Goal: Task Accomplishment & Management: Manage account settings

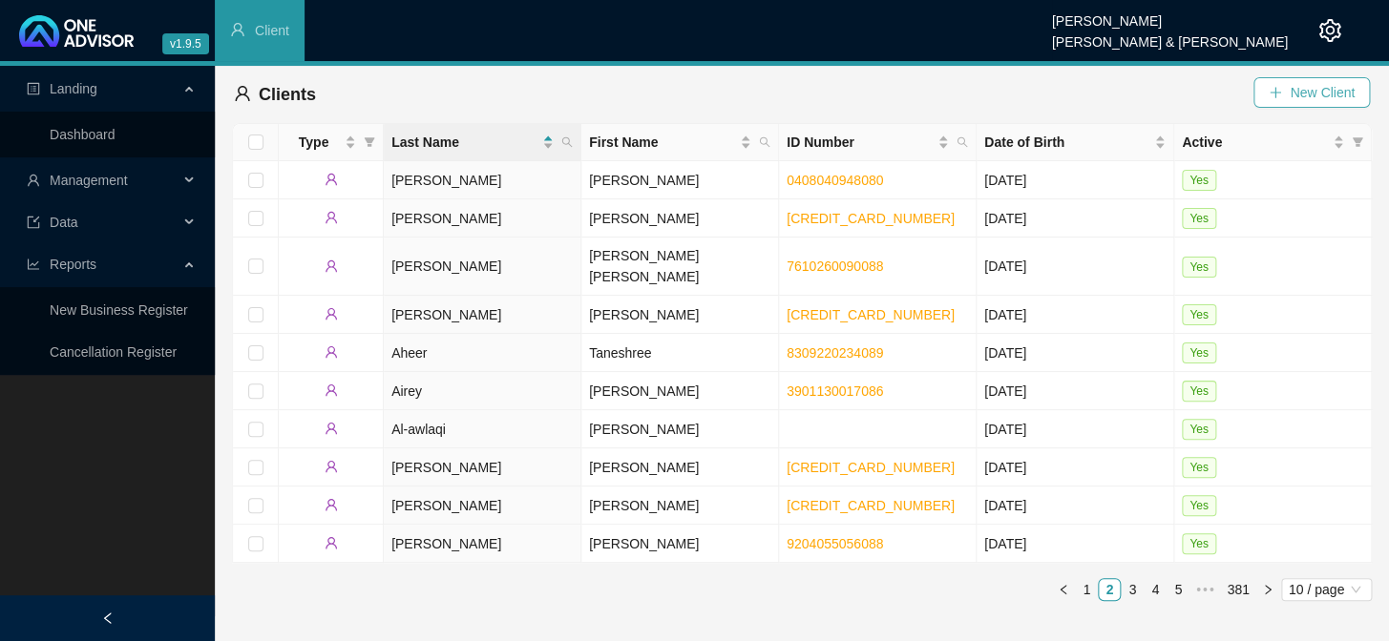
click at [1317, 100] on span "New Client" at bounding box center [1322, 92] width 65 height 21
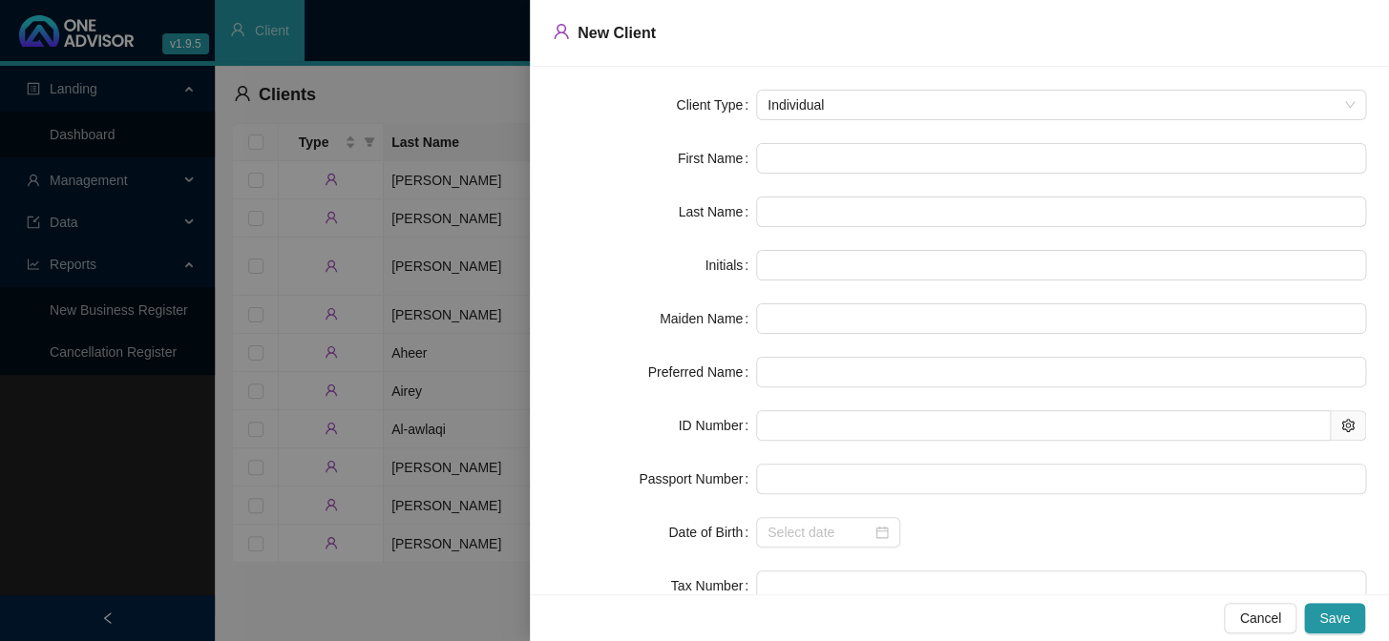
click at [443, 99] on div at bounding box center [694, 320] width 1389 height 641
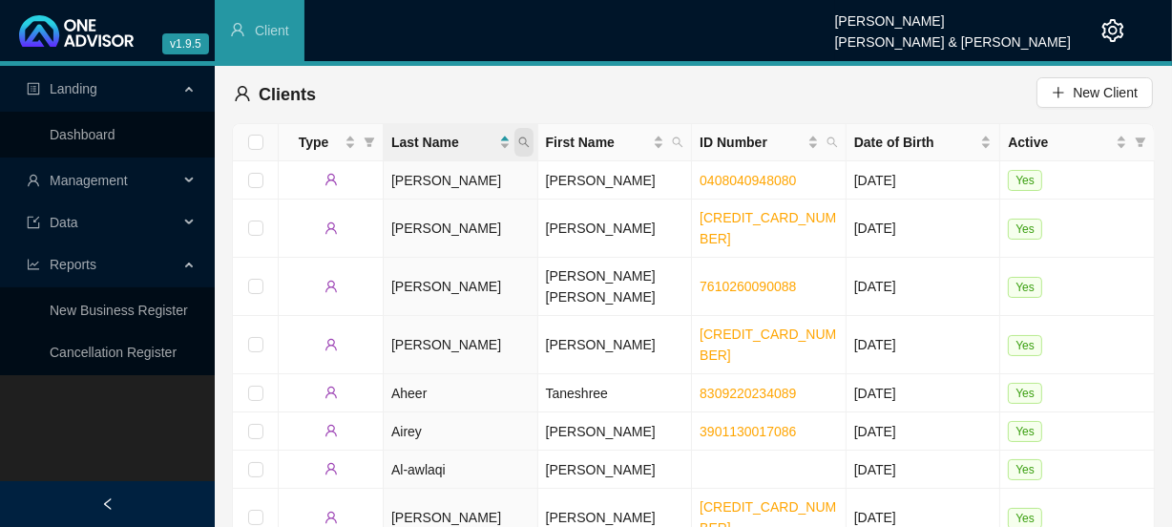
click at [529, 141] on icon "search" at bounding box center [523, 141] width 11 height 11
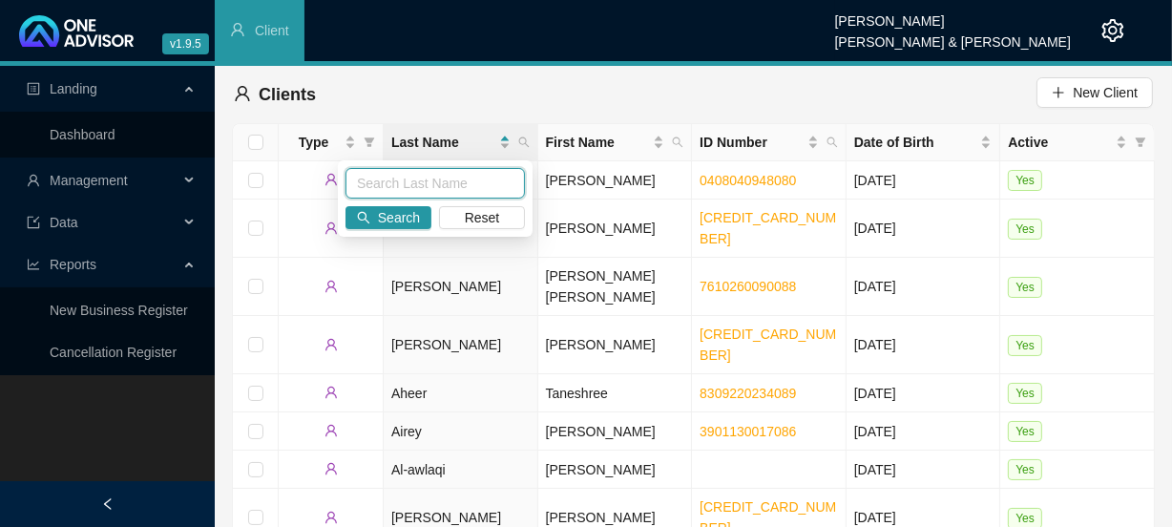
click at [411, 184] on input "text" at bounding box center [435, 183] width 179 height 31
type input "[PERSON_NAME]"
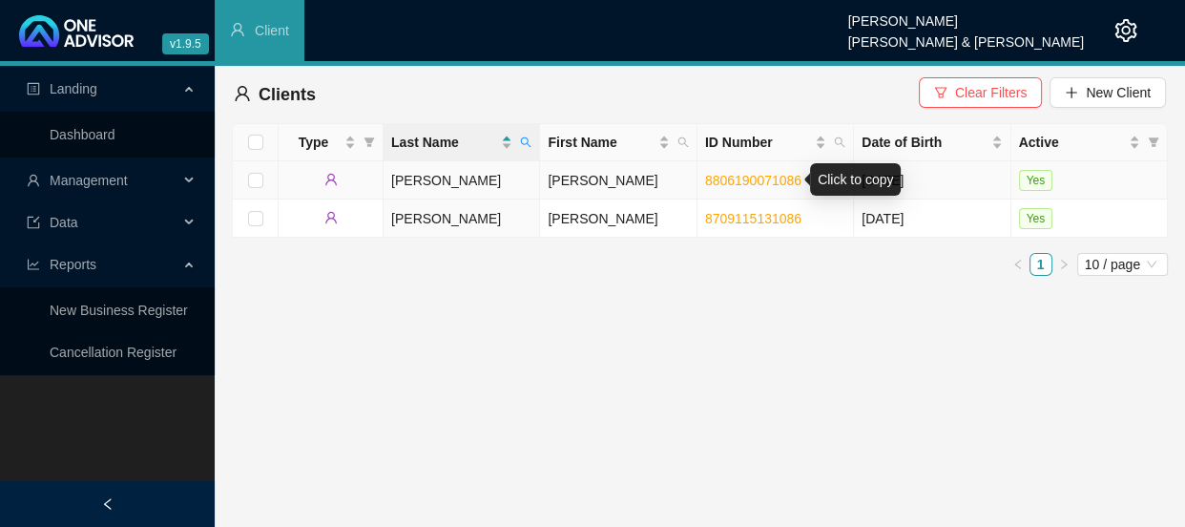
click at [743, 180] on link "8806190071086" at bounding box center [753, 180] width 96 height 15
click at [609, 180] on td "[PERSON_NAME]" at bounding box center [618, 180] width 157 height 38
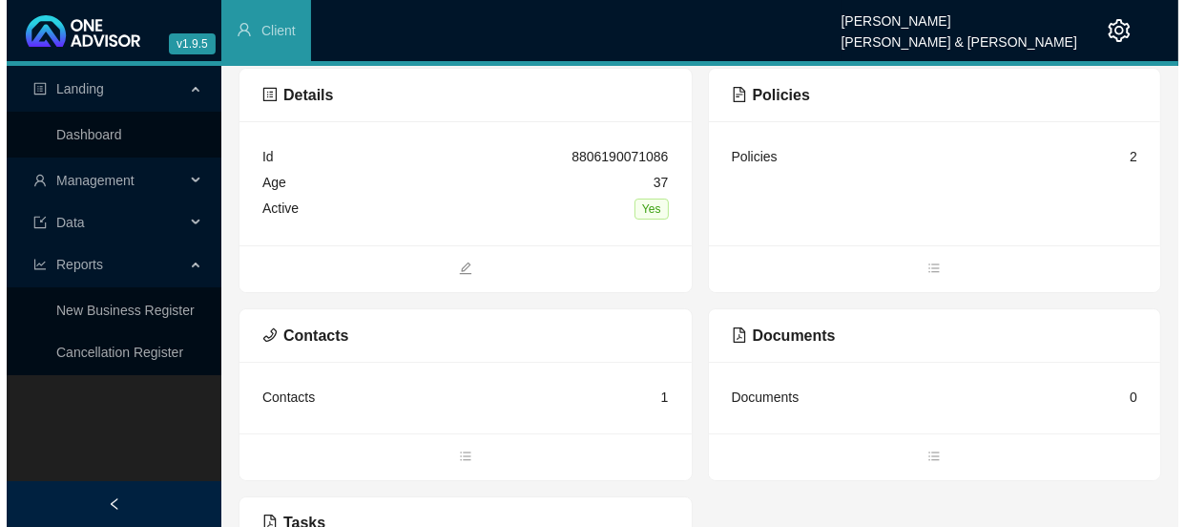
scroll to position [86, 0]
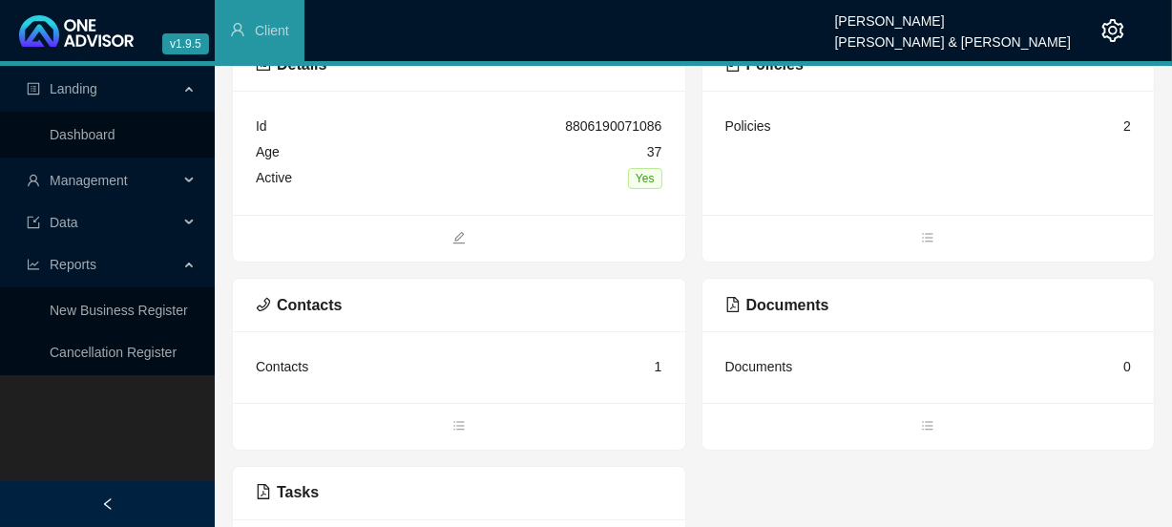
click at [769, 153] on div "Policies 2" at bounding box center [929, 153] width 452 height 124
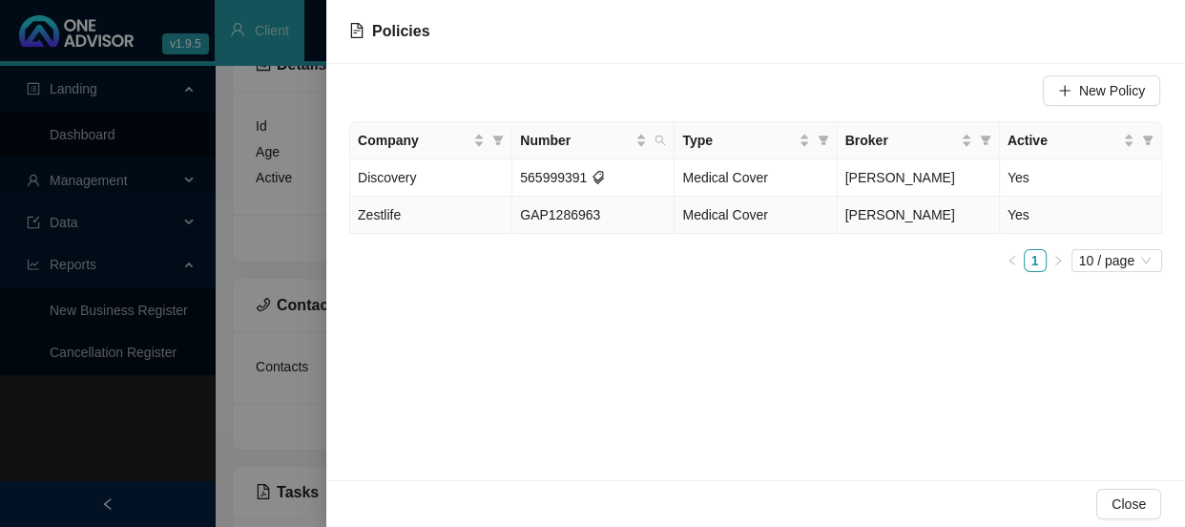
click at [727, 218] on span "Medical Cover" at bounding box center [724, 214] width 85 height 15
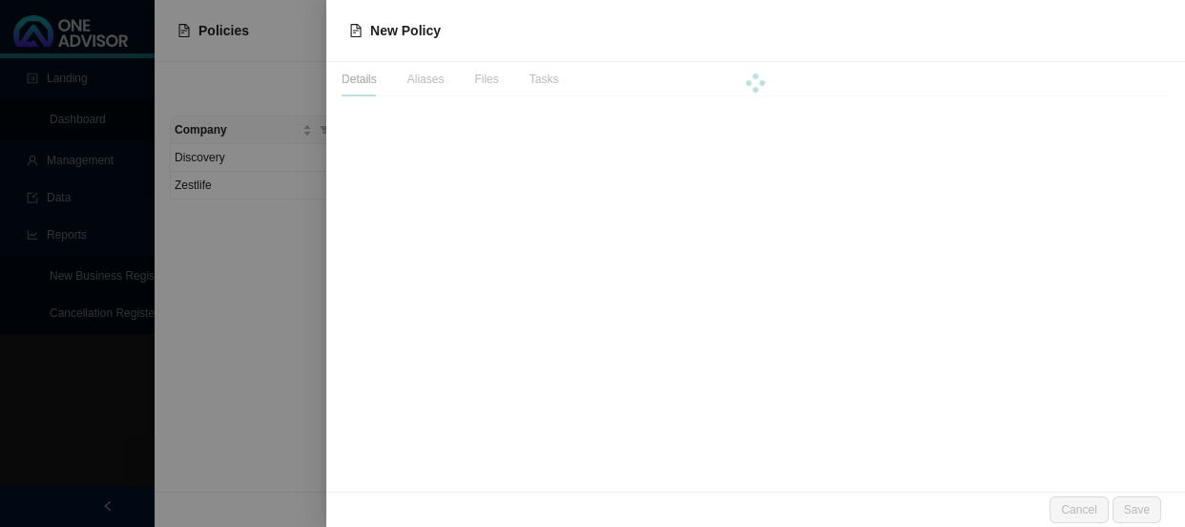
scroll to position [48, 0]
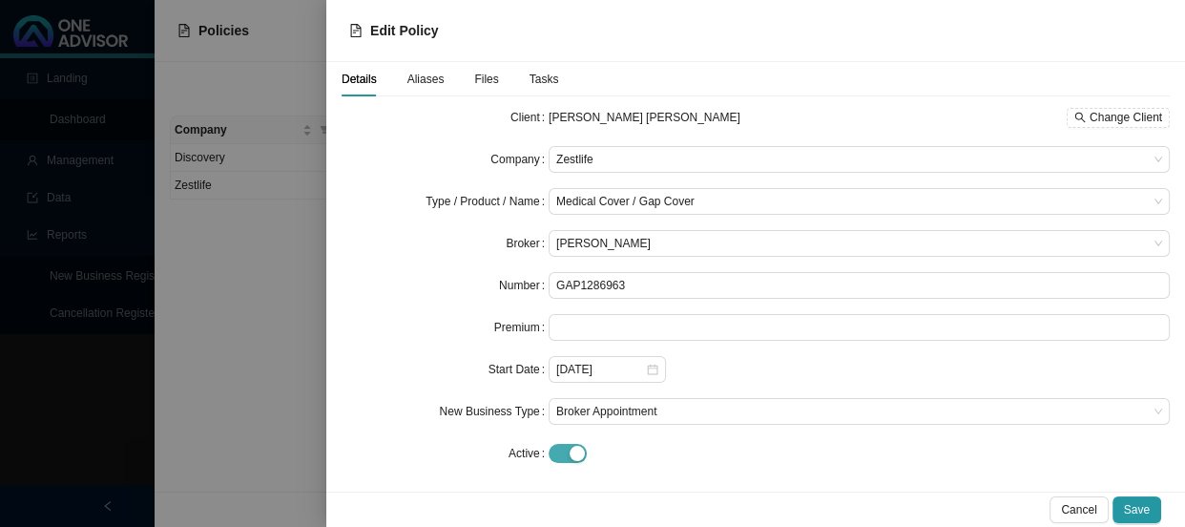
click at [564, 451] on span "button" at bounding box center [568, 453] width 38 height 19
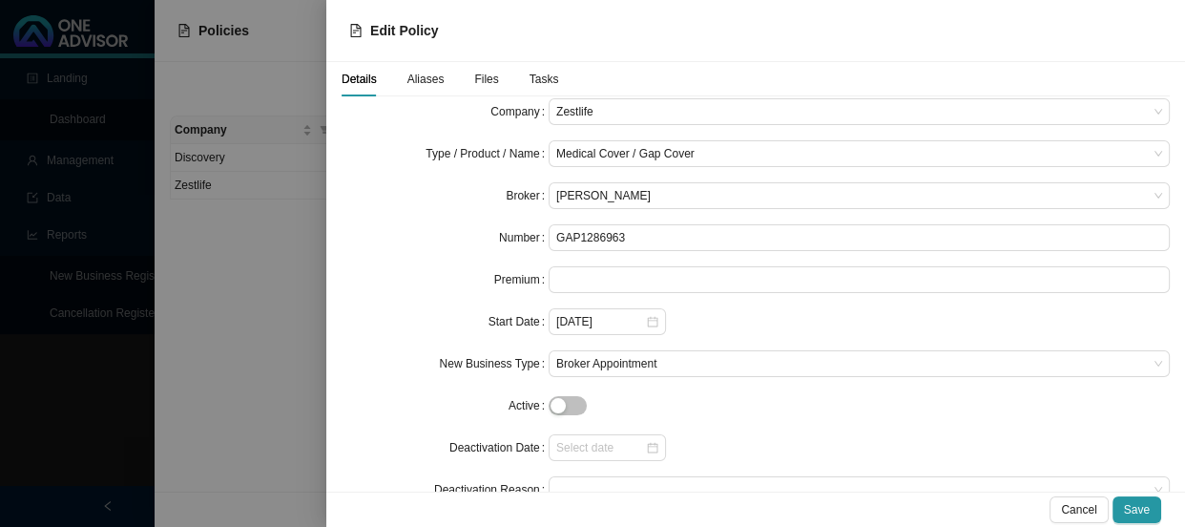
scroll to position [89, 0]
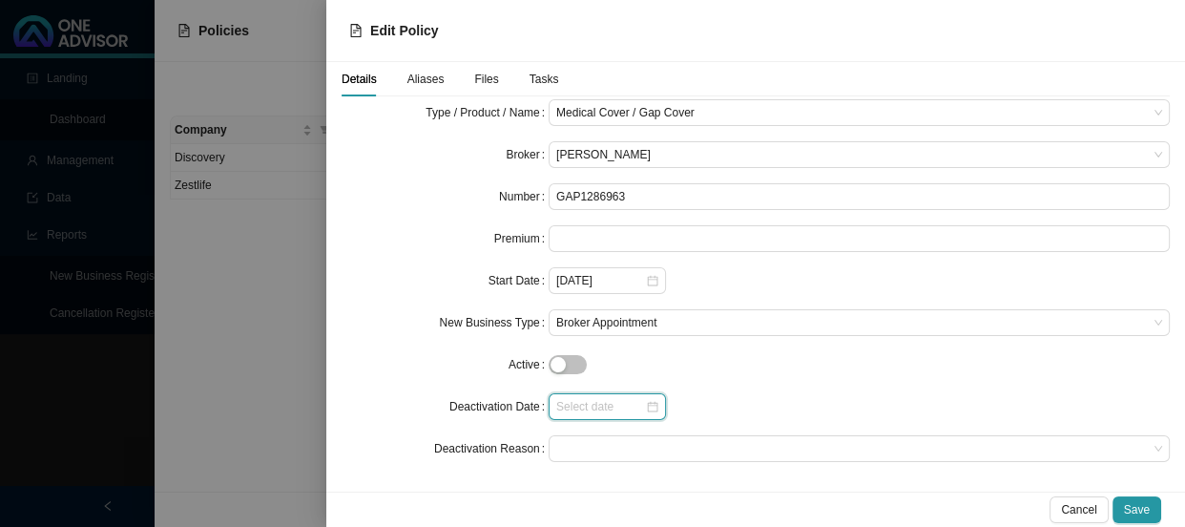
click at [584, 401] on input at bounding box center [600, 406] width 89 height 19
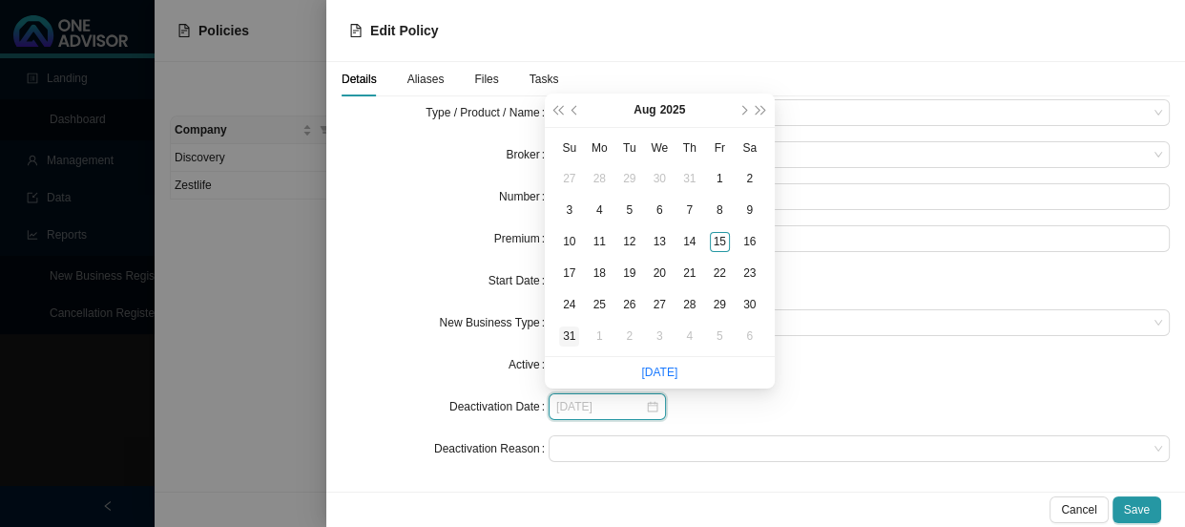
type input "[DATE]"
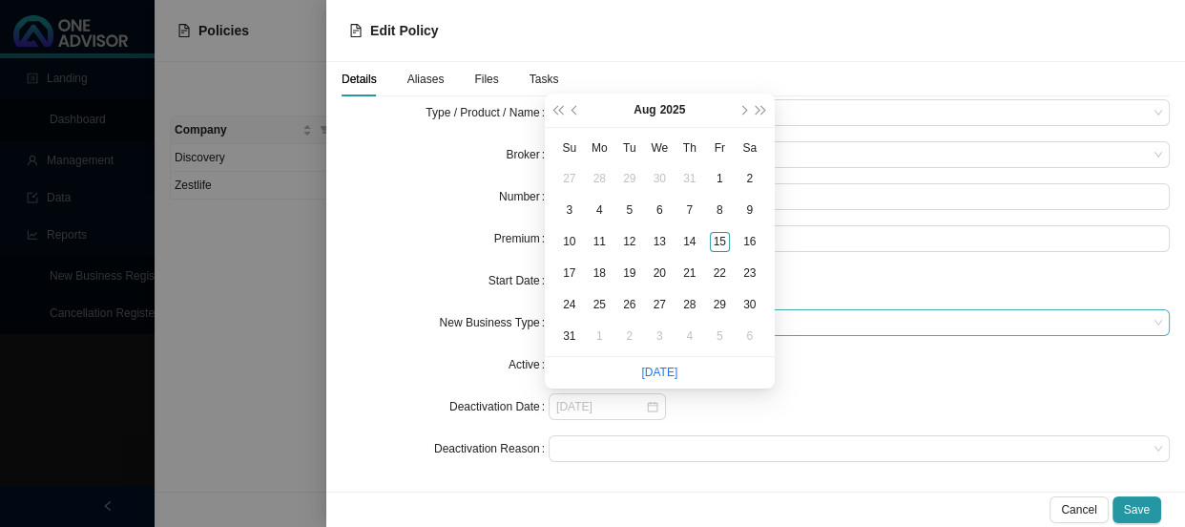
click at [573, 334] on div "31" at bounding box center [569, 336] width 20 height 20
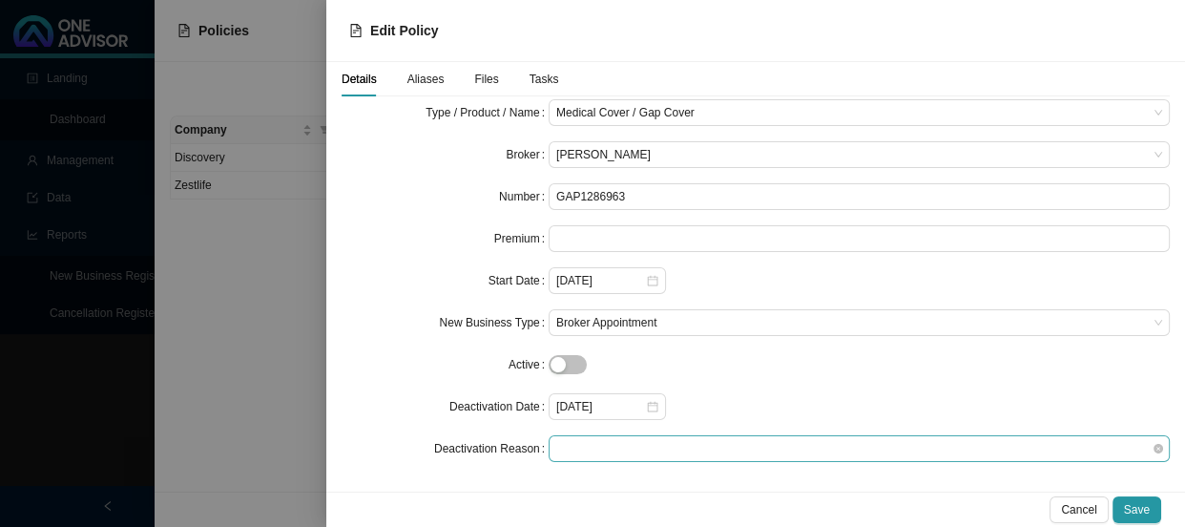
click at [823, 449] on span at bounding box center [859, 448] width 606 height 25
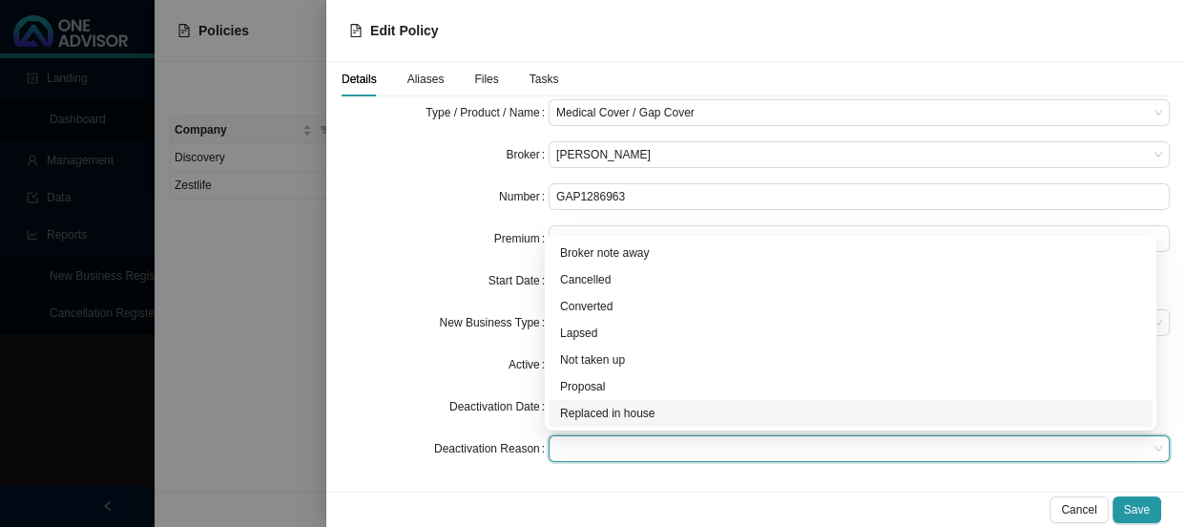
click at [621, 410] on div "Replaced in house" at bounding box center [850, 413] width 581 height 19
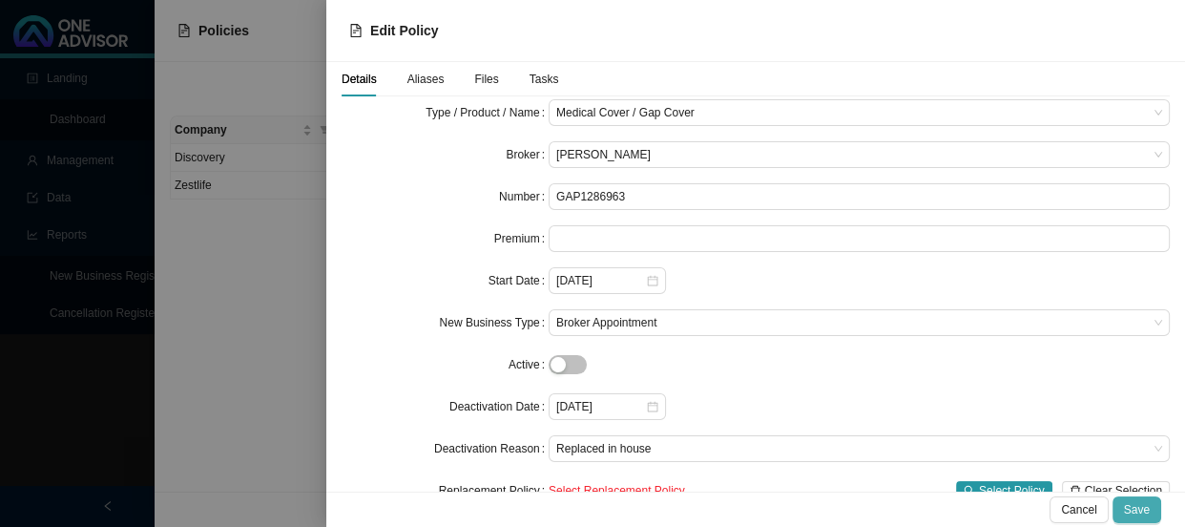
click at [1145, 507] on span "Save" at bounding box center [1137, 509] width 26 height 19
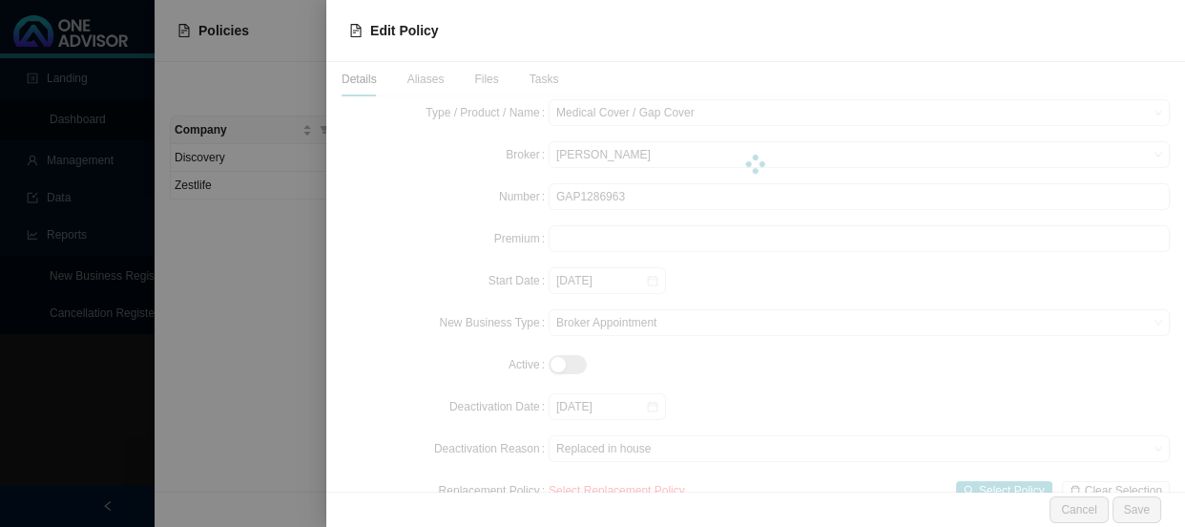
scroll to position [0, 0]
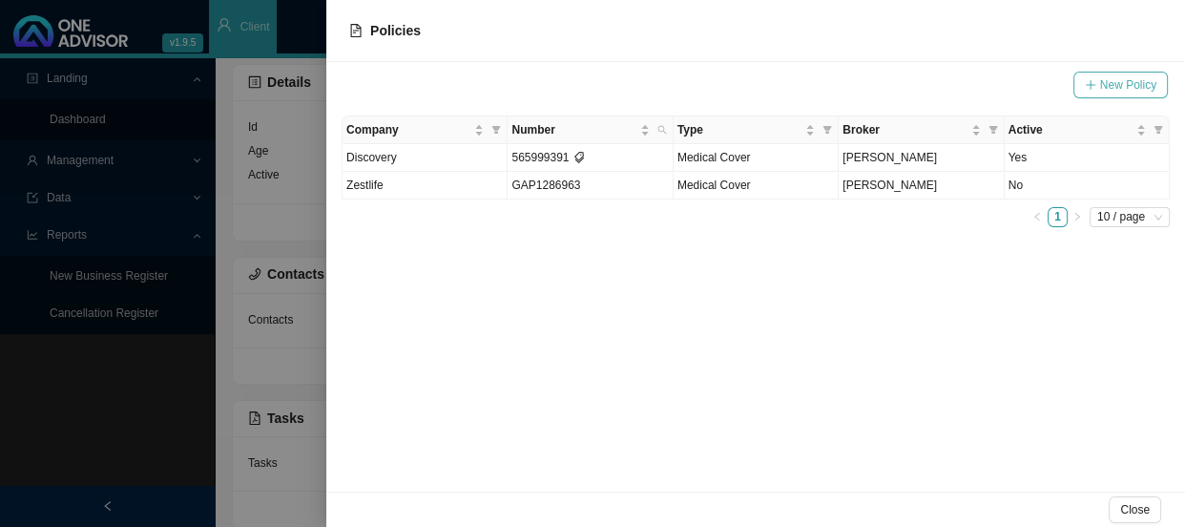
click at [1101, 91] on span "New Policy" at bounding box center [1129, 84] width 56 height 19
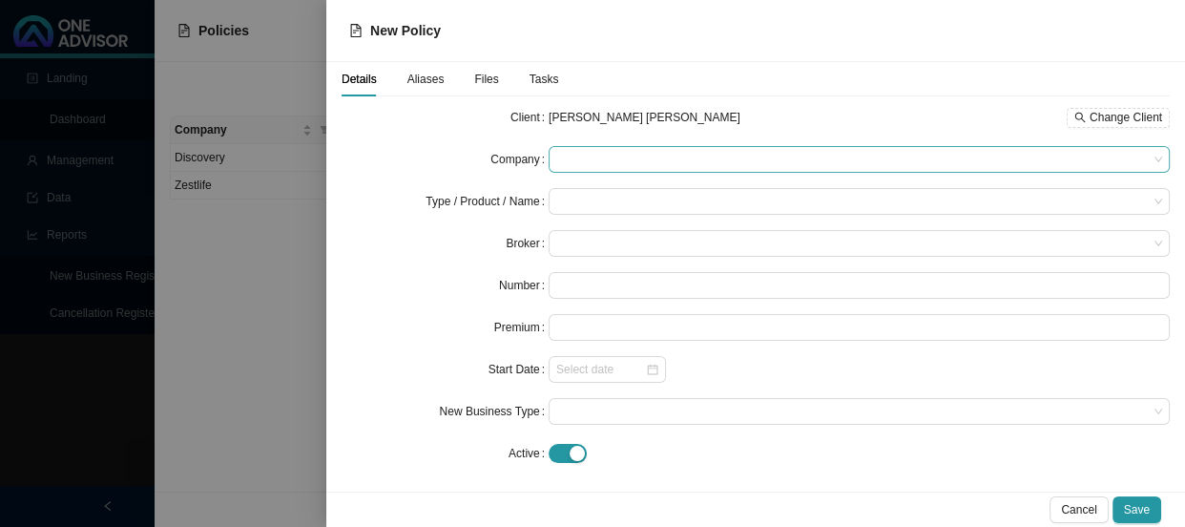
click at [582, 158] on span at bounding box center [859, 159] width 606 height 25
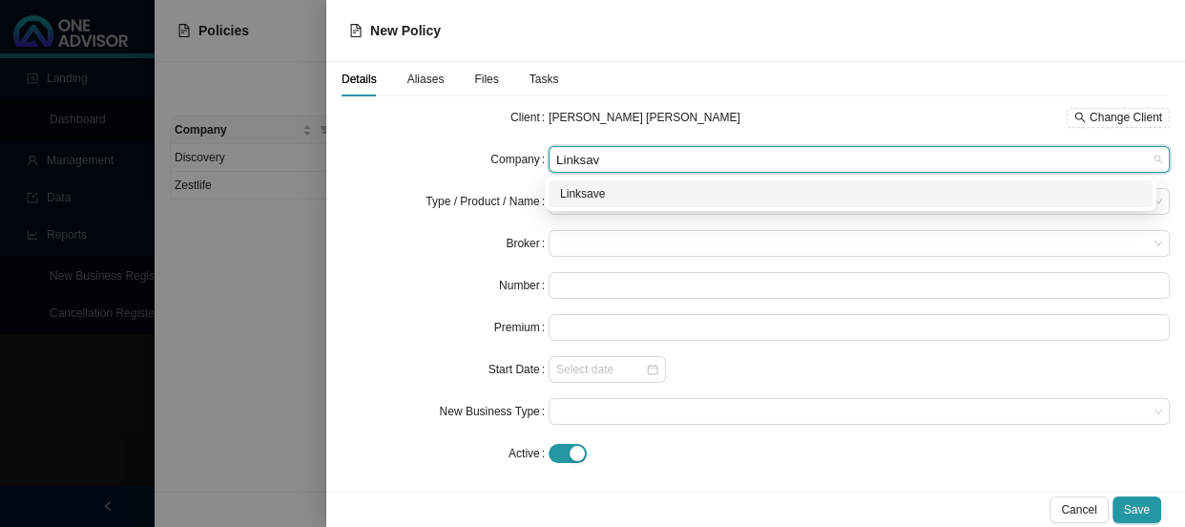
type input "Linksave"
click at [589, 231] on span at bounding box center [859, 243] width 606 height 25
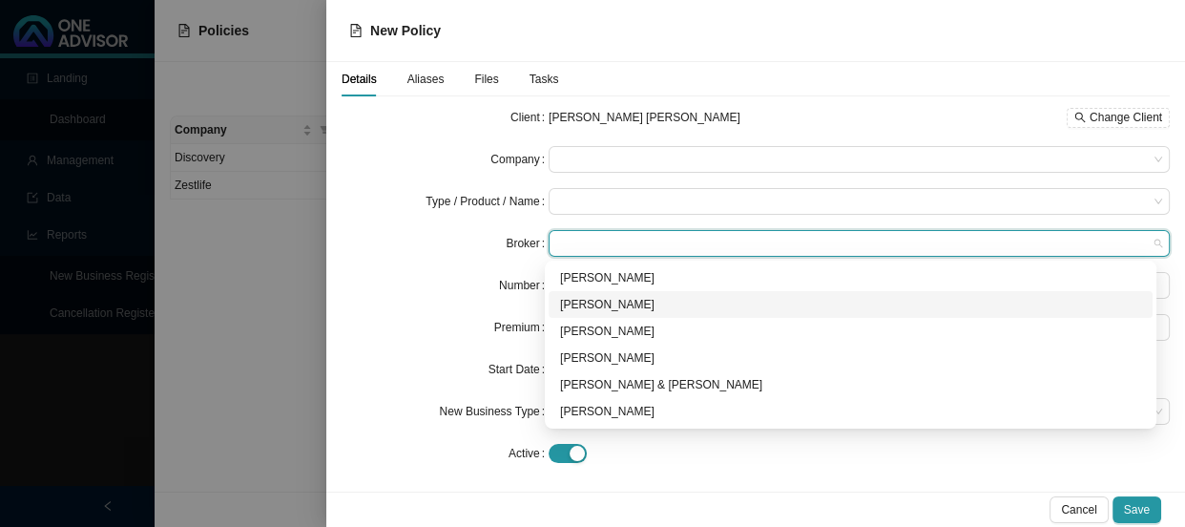
click at [600, 295] on div "[PERSON_NAME]" at bounding box center [850, 304] width 581 height 19
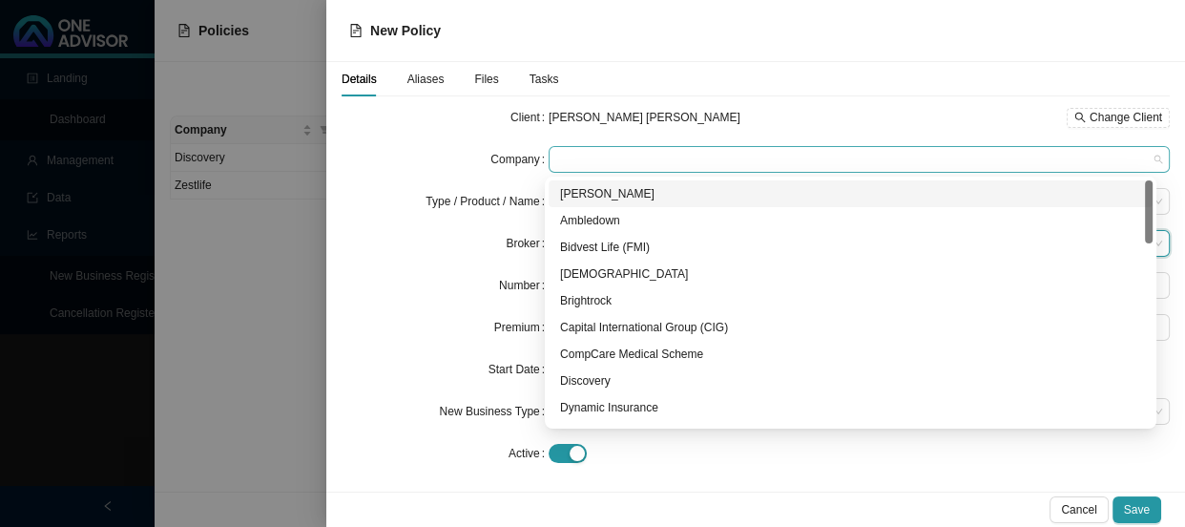
click at [588, 155] on span at bounding box center [859, 159] width 606 height 25
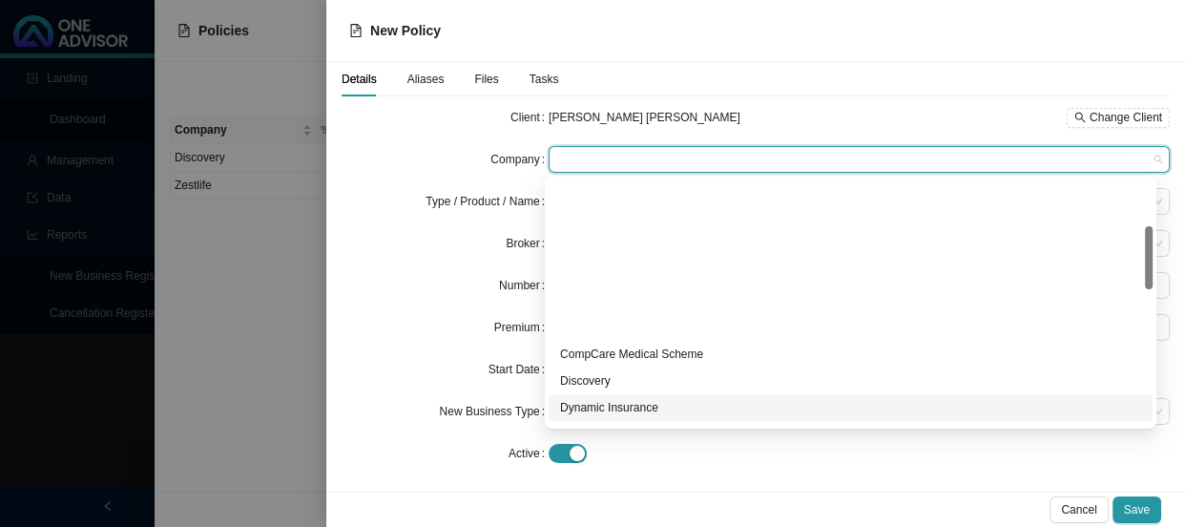
scroll to position [260, 0]
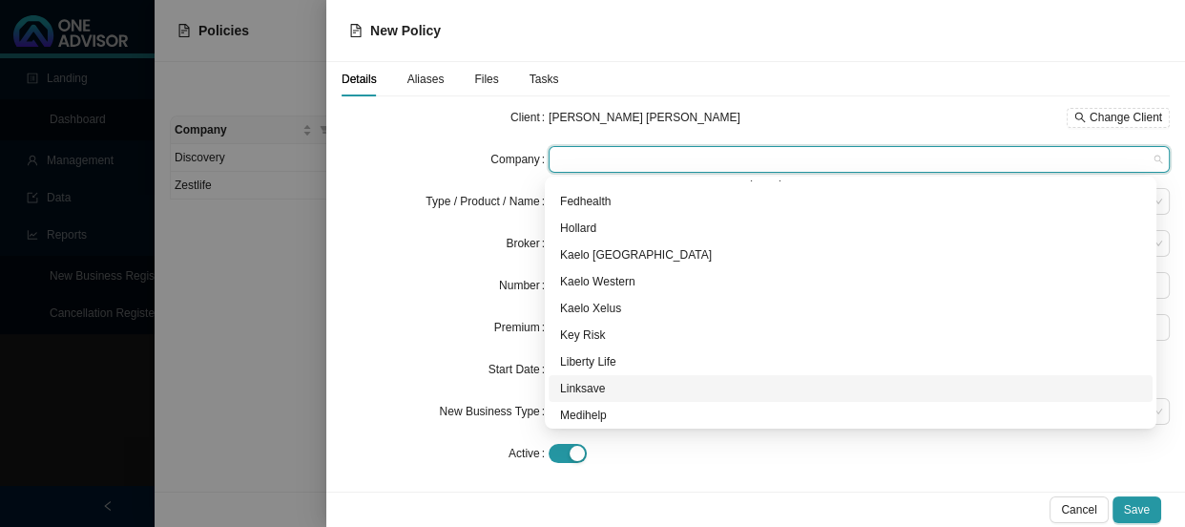
click at [597, 379] on div "Linksave" at bounding box center [850, 388] width 581 height 19
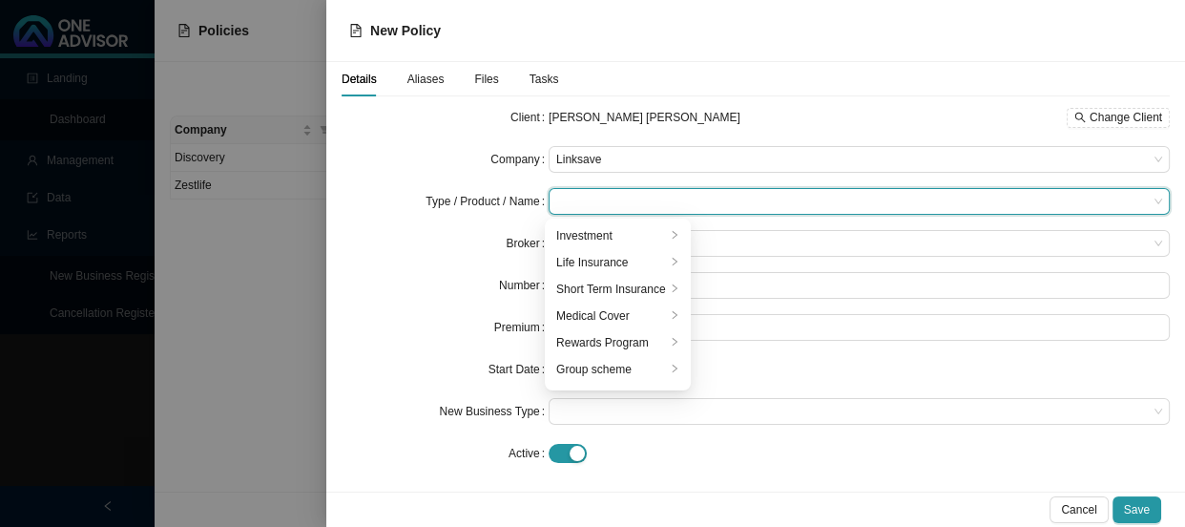
click at [610, 201] on input "search" at bounding box center [852, 201] width 592 height 25
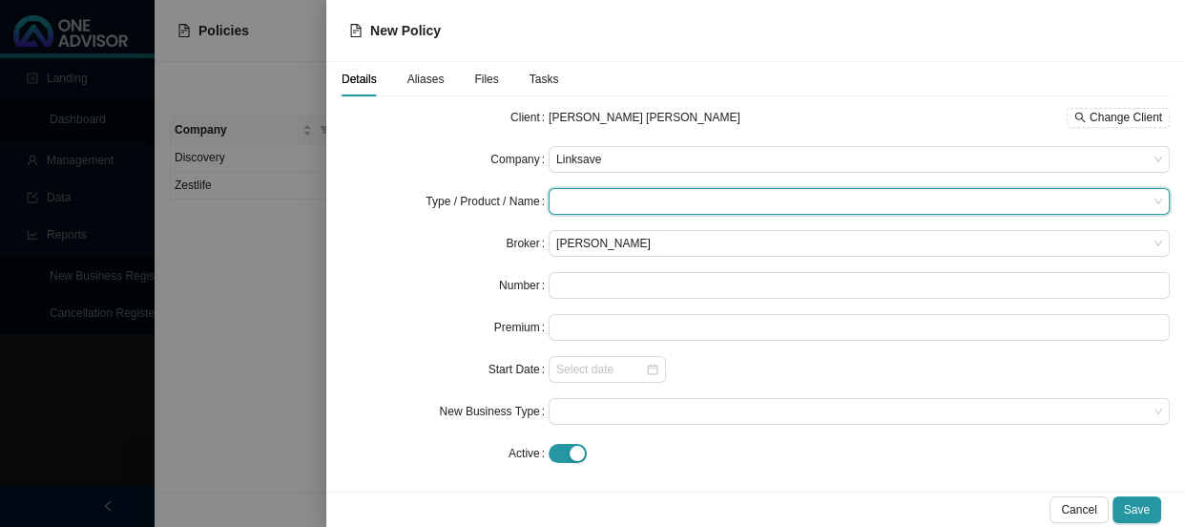
click at [591, 191] on input "search" at bounding box center [852, 201] width 592 height 25
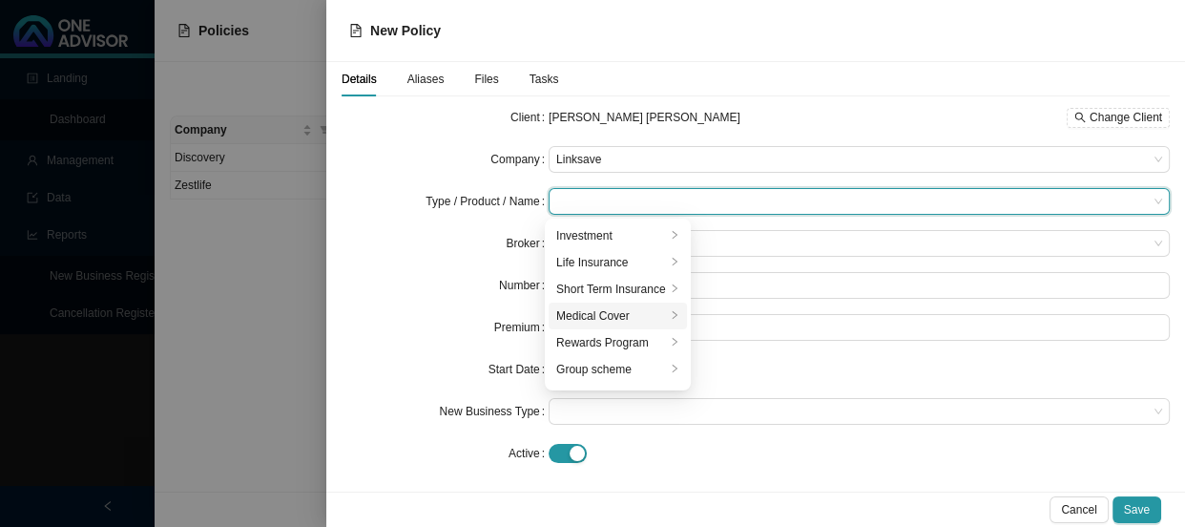
click at [602, 314] on div "Medical Cover" at bounding box center [611, 315] width 110 height 19
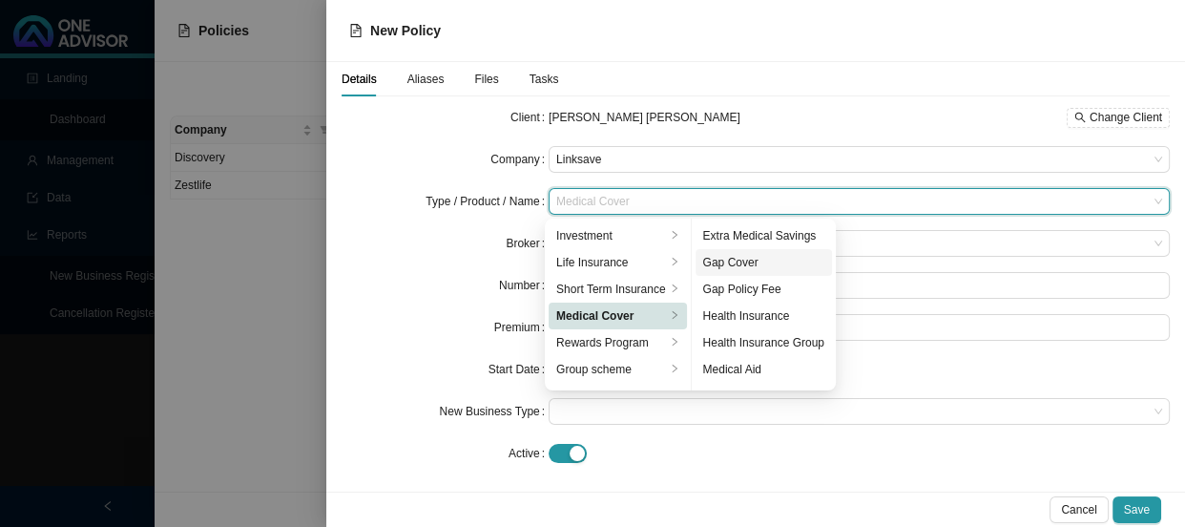
click at [722, 262] on div "Gap Cover" at bounding box center [763, 262] width 121 height 19
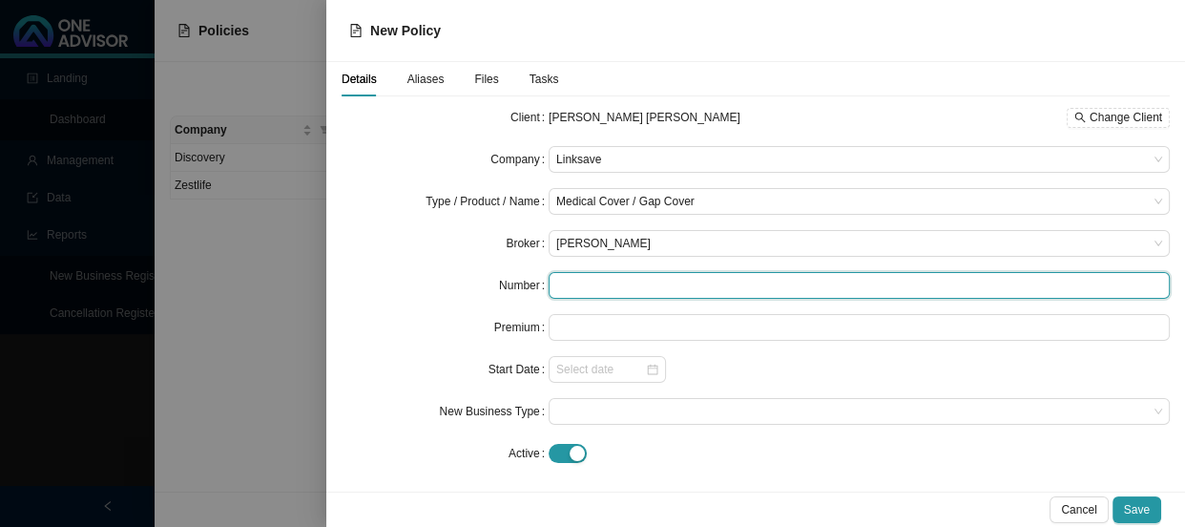
click at [589, 285] on input "text" at bounding box center [859, 285] width 621 height 27
click at [592, 287] on input "text" at bounding box center [859, 285] width 621 height 27
paste input "LS007050"
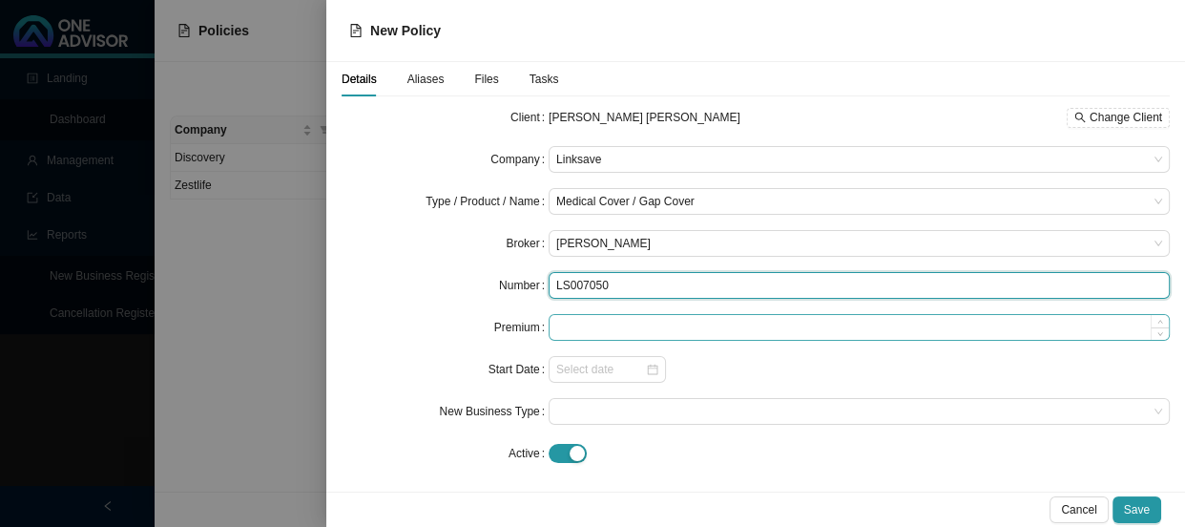
type input "LS007050"
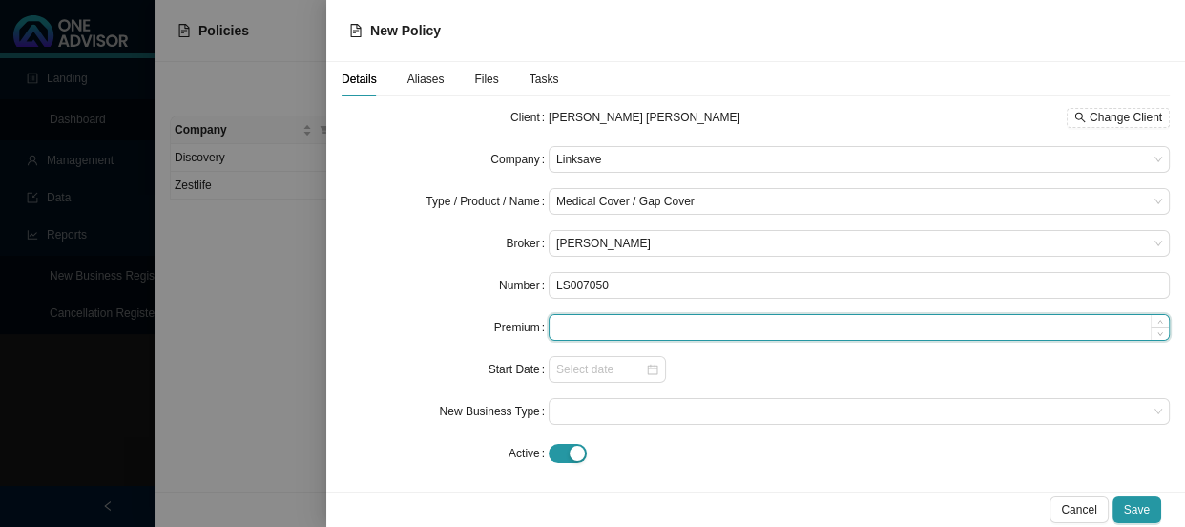
click at [590, 336] on input at bounding box center [859, 327] width 619 height 25
click at [581, 333] on input at bounding box center [859, 327] width 619 height 25
click at [604, 325] on input at bounding box center [859, 327] width 619 height 25
type input "495.00"
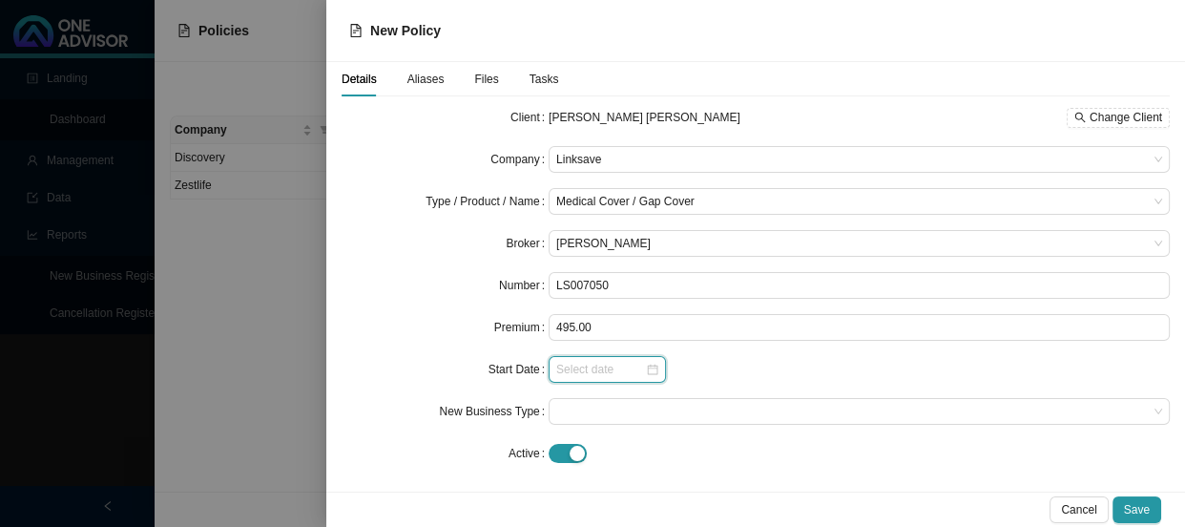
click at [603, 376] on input at bounding box center [600, 369] width 89 height 19
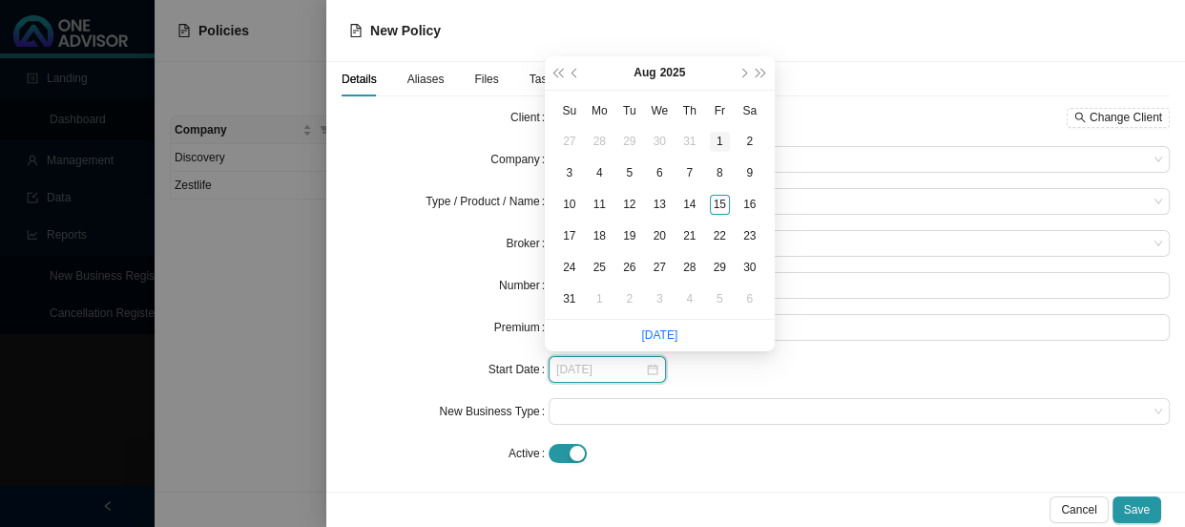
type input "[DATE]"
click at [601, 297] on div "1" at bounding box center [600, 299] width 20 height 20
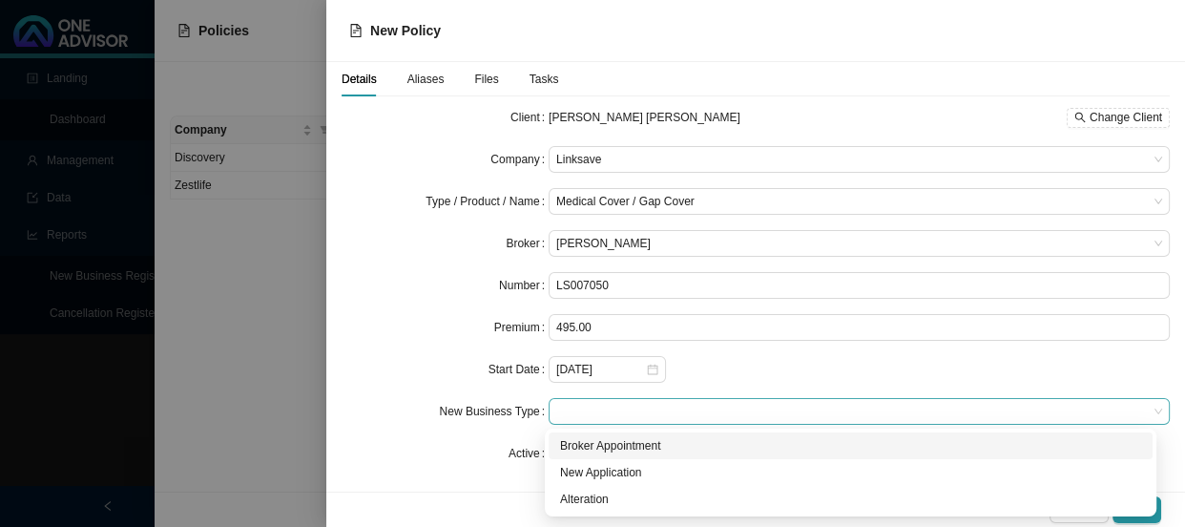
click at [595, 409] on span at bounding box center [859, 411] width 606 height 25
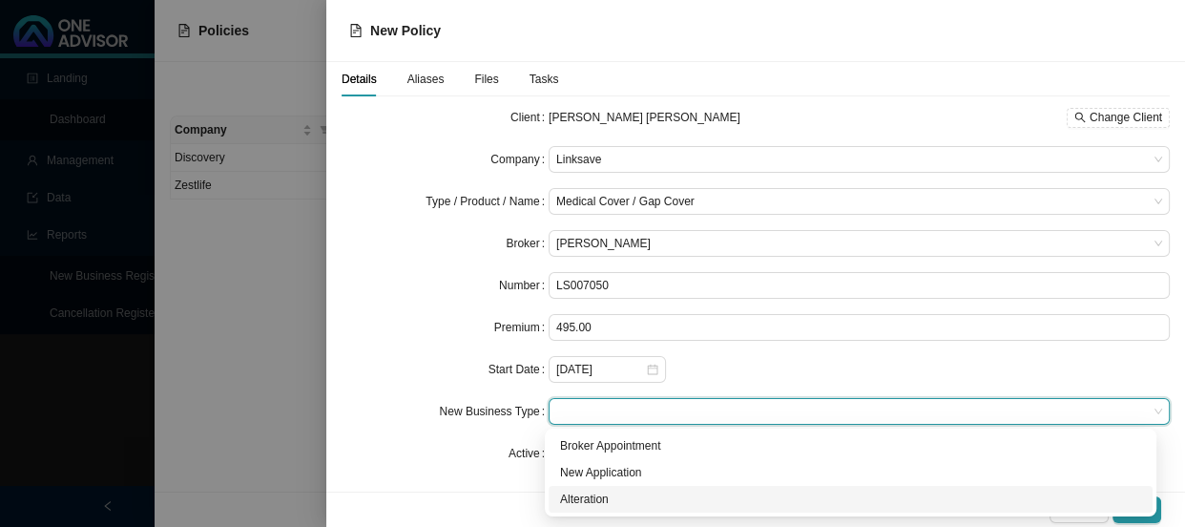
click at [590, 494] on div "Alteration" at bounding box center [850, 499] width 581 height 19
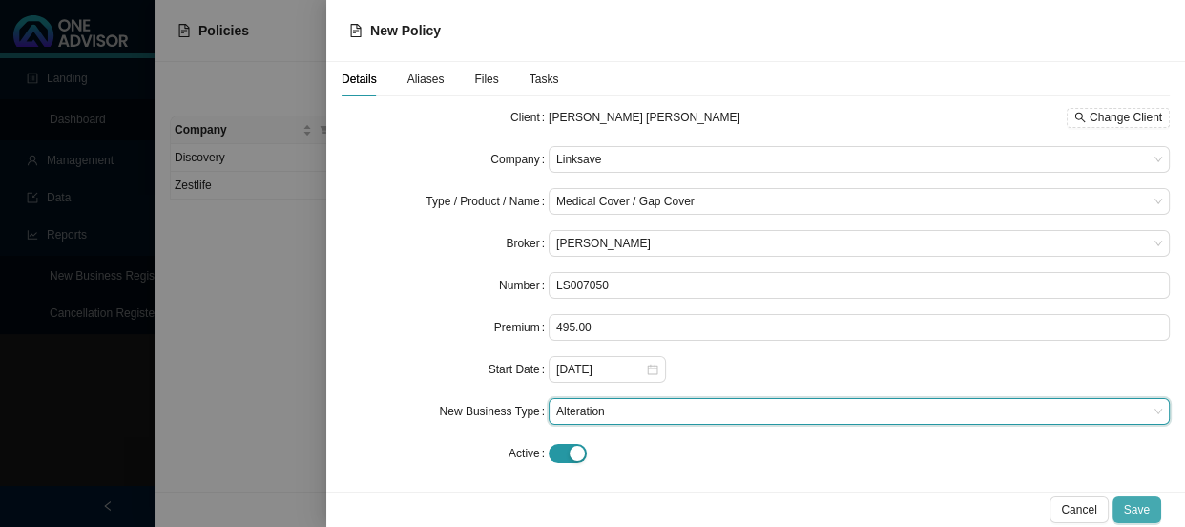
click at [1126, 504] on span "Save" at bounding box center [1137, 509] width 26 height 19
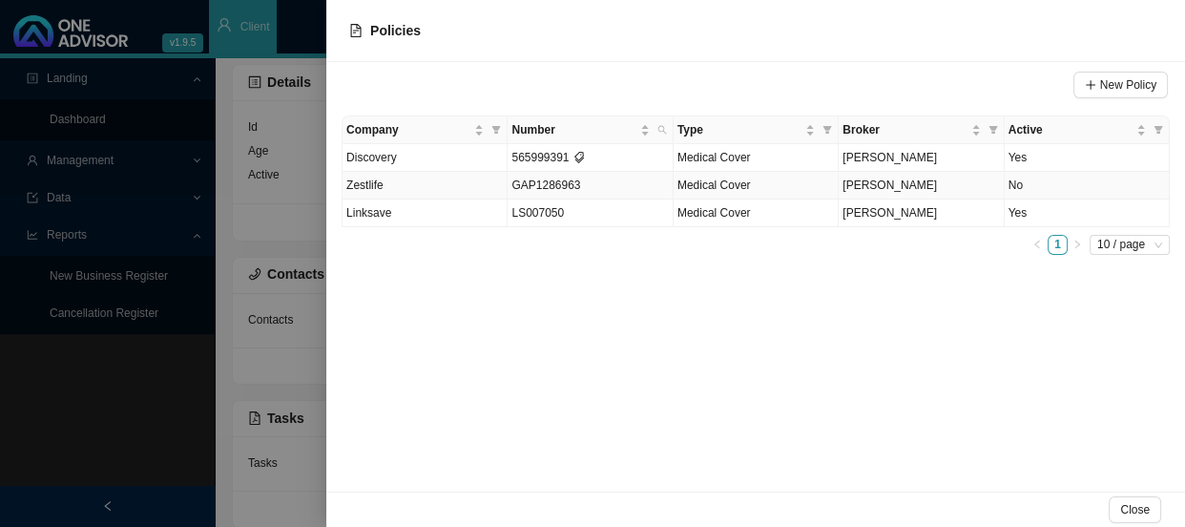
click at [386, 180] on td "Zestlife" at bounding box center [425, 186] width 165 height 28
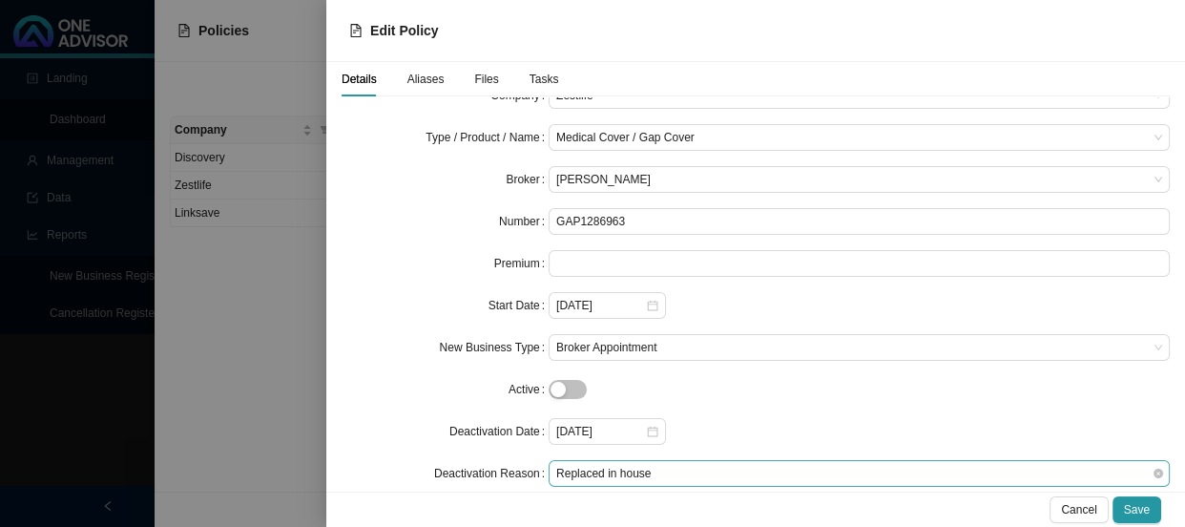
scroll to position [132, 0]
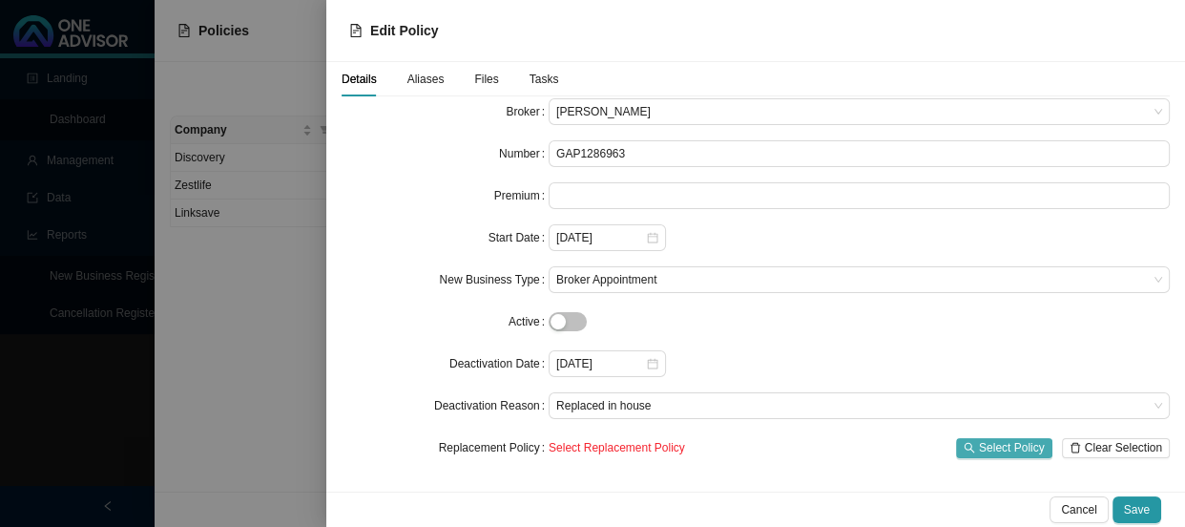
click at [1011, 451] on span "Select Policy" at bounding box center [1012, 447] width 66 height 19
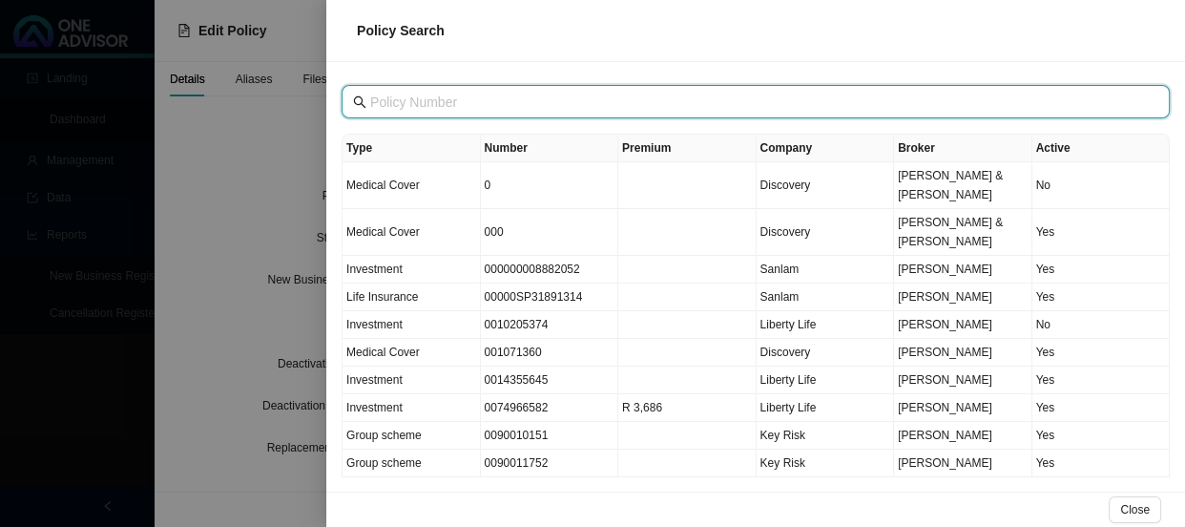
click at [486, 97] on input "text" at bounding box center [757, 102] width 775 height 21
paste input "8806190071086"
type input "8806190071086"
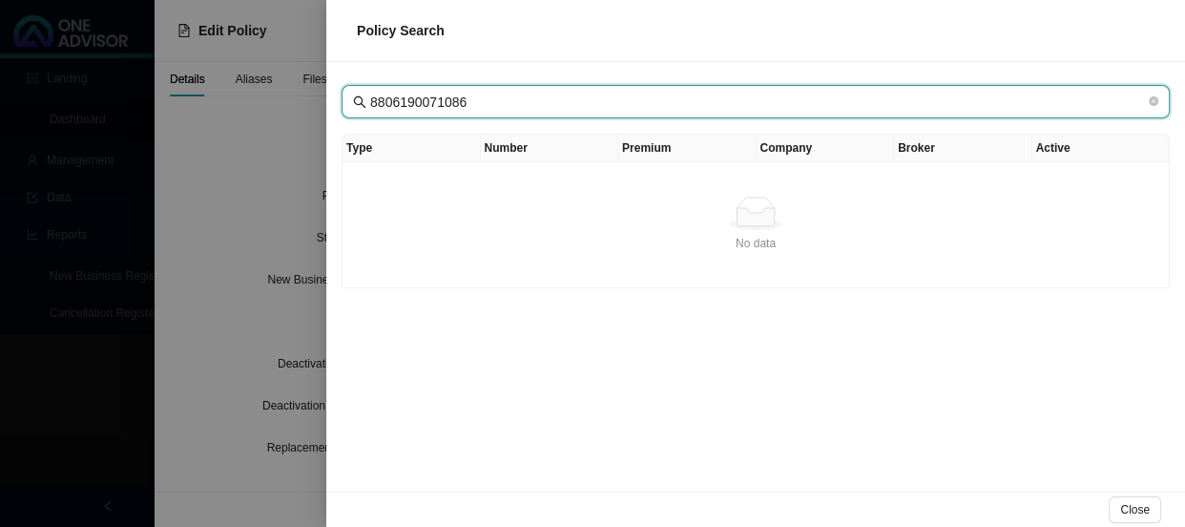
drag, startPoint x: 486, startPoint y: 97, endPoint x: 350, endPoint y: 103, distance: 135.7
click at [350, 103] on span "8806190071086" at bounding box center [756, 101] width 829 height 33
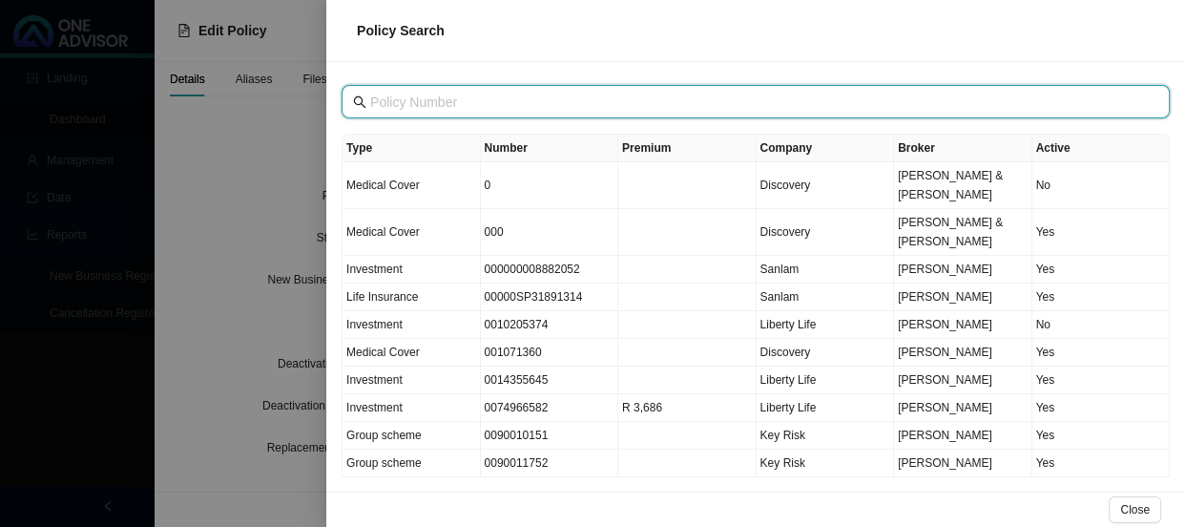
click at [484, 95] on input "text" at bounding box center [757, 102] width 775 height 21
paste input "LS007050"
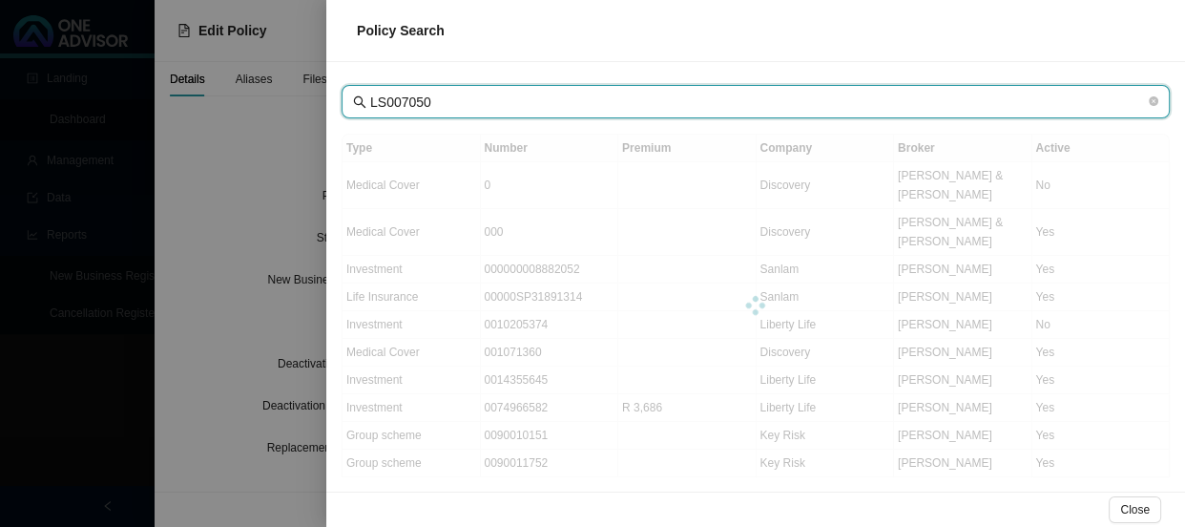
type input "LS007050"
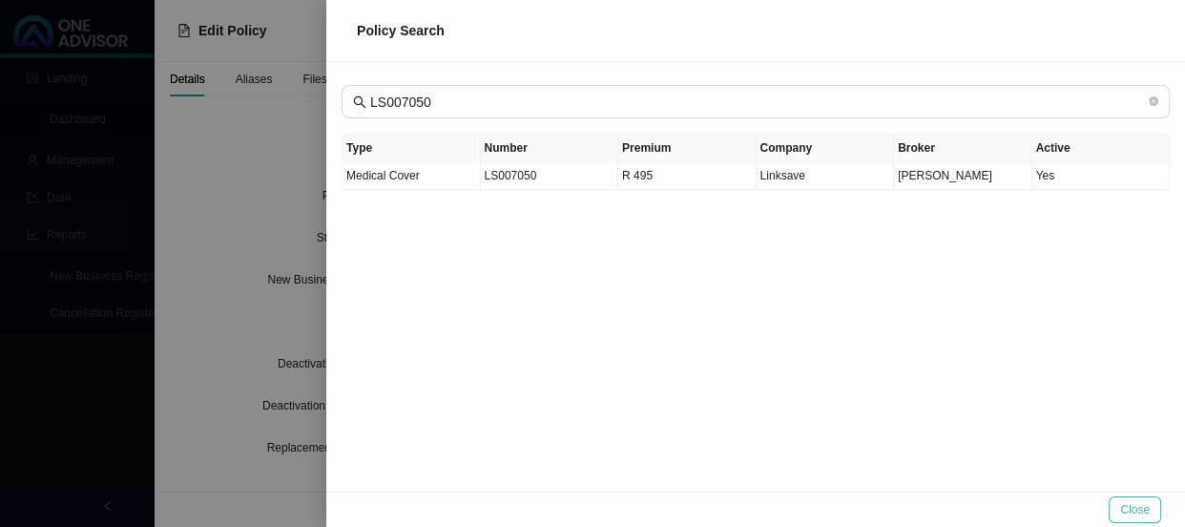
click at [1135, 510] on span "Close" at bounding box center [1136, 509] width 30 height 19
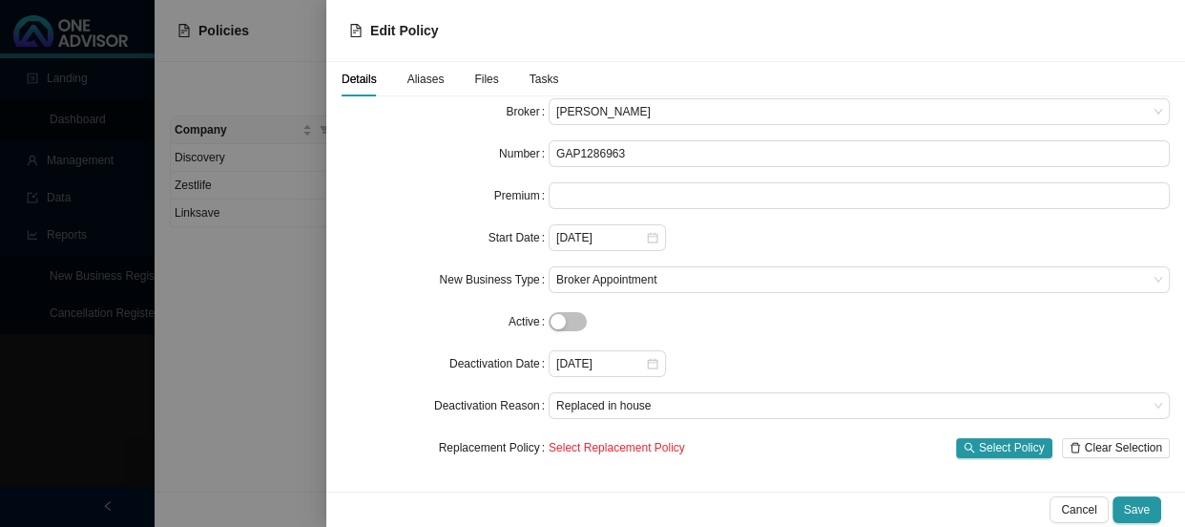
click at [274, 304] on div at bounding box center [592, 263] width 1185 height 527
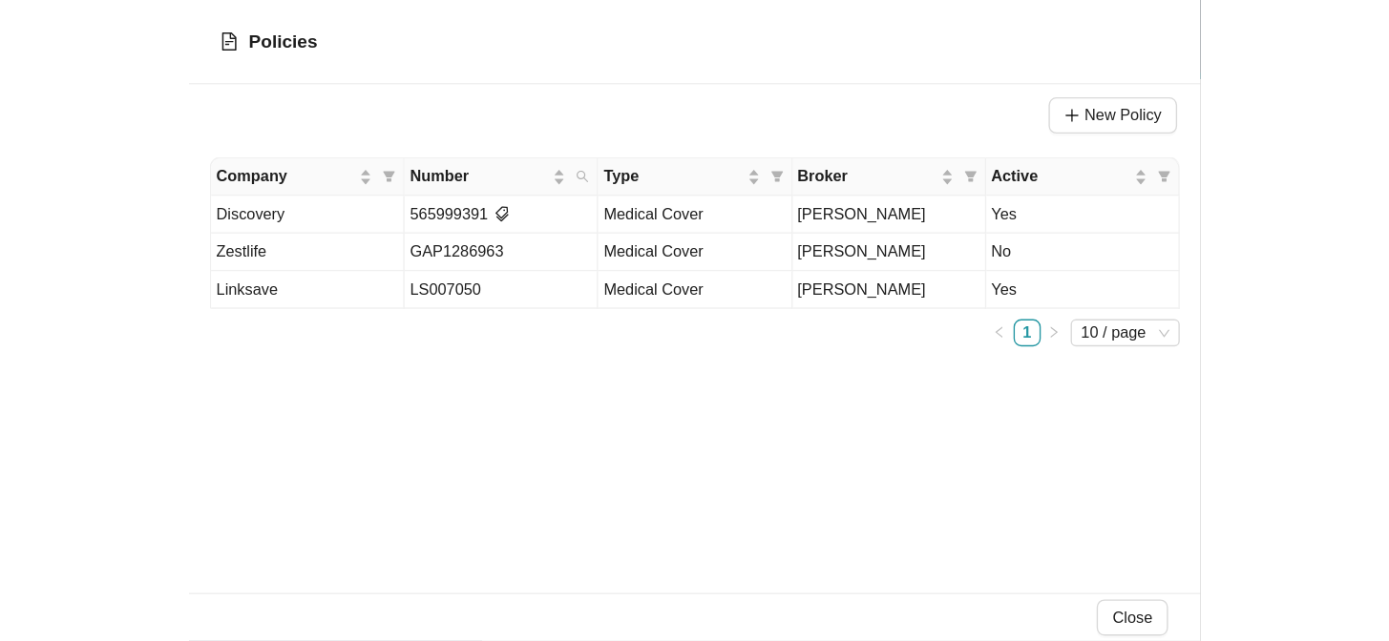
scroll to position [0, 0]
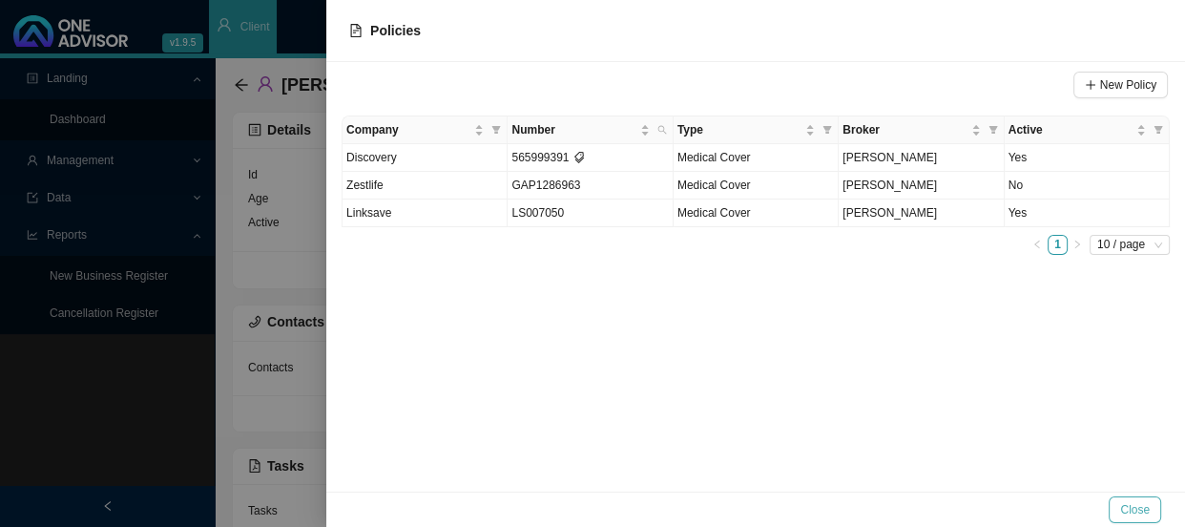
click at [1137, 503] on span "Close" at bounding box center [1136, 509] width 30 height 19
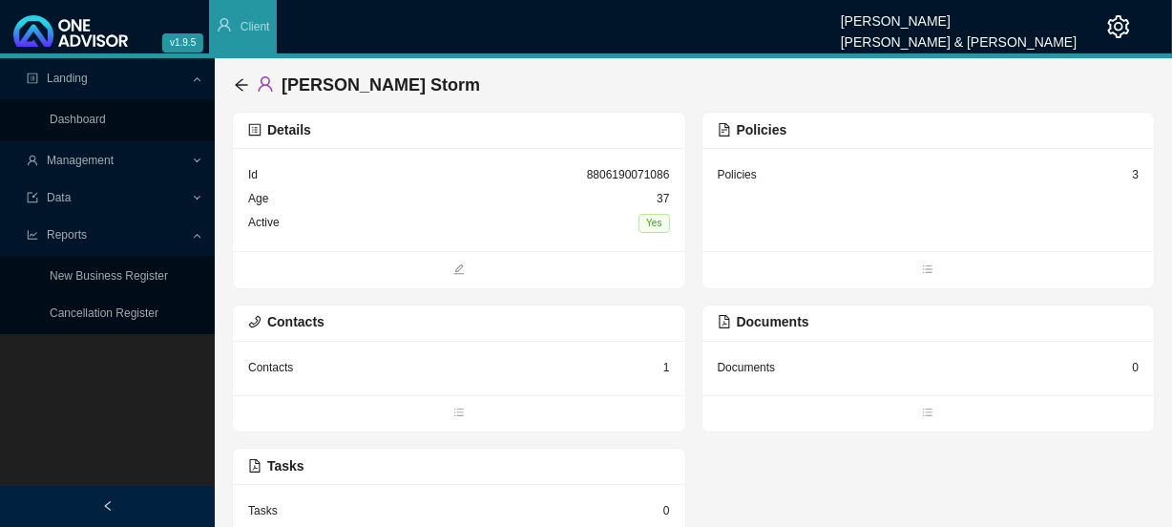
click at [931, 225] on div "Policies 3" at bounding box center [929, 199] width 452 height 103
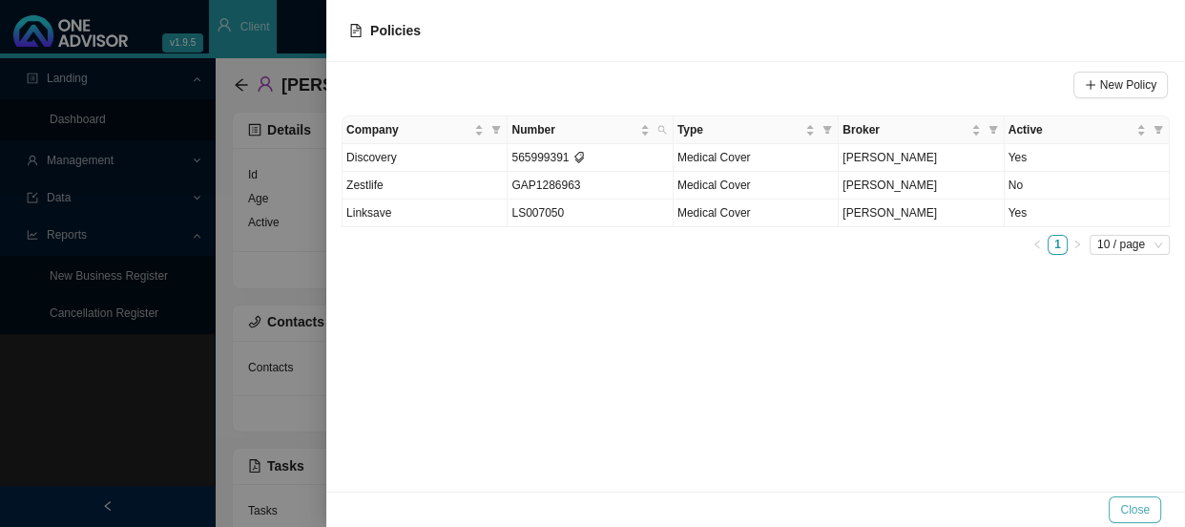
click at [1133, 503] on span "Close" at bounding box center [1136, 509] width 30 height 19
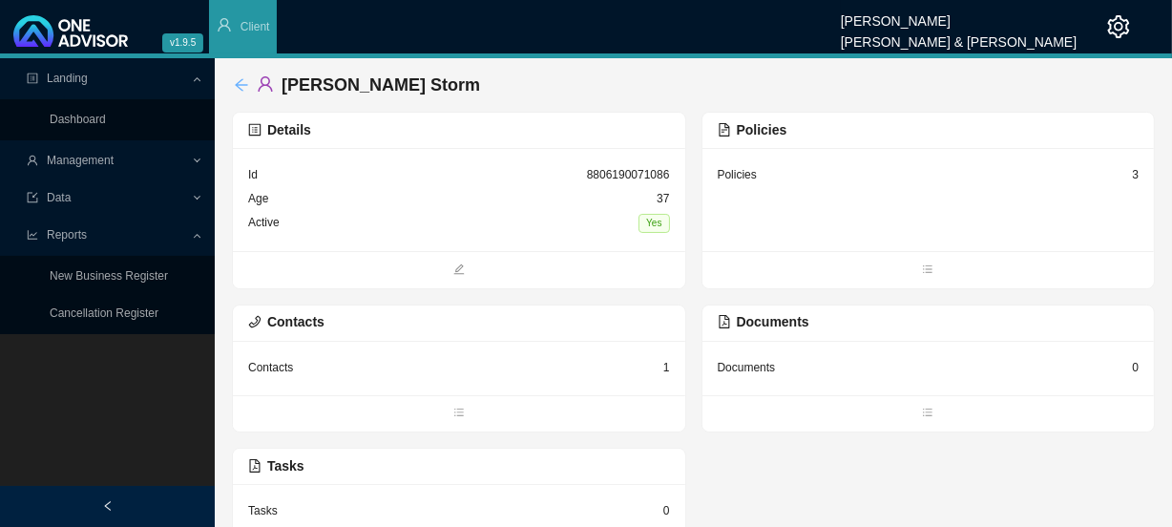
click at [238, 84] on icon "arrow-left" at bounding box center [241, 84] width 12 height 12
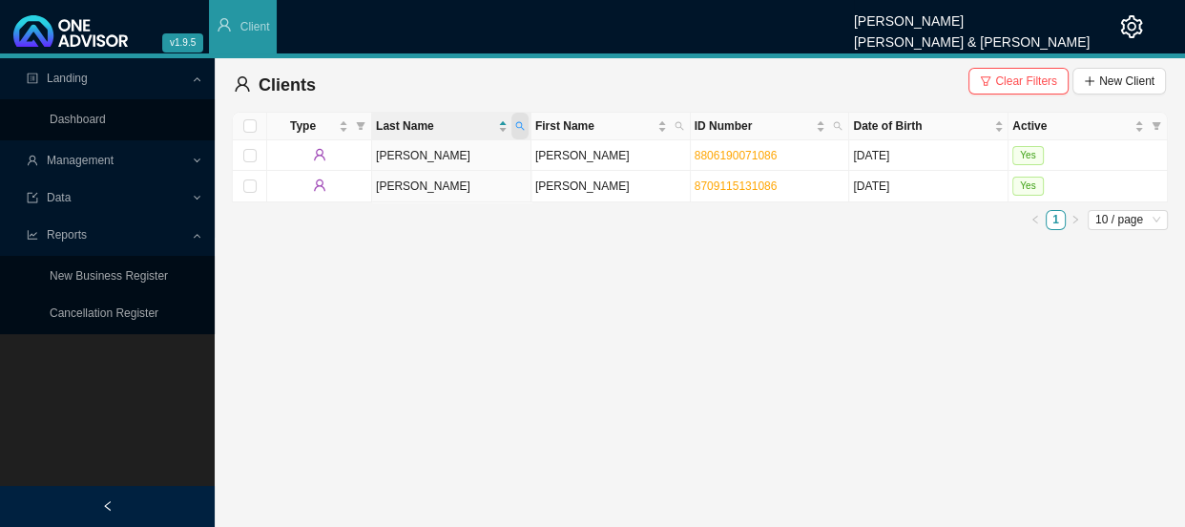
click at [517, 126] on icon "search" at bounding box center [520, 126] width 10 height 10
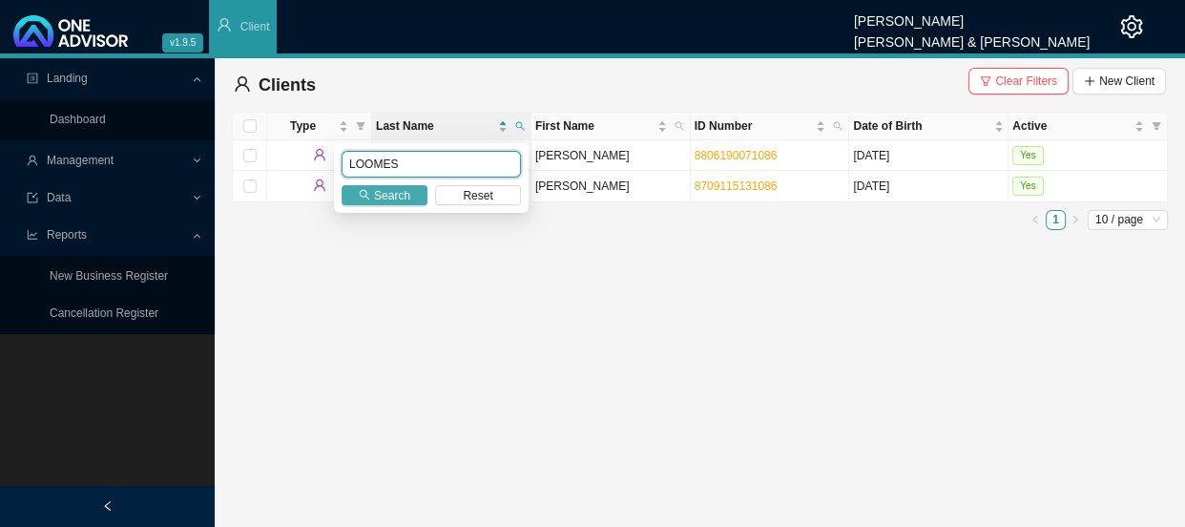
type input "LOOMES"
click at [384, 200] on span "Search" at bounding box center [392, 195] width 36 height 19
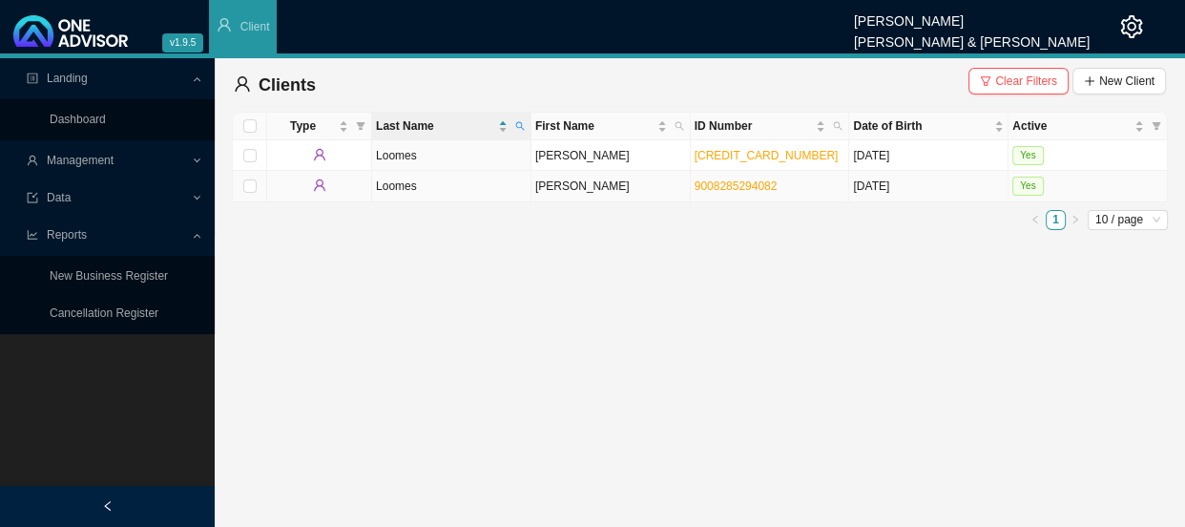
click at [587, 188] on td "[PERSON_NAME]" at bounding box center [611, 186] width 159 height 31
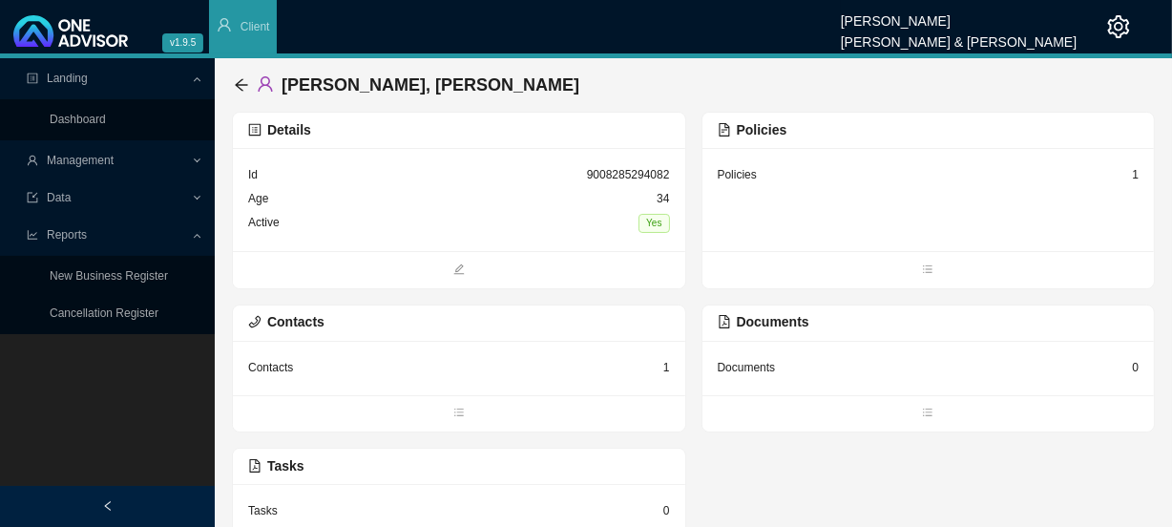
click at [817, 194] on div "Policies 1" at bounding box center [929, 199] width 452 height 103
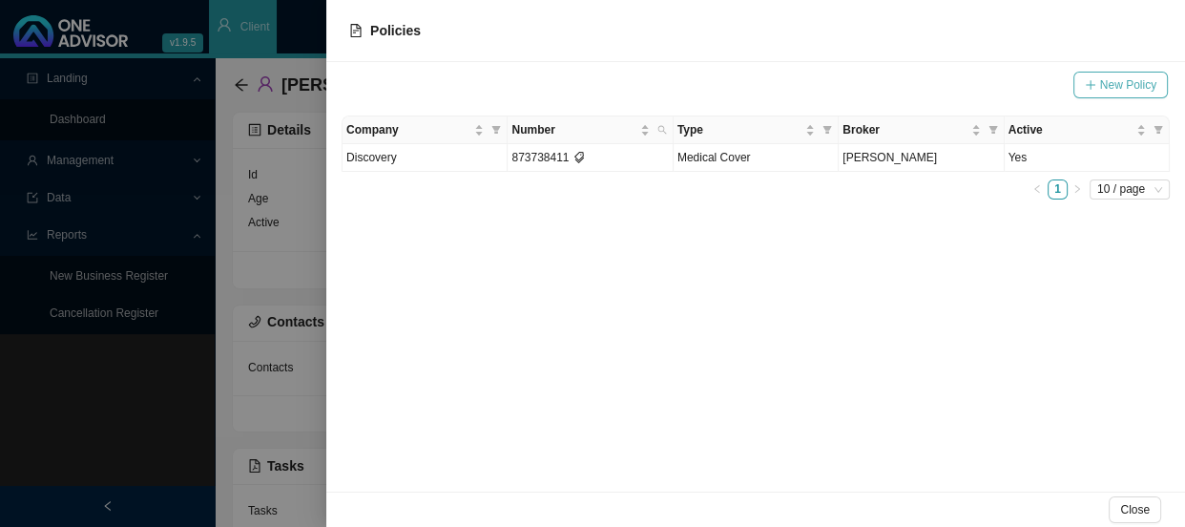
click at [1107, 74] on button "New Policy" at bounding box center [1121, 85] width 94 height 27
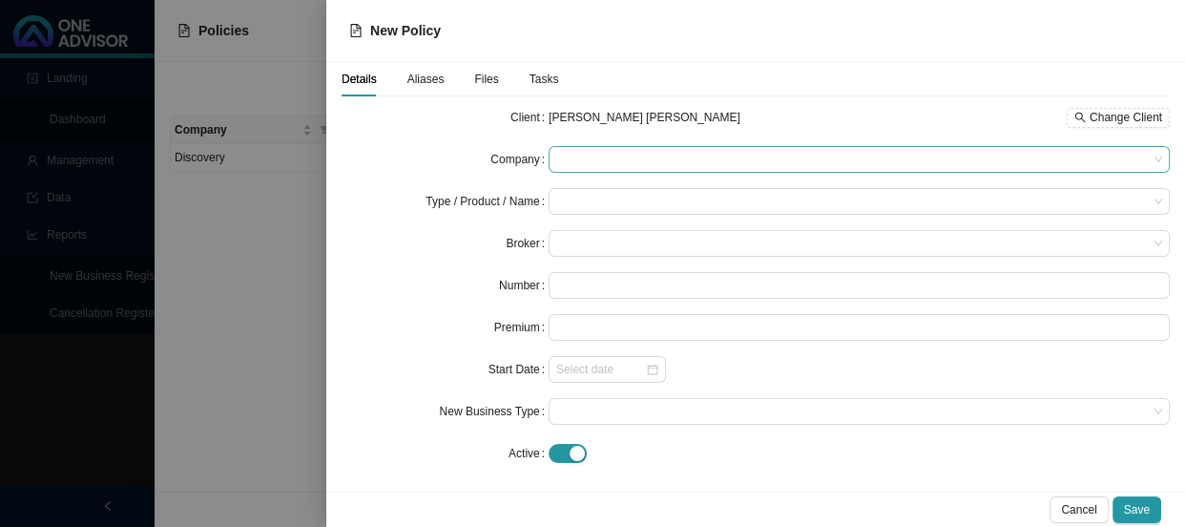
click at [593, 157] on span at bounding box center [859, 159] width 606 height 25
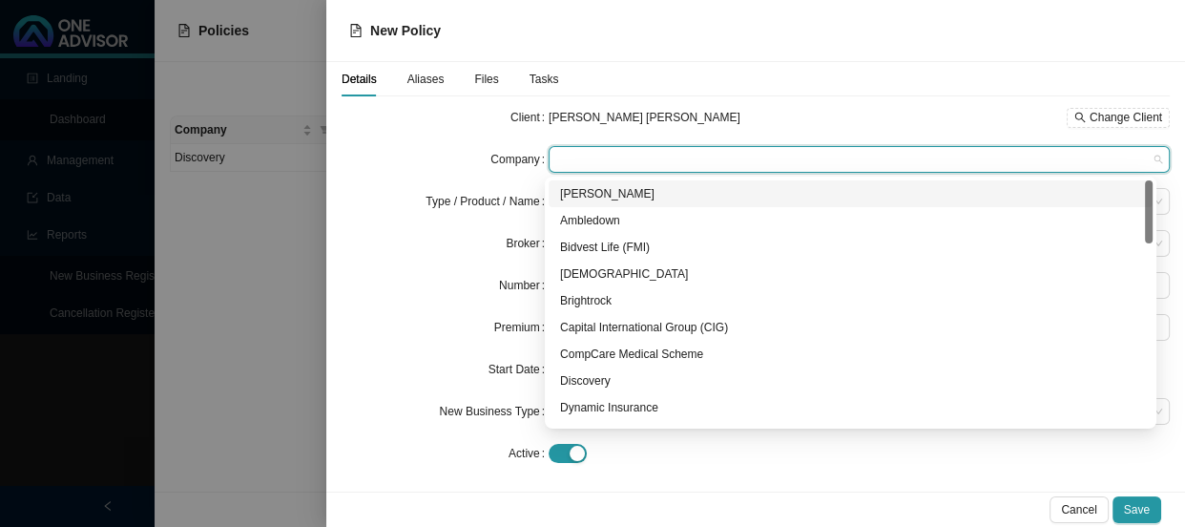
type input "l"
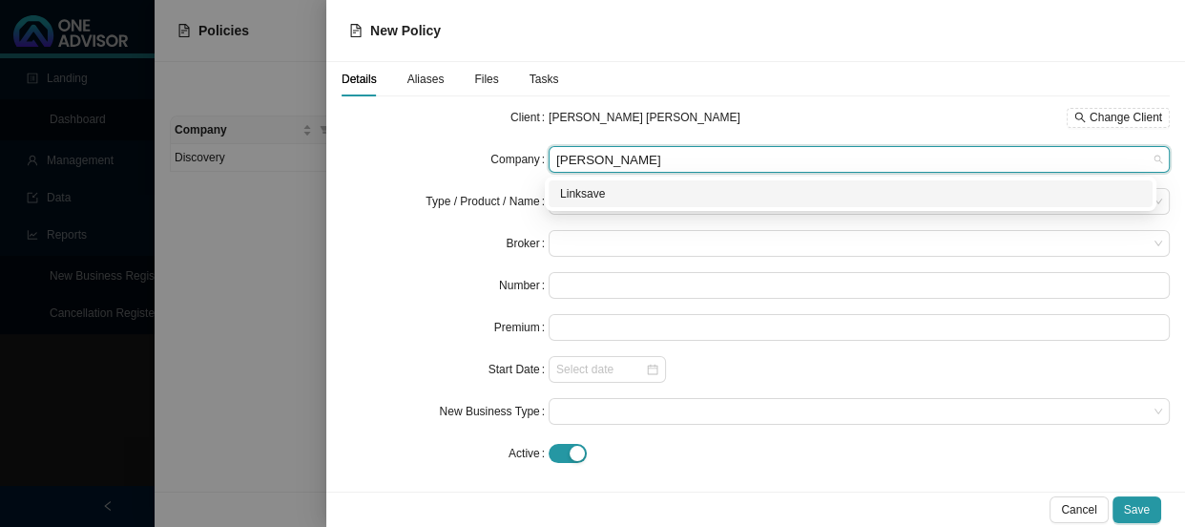
type input "Link"
click at [585, 188] on div "Linksave" at bounding box center [850, 193] width 581 height 19
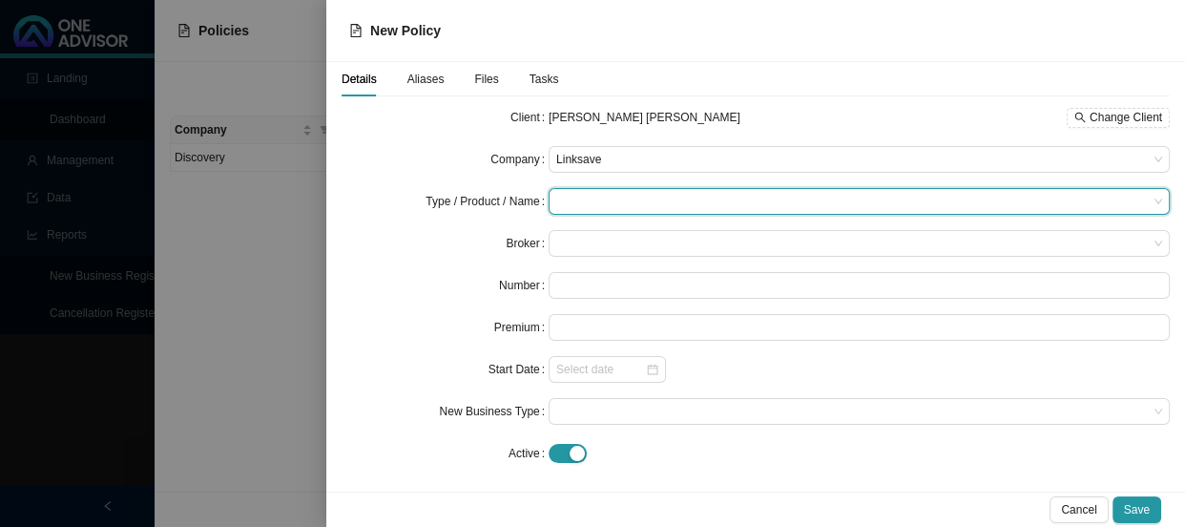
click at [582, 201] on input "search" at bounding box center [852, 201] width 592 height 25
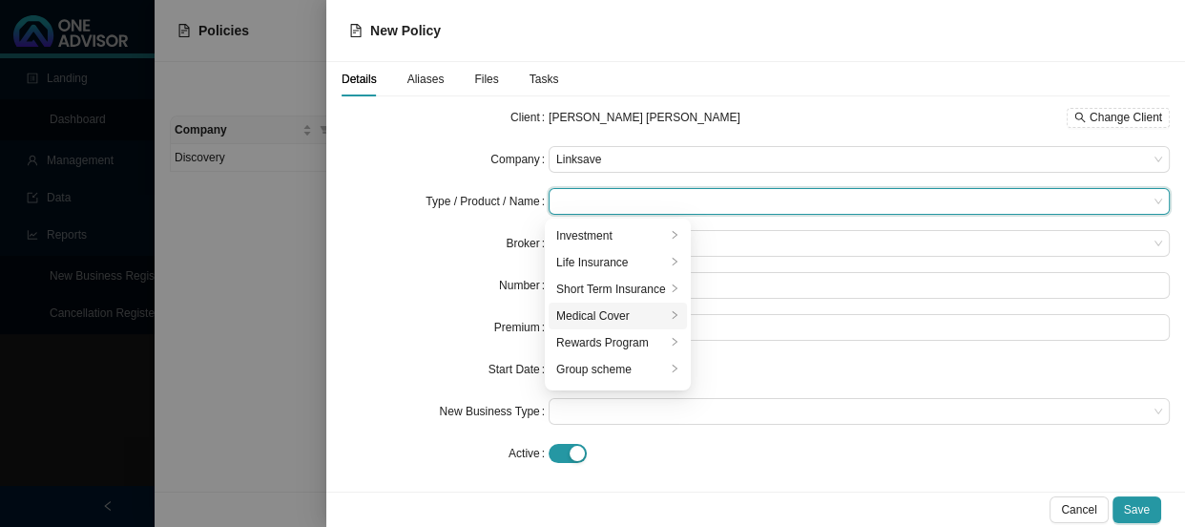
click at [590, 309] on div "Medical Cover" at bounding box center [611, 315] width 110 height 19
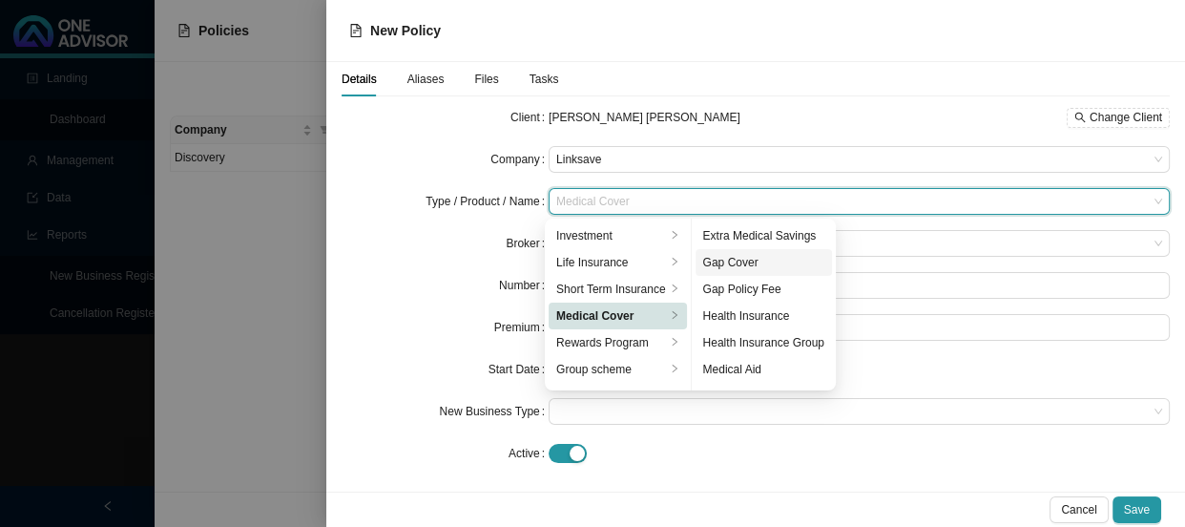
click at [738, 264] on div "Gap Cover" at bounding box center [763, 262] width 121 height 19
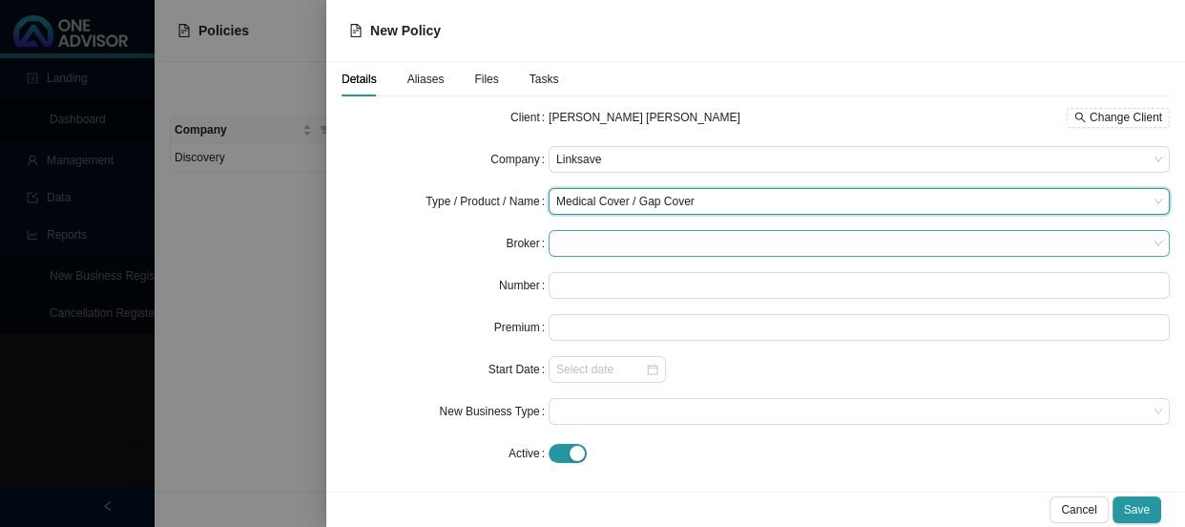
click at [575, 242] on span at bounding box center [859, 243] width 606 height 25
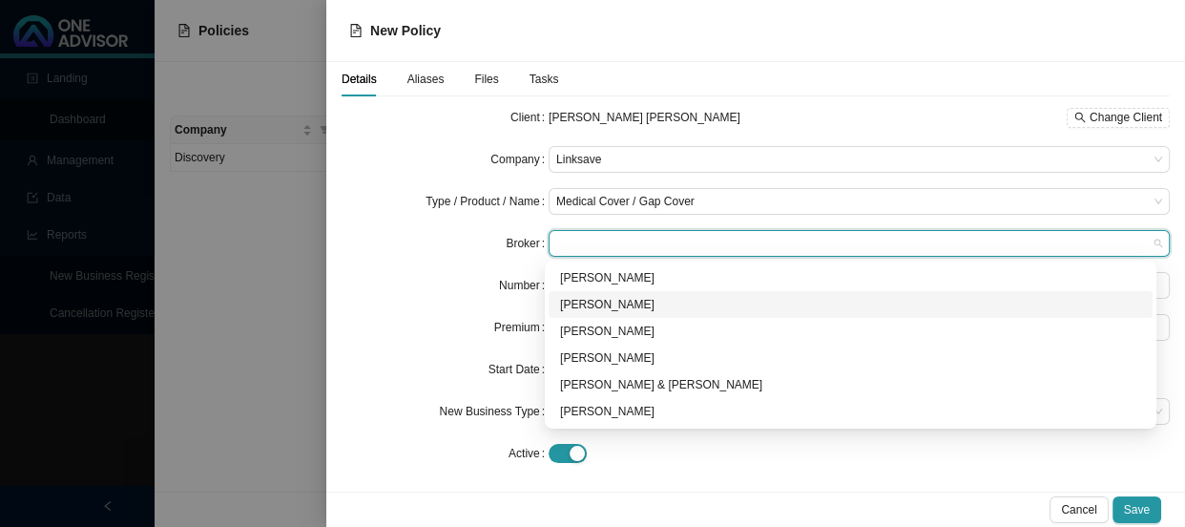
click at [577, 305] on div "[PERSON_NAME]" at bounding box center [850, 304] width 581 height 19
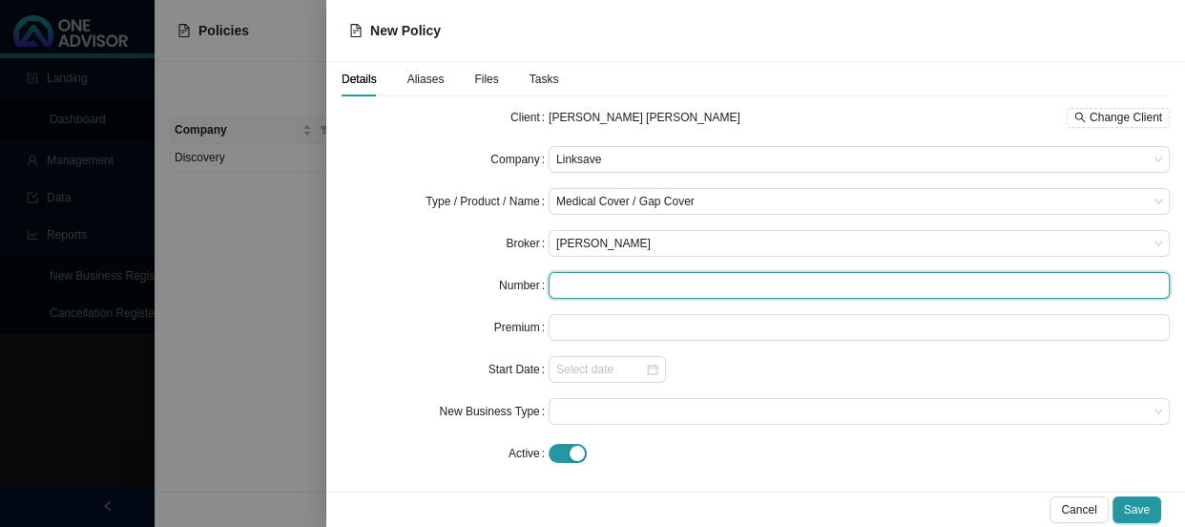
click at [582, 285] on input "text" at bounding box center [859, 285] width 621 height 27
paste input "LS007052"
type input "LS007052"
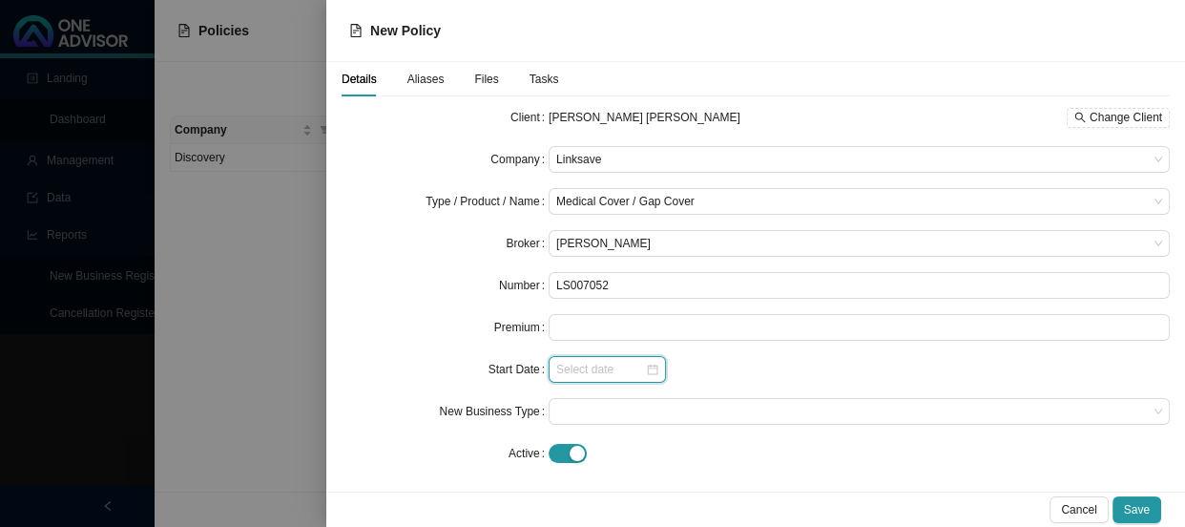
click at [587, 377] on input at bounding box center [600, 369] width 89 height 19
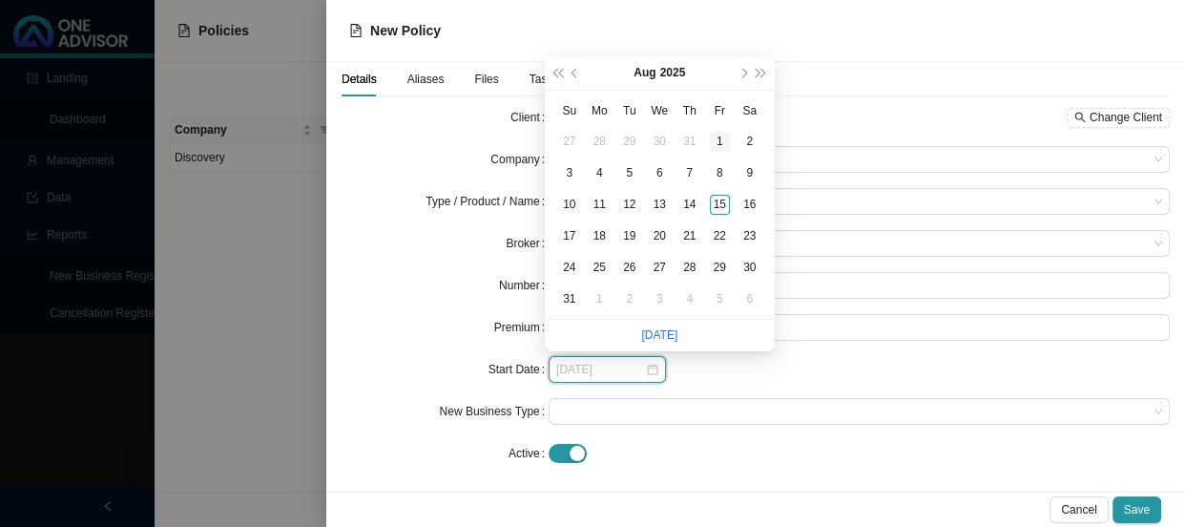
type input "[DATE]"
click at [717, 136] on div "1" at bounding box center [720, 142] width 20 height 20
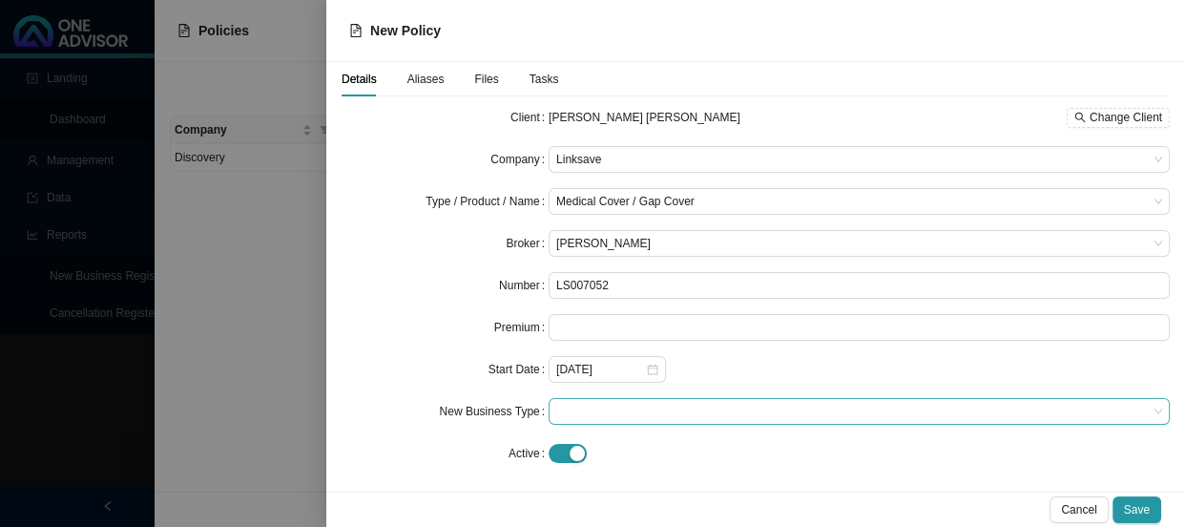
click at [565, 416] on span at bounding box center [859, 411] width 606 height 25
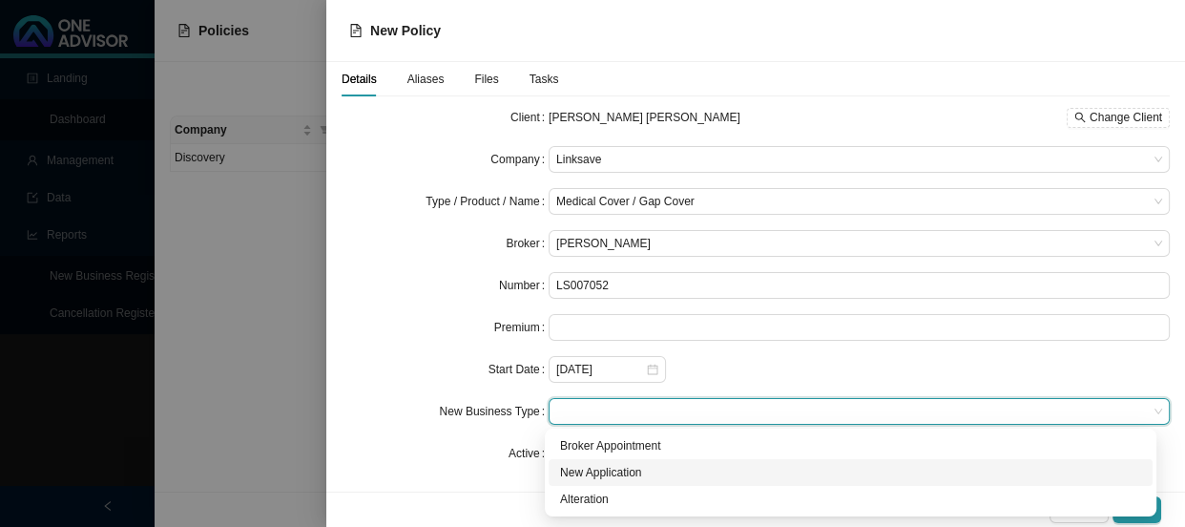
click at [579, 467] on div "New Application" at bounding box center [850, 472] width 581 height 19
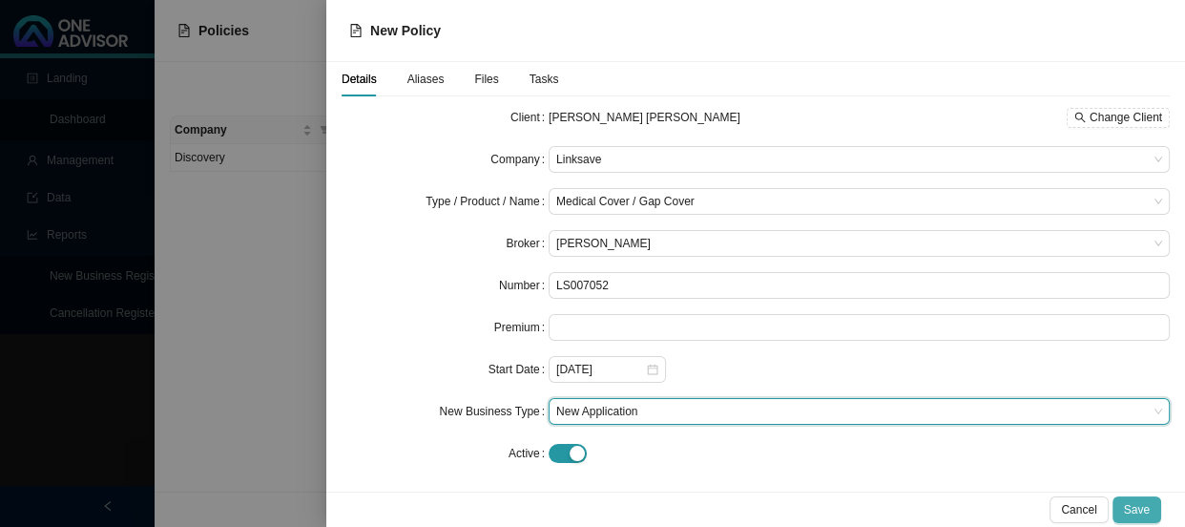
click at [1132, 512] on span "Save" at bounding box center [1137, 509] width 26 height 19
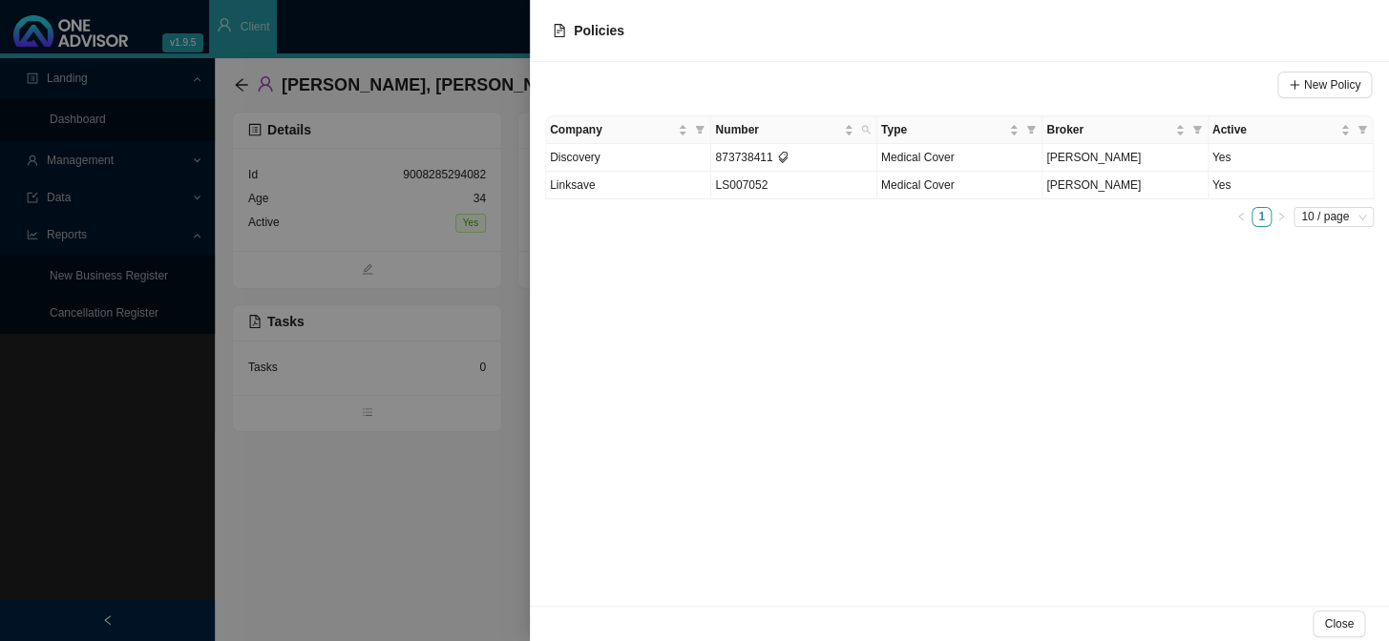
drag, startPoint x: 1047, startPoint y: 407, endPoint x: 1088, endPoint y: 424, distance: 44.5
click at [1048, 407] on div "New Policy Company Number Type Broker Active Discovery 873738411 Medical Cover …" at bounding box center [959, 334] width 859 height 544
click at [1334, 620] on span "Close" at bounding box center [1339, 624] width 30 height 19
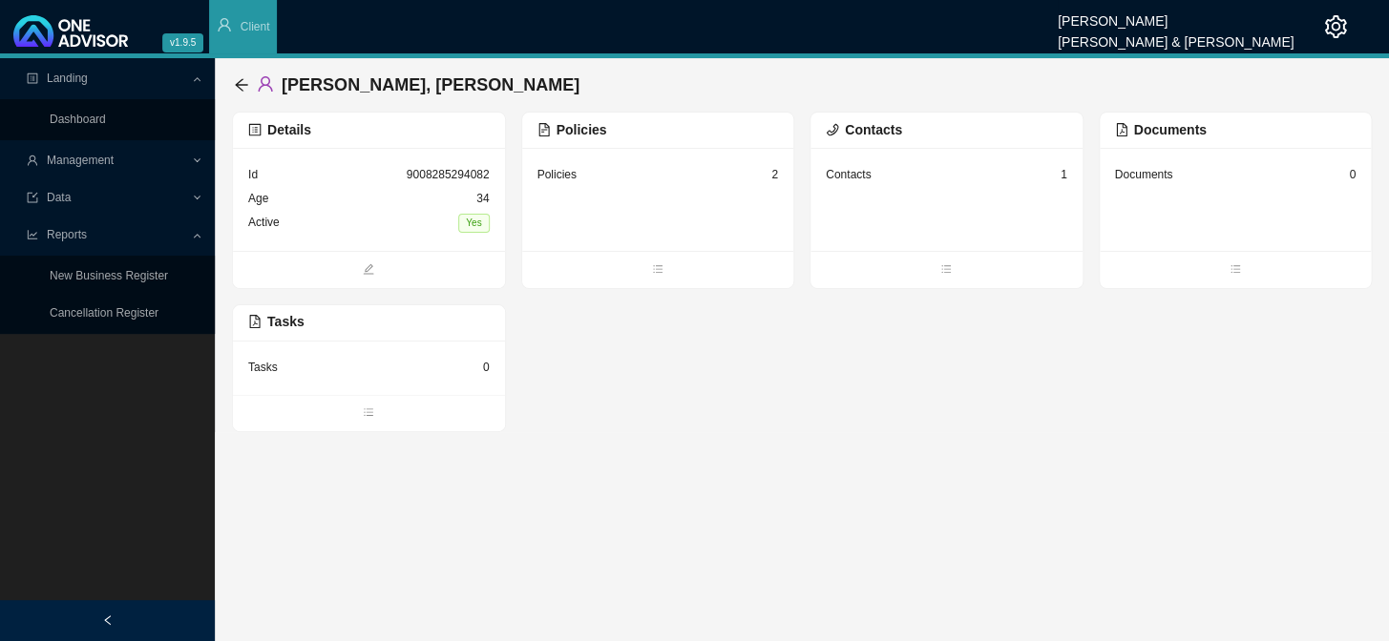
click at [630, 188] on div "Policies 2" at bounding box center [658, 199] width 272 height 103
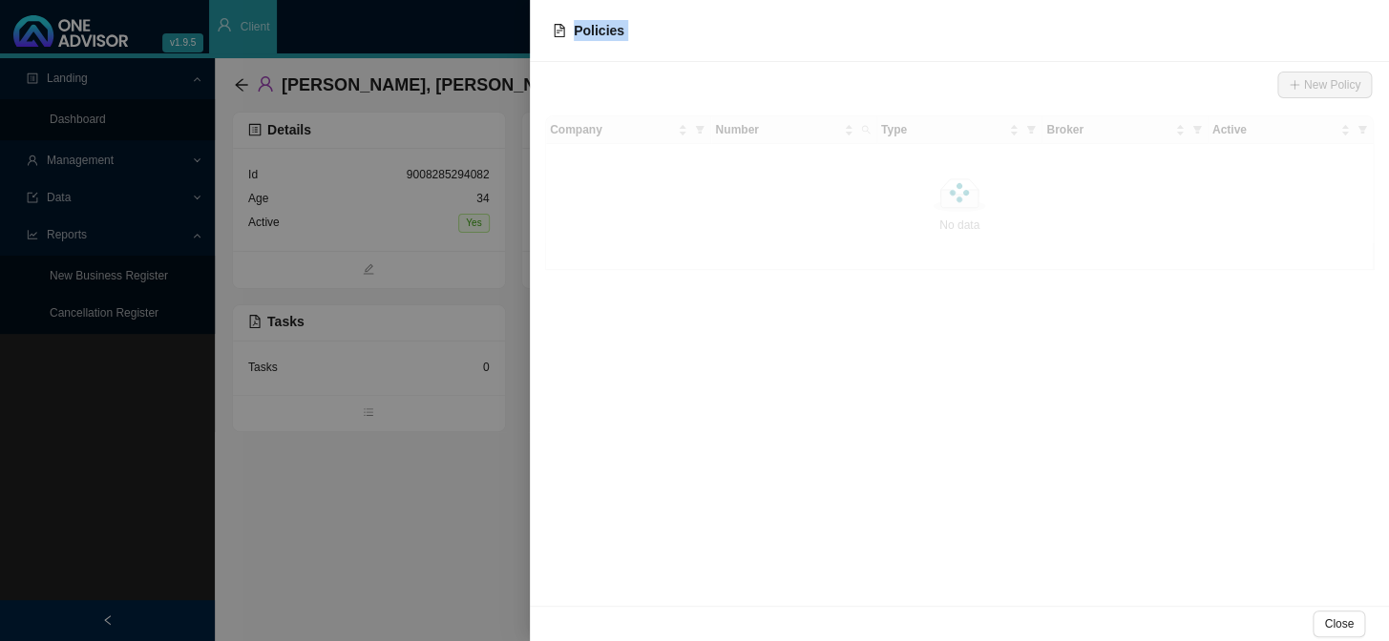
click at [720, 199] on div "Policies New Policy Company Number Type Broker Active No data No data Close" at bounding box center [694, 320] width 1389 height 641
click at [471, 192] on div at bounding box center [694, 320] width 1389 height 641
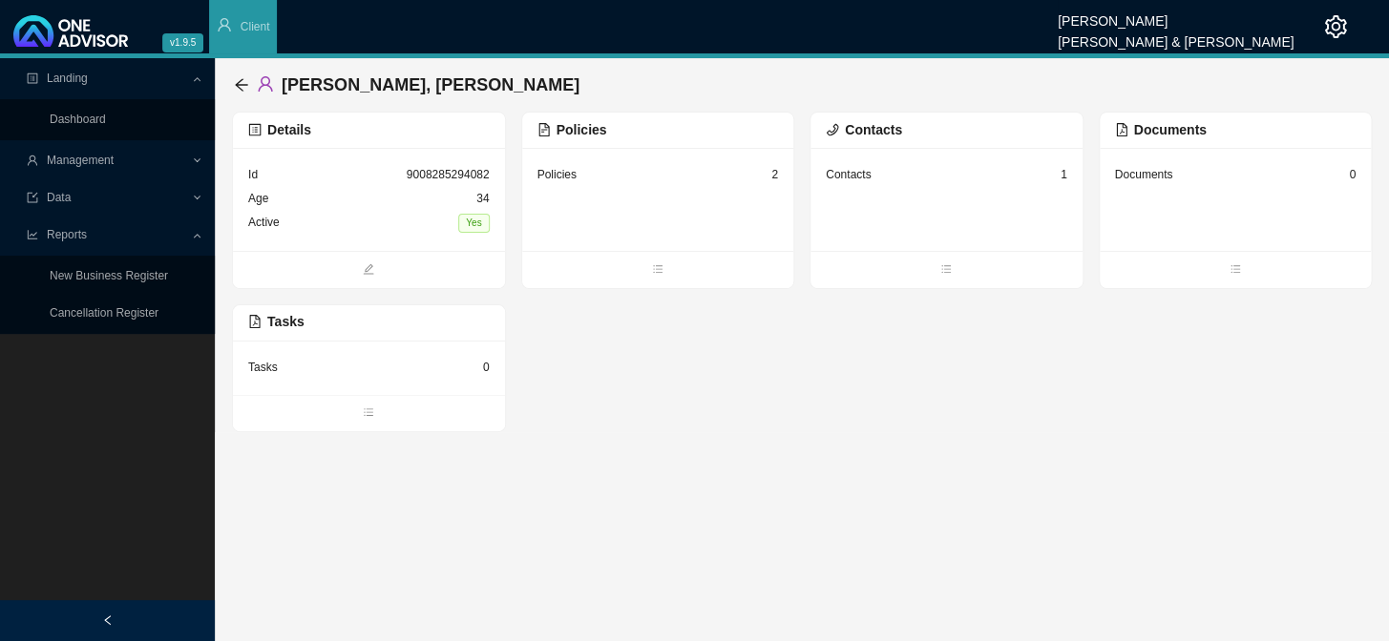
click at [827, 168] on div "Contacts" at bounding box center [848, 174] width 45 height 19
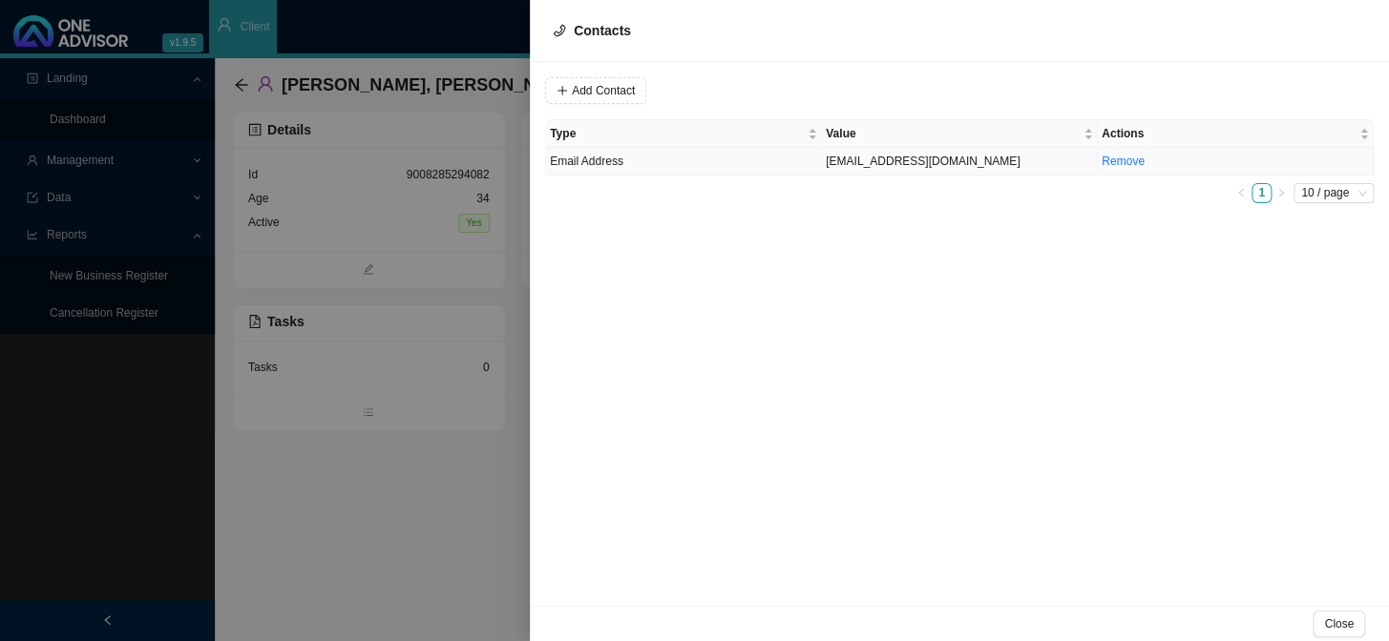
click at [941, 158] on td "[EMAIL_ADDRESS][DOMAIN_NAME]" at bounding box center [960, 162] width 276 height 28
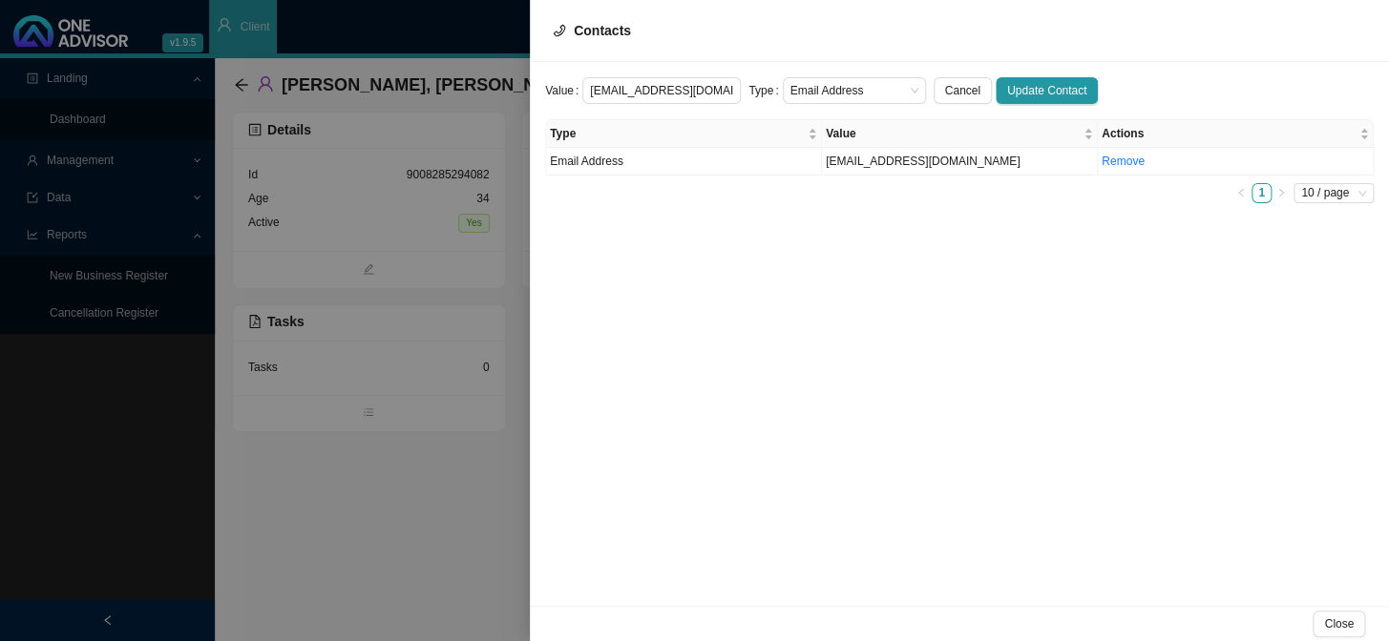
scroll to position [0, 13]
click at [892, 92] on span "Email Address" at bounding box center [854, 90] width 128 height 25
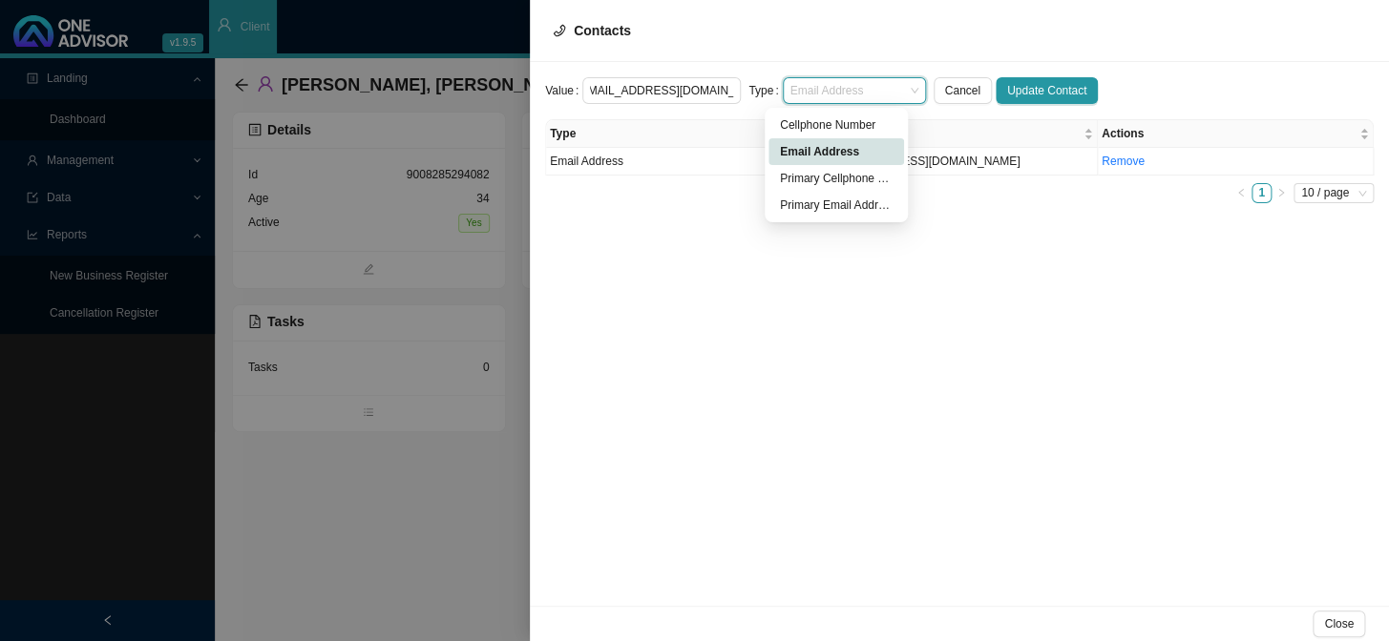
scroll to position [0, 0]
click at [850, 201] on div "Primary Email Address" at bounding box center [836, 205] width 113 height 19
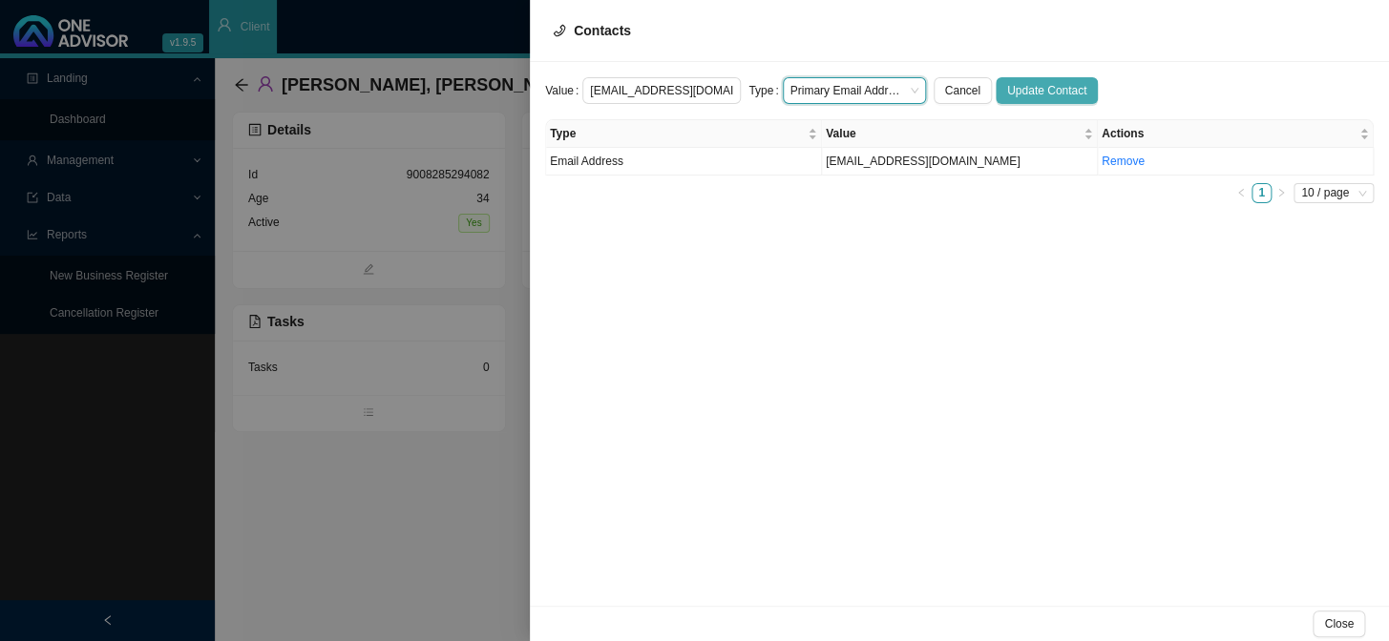
click at [1034, 89] on span "Update Contact" at bounding box center [1046, 90] width 79 height 19
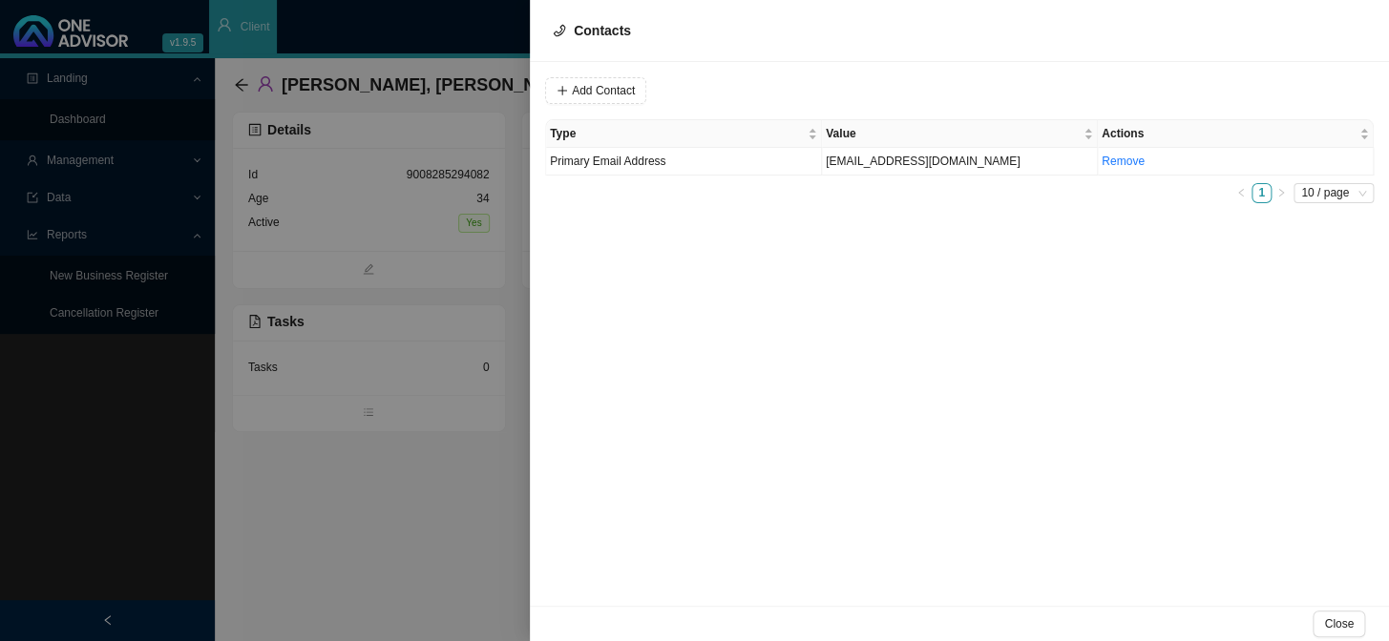
click at [344, 275] on div at bounding box center [694, 320] width 1389 height 641
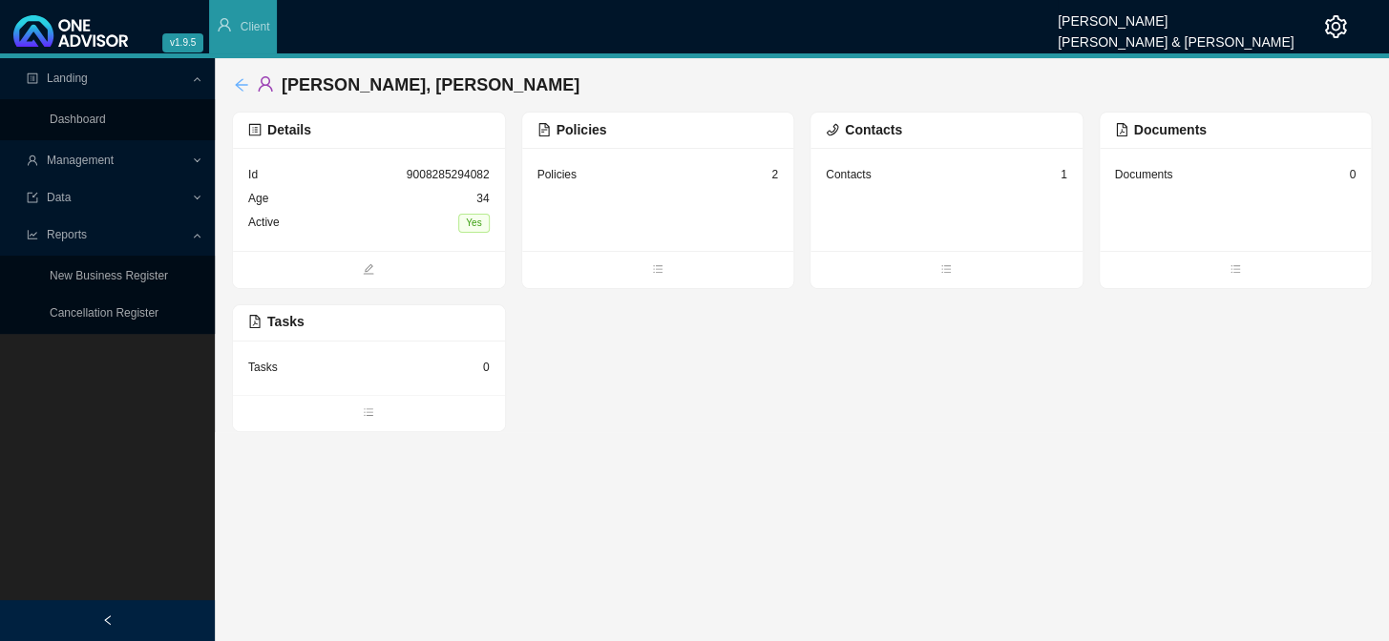
click at [239, 89] on icon "arrow-left" at bounding box center [241, 84] width 15 height 15
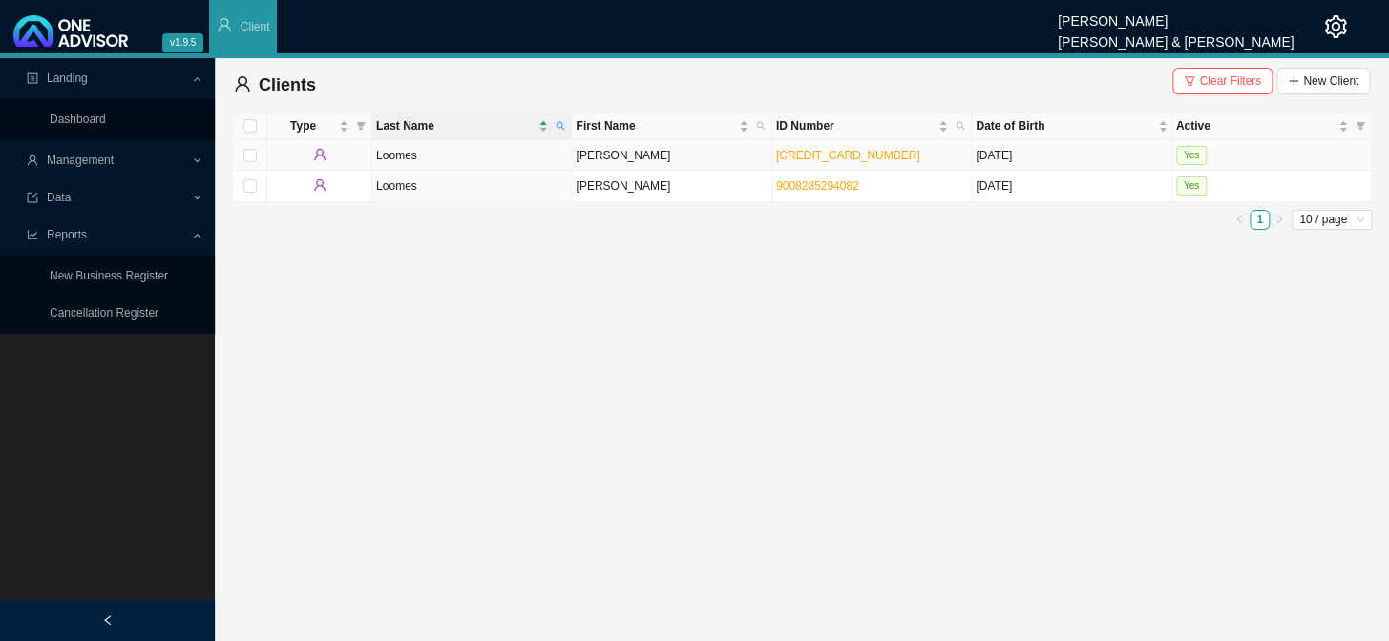
click at [638, 158] on td "[PERSON_NAME]" at bounding box center [671, 155] width 199 height 31
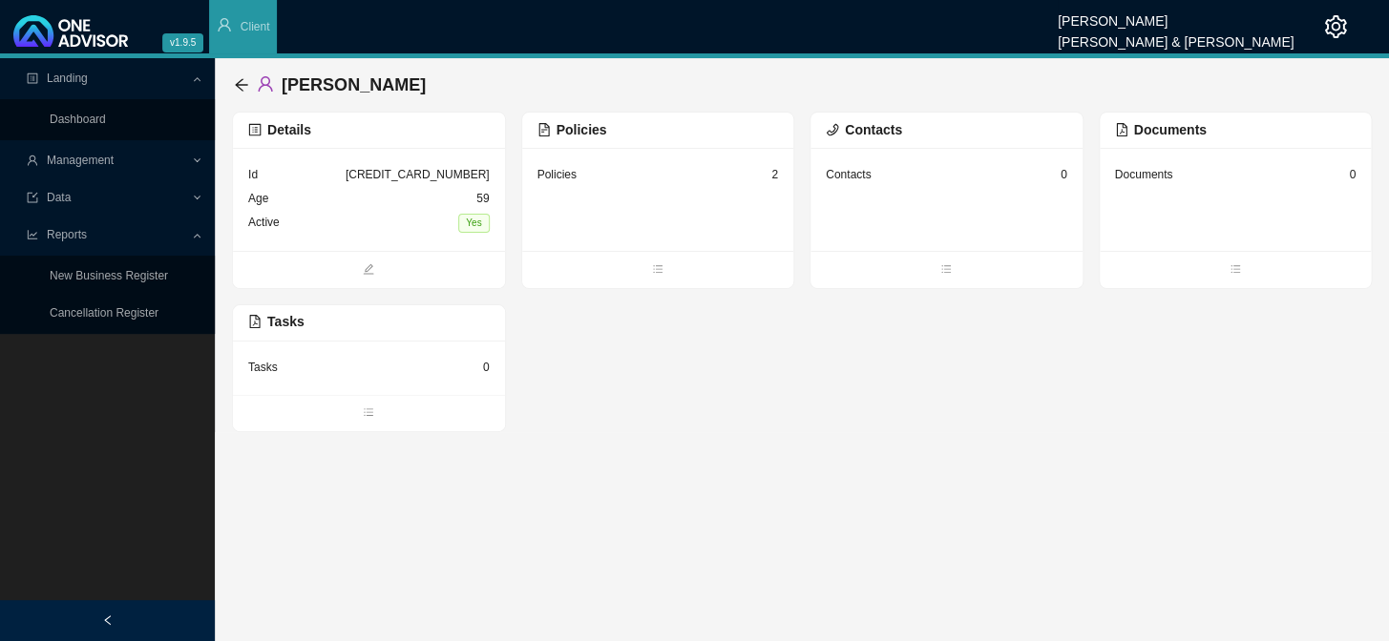
click at [871, 178] on div "Contacts 0" at bounding box center [946, 175] width 241 height 24
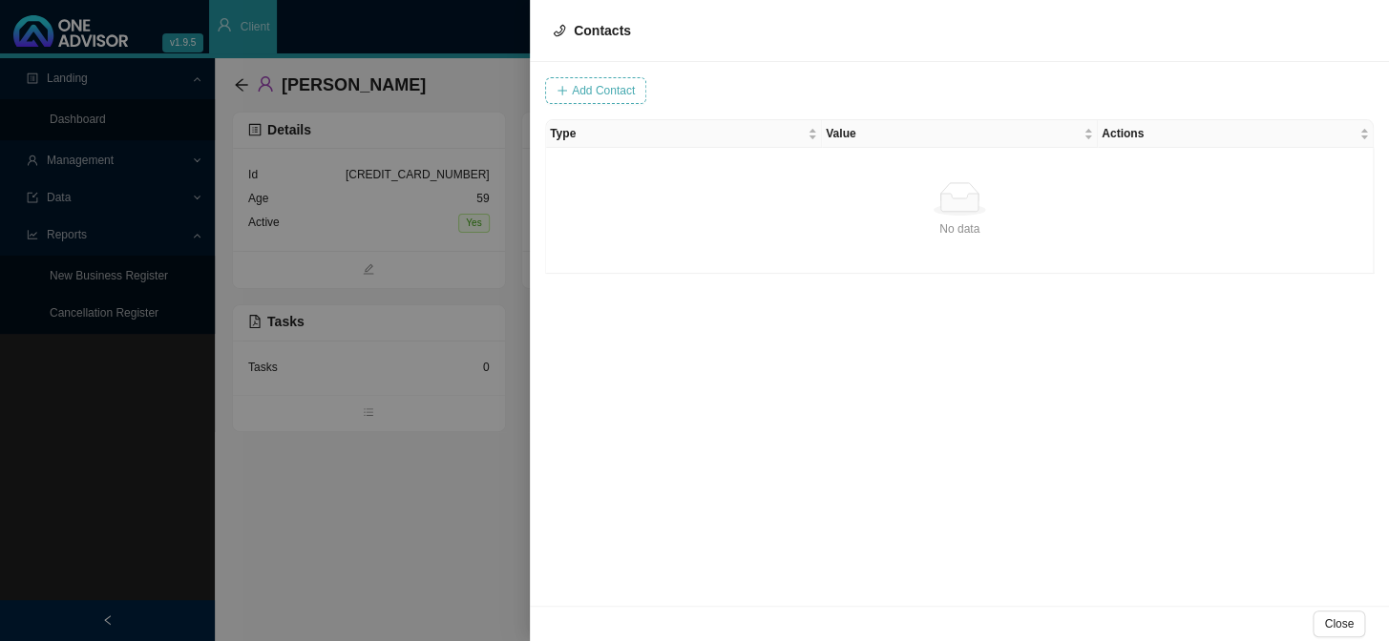
click at [597, 96] on span "Add Contact" at bounding box center [603, 90] width 63 height 19
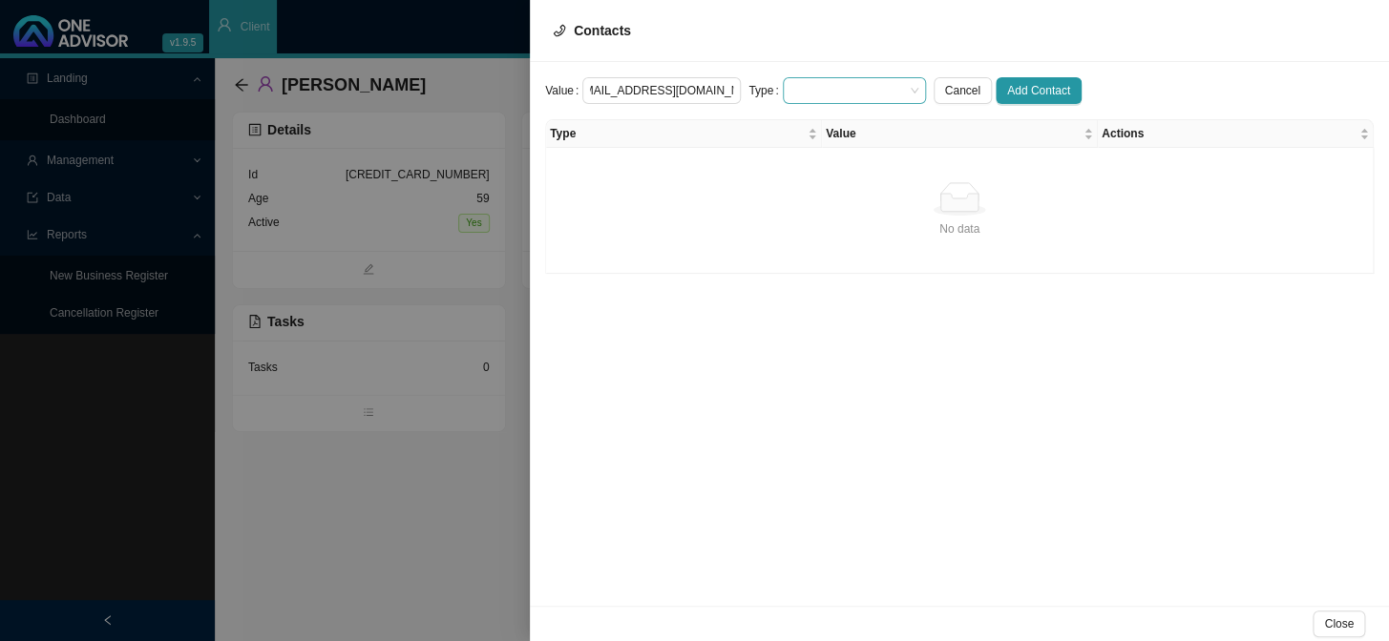
click at [812, 90] on span at bounding box center [854, 90] width 128 height 25
type input "[EMAIL_ADDRESS][DOMAIN_NAME]"
click at [813, 199] on div "Primary Email Address" at bounding box center [836, 205] width 113 height 19
click at [1007, 88] on span "Add Contact" at bounding box center [1038, 90] width 63 height 19
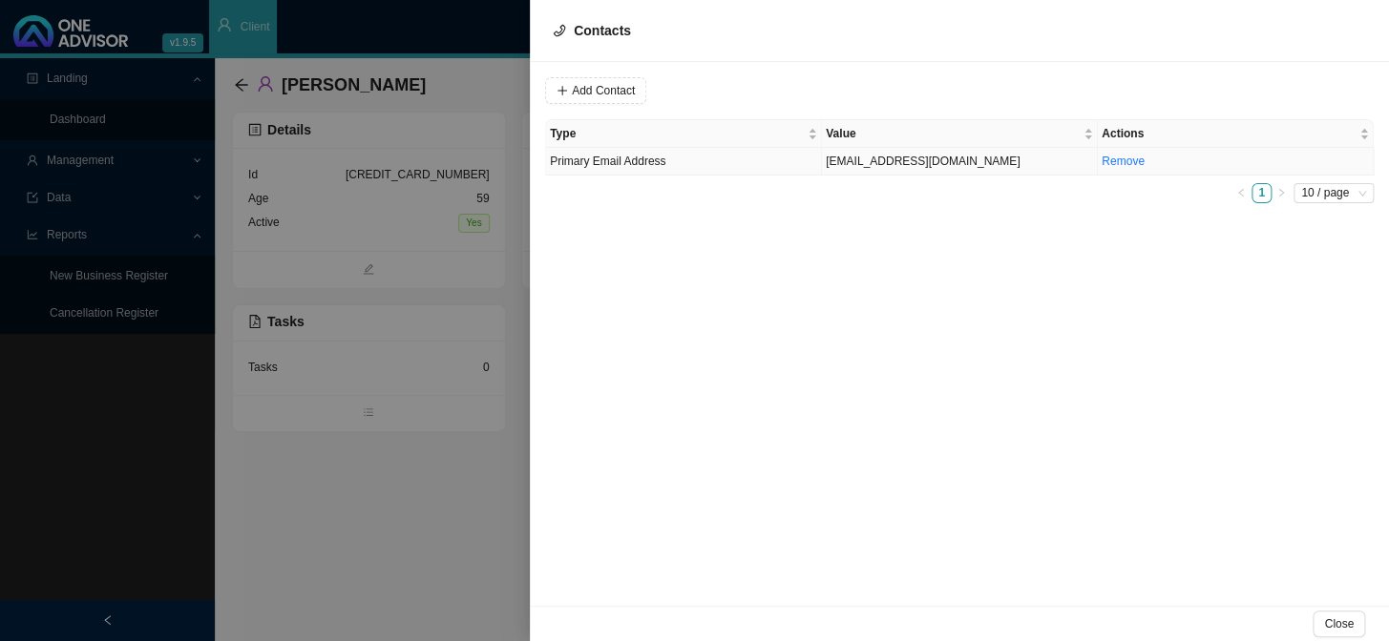
click at [860, 154] on td "[EMAIL_ADDRESS][DOMAIN_NAME]" at bounding box center [960, 162] width 276 height 28
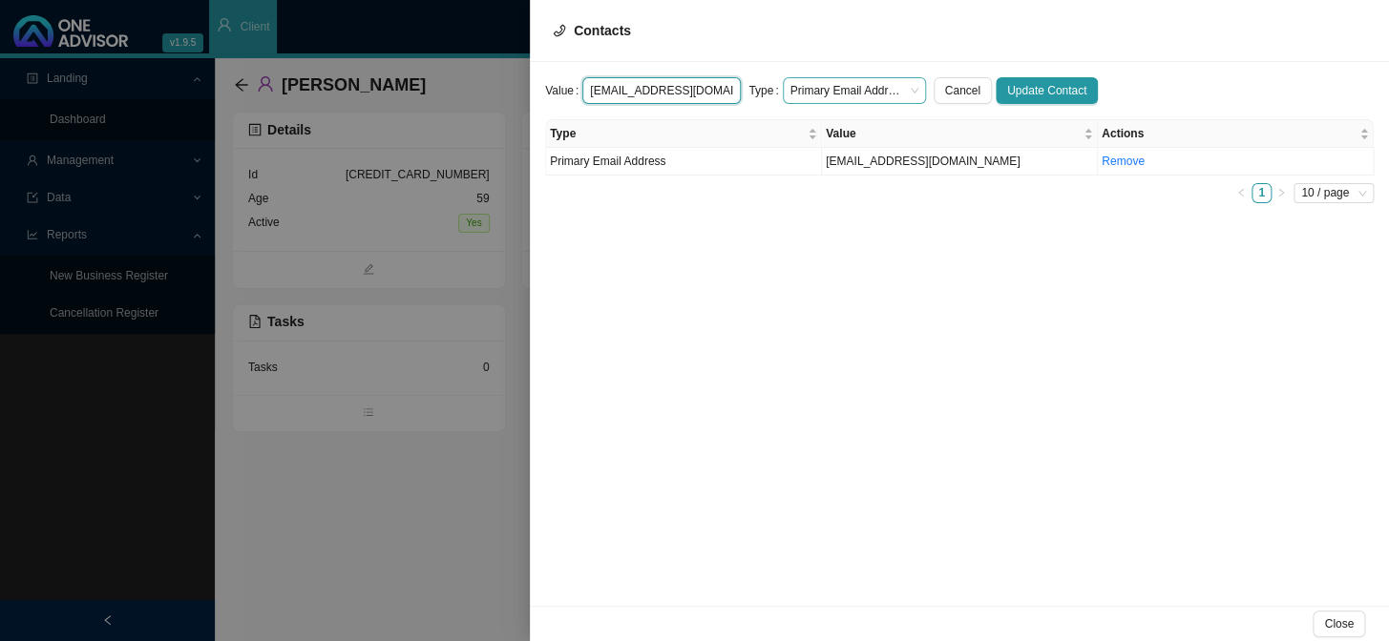
scroll to position [0, 17]
drag, startPoint x: 586, startPoint y: 90, endPoint x: 782, endPoint y: 97, distance: 195.8
click at [782, 97] on form "Value [EMAIL_ADDRESS][DOMAIN_NAME] Type Primary Email Address Cancel Update Con…" at bounding box center [959, 90] width 829 height 27
paste input "[EMAIL_ADDRESS][DOMAIN_NAME]"
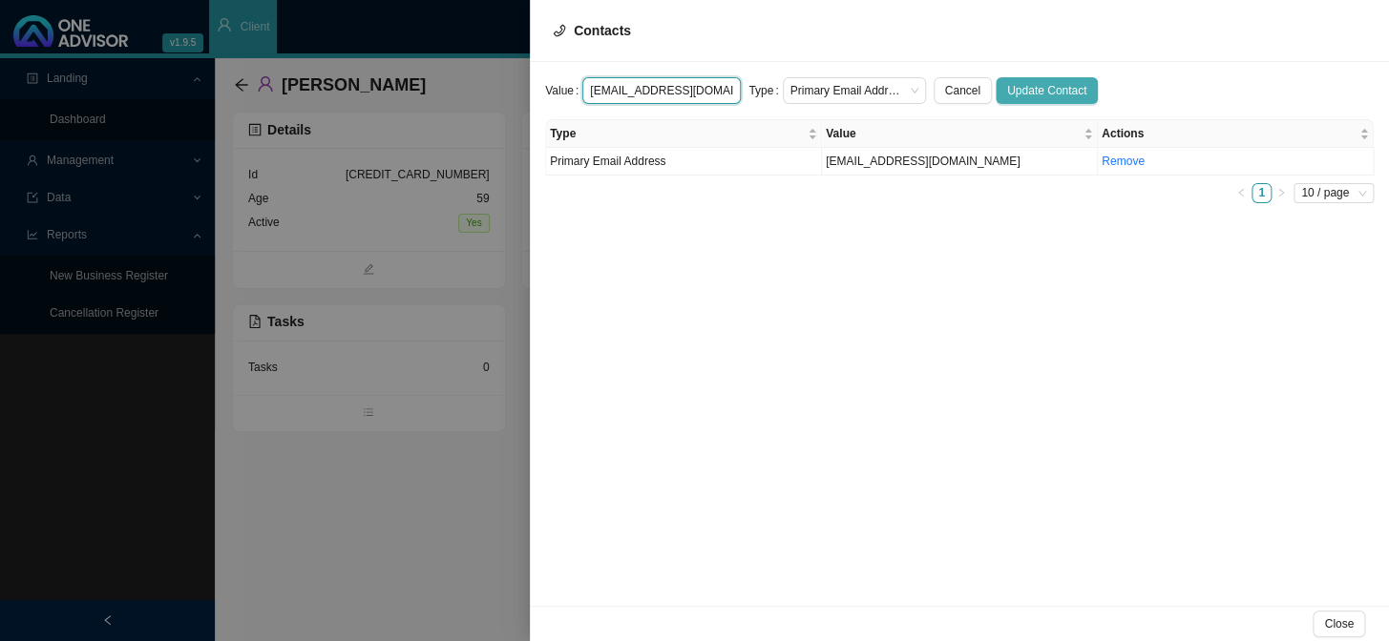
type input "[EMAIL_ADDRESS][DOMAIN_NAME]"
click at [1019, 89] on span "Update Contact" at bounding box center [1046, 90] width 79 height 19
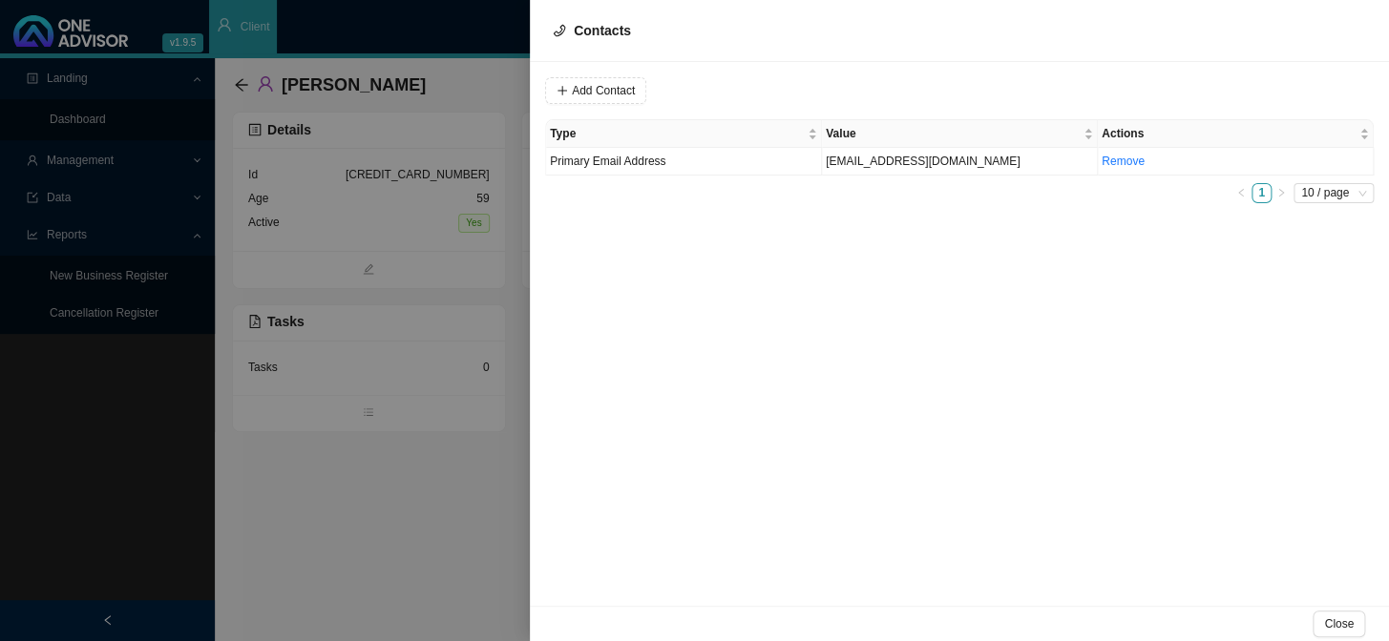
click at [416, 275] on div at bounding box center [694, 320] width 1389 height 641
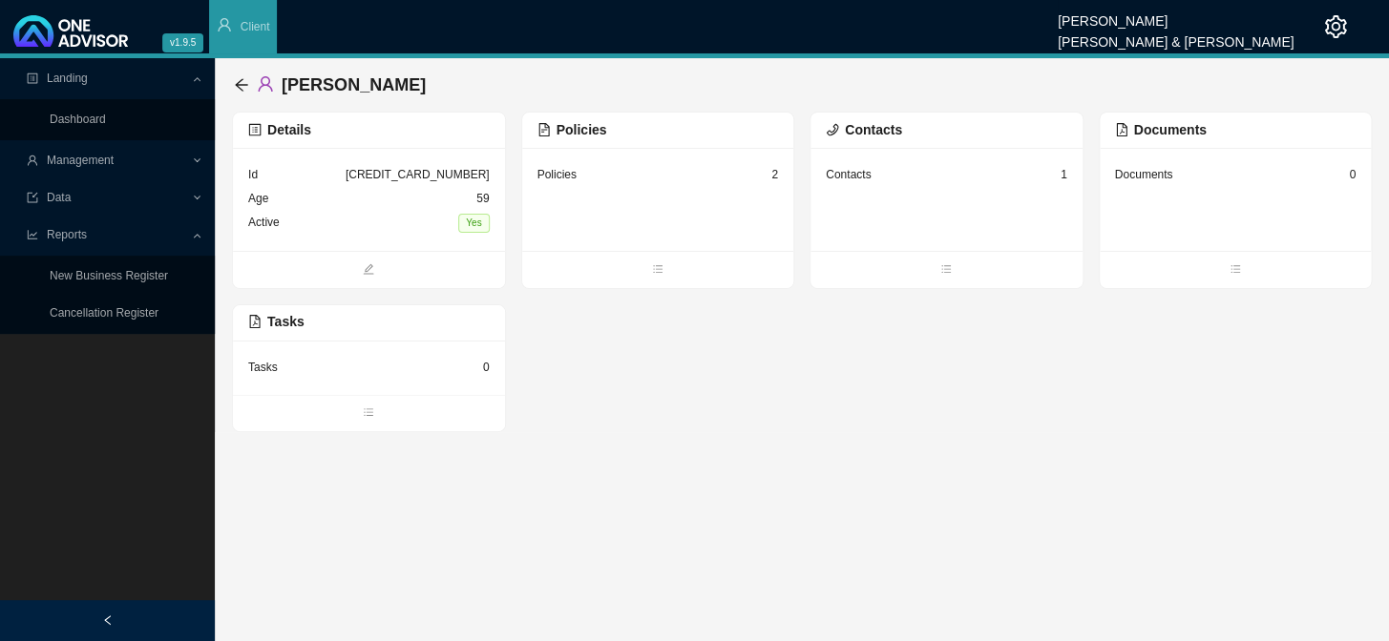
click at [754, 183] on div "Policies 2" at bounding box center [657, 175] width 241 height 24
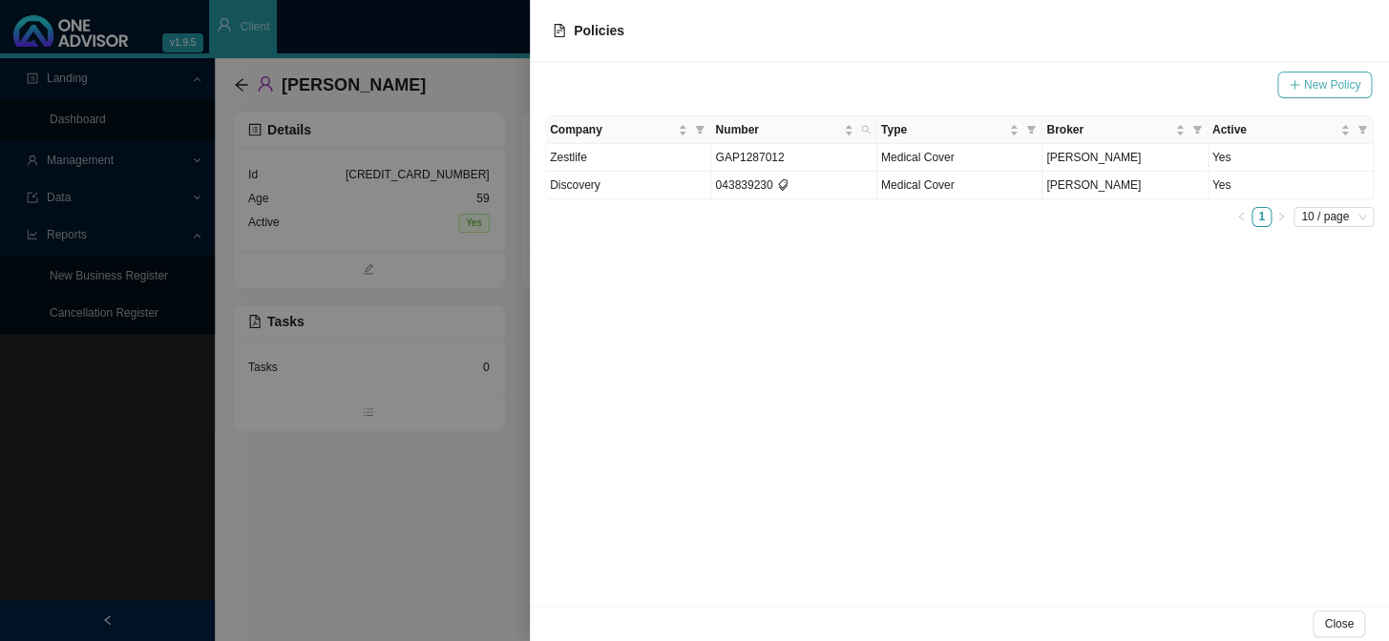
click at [1304, 86] on span "New Policy" at bounding box center [1332, 84] width 56 height 19
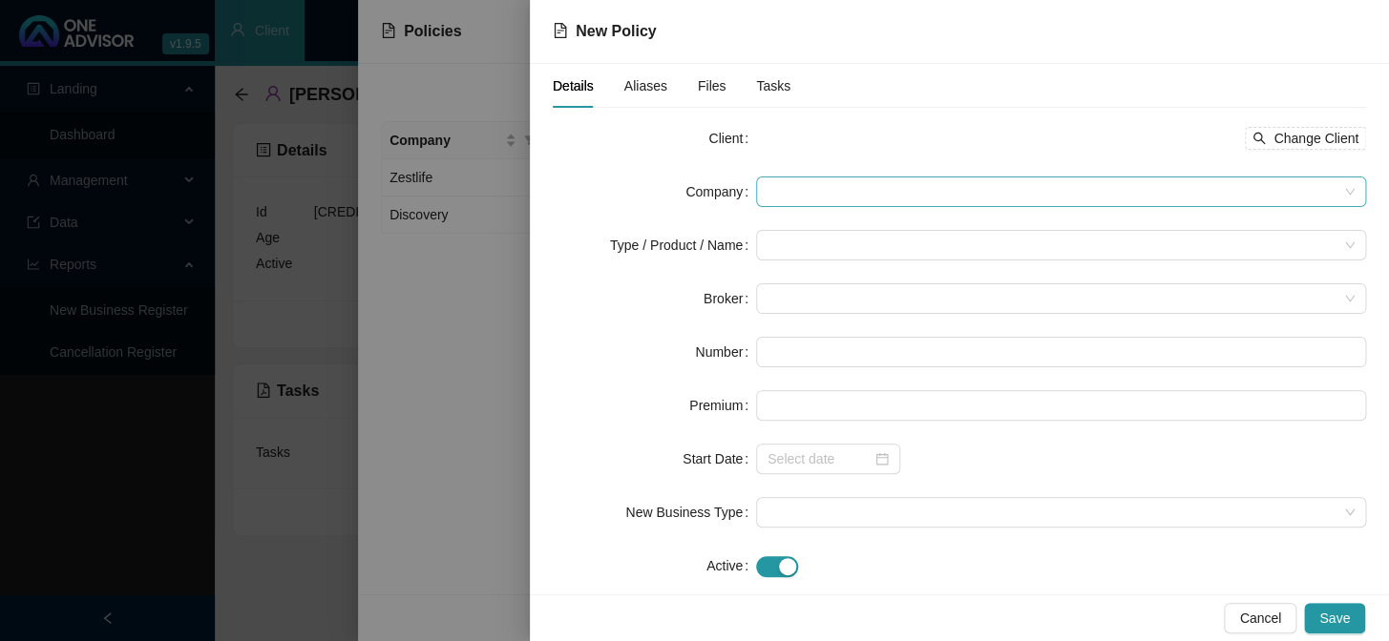
click at [829, 196] on span at bounding box center [1060, 192] width 587 height 29
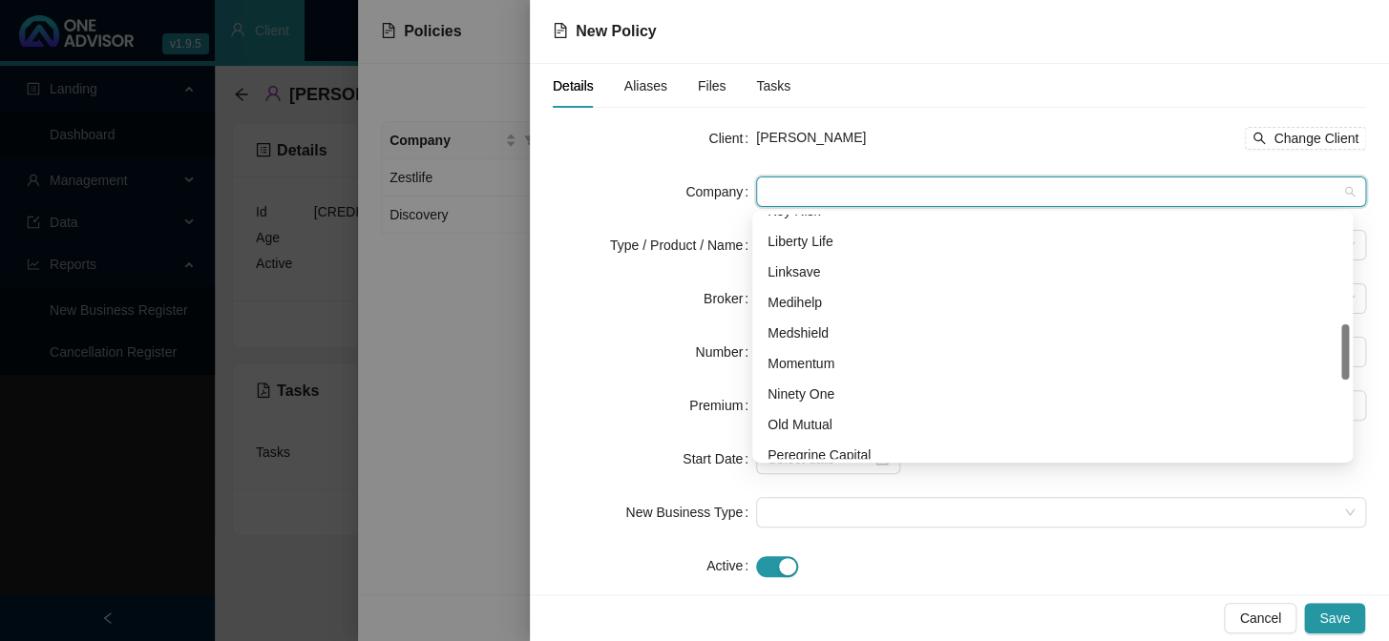
scroll to position [390, 0]
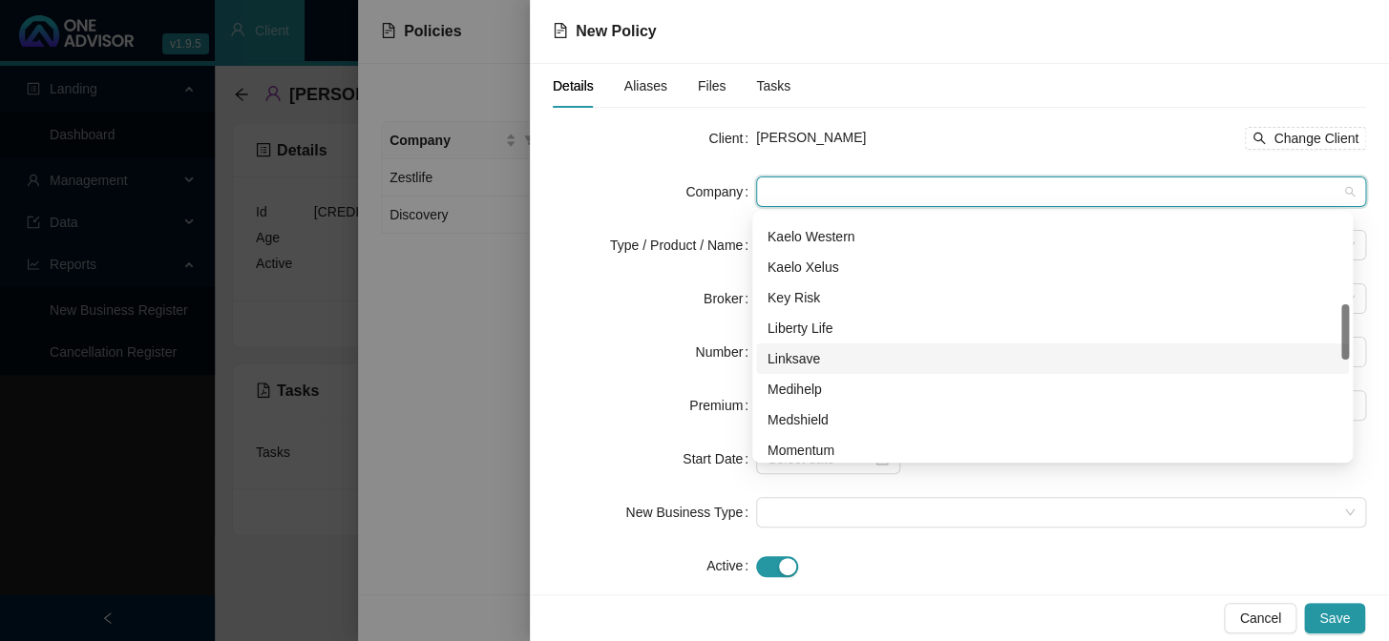
click at [796, 363] on div "Linksave" at bounding box center [1052, 358] width 570 height 21
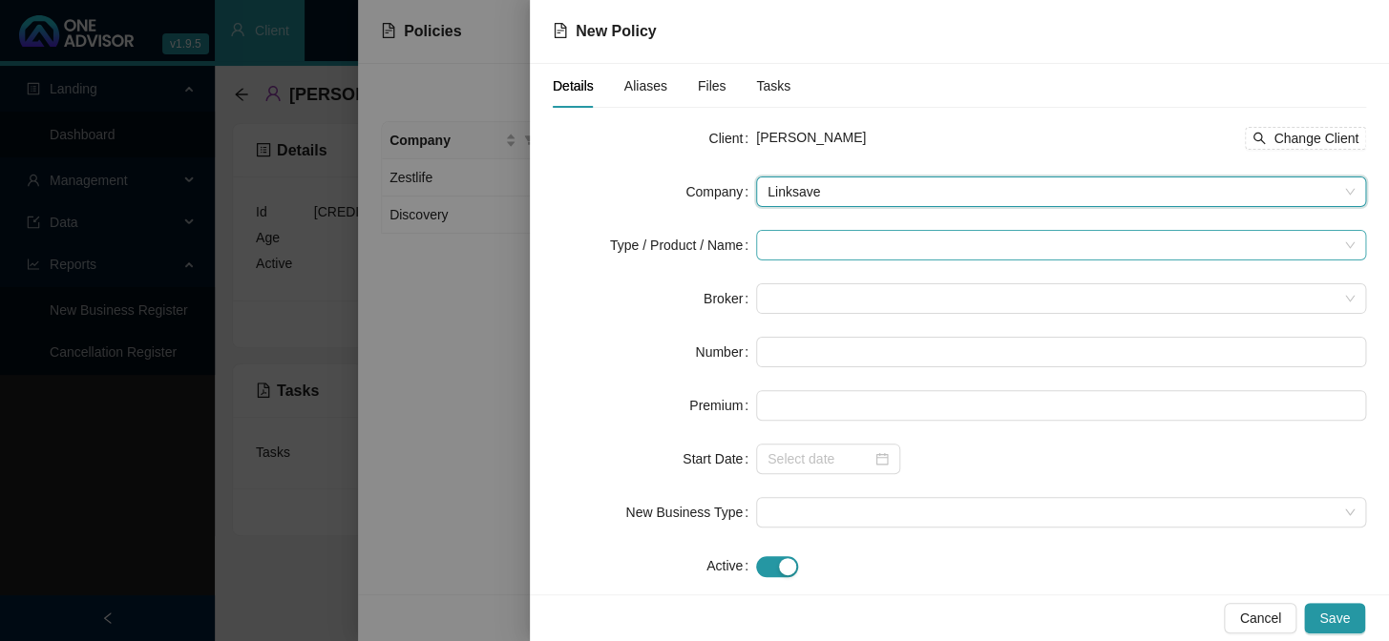
click at [776, 241] on input "search" at bounding box center [1052, 245] width 570 height 29
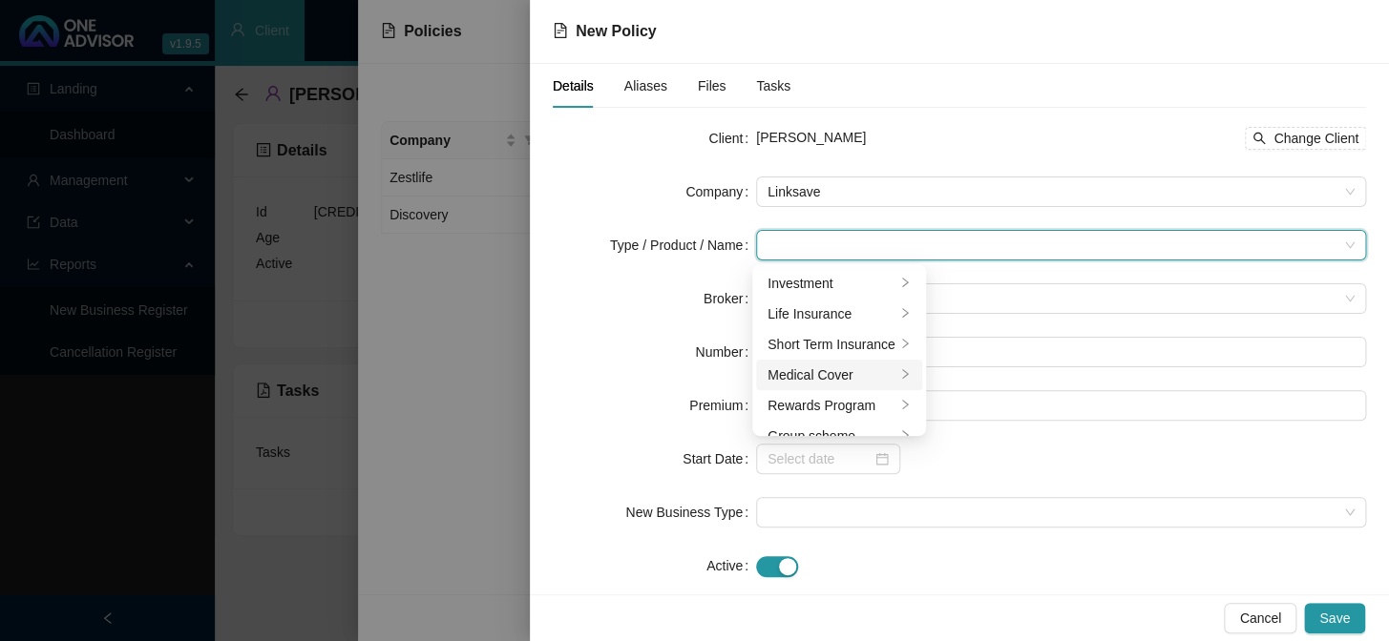
drag, startPoint x: 805, startPoint y: 369, endPoint x: 827, endPoint y: 369, distance: 22.0
click at [807, 369] on div "Medical Cover" at bounding box center [831, 375] width 128 height 21
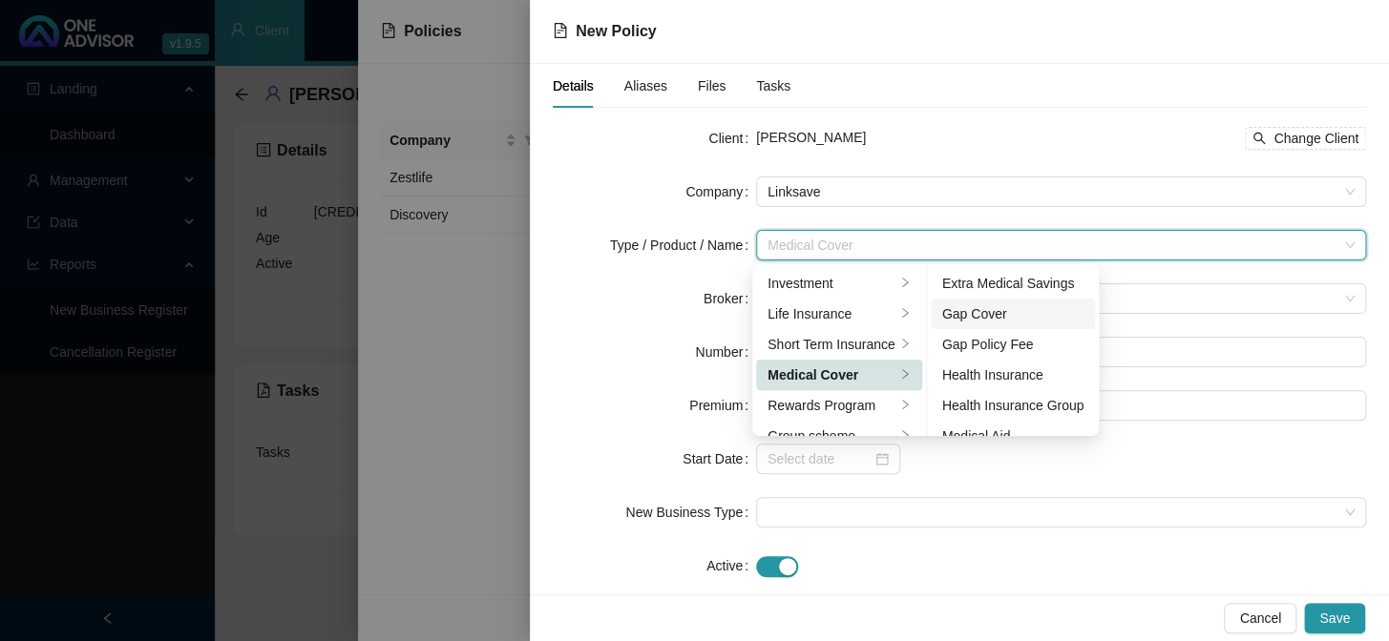
click at [983, 311] on div "Gap Cover" at bounding box center [1013, 314] width 142 height 21
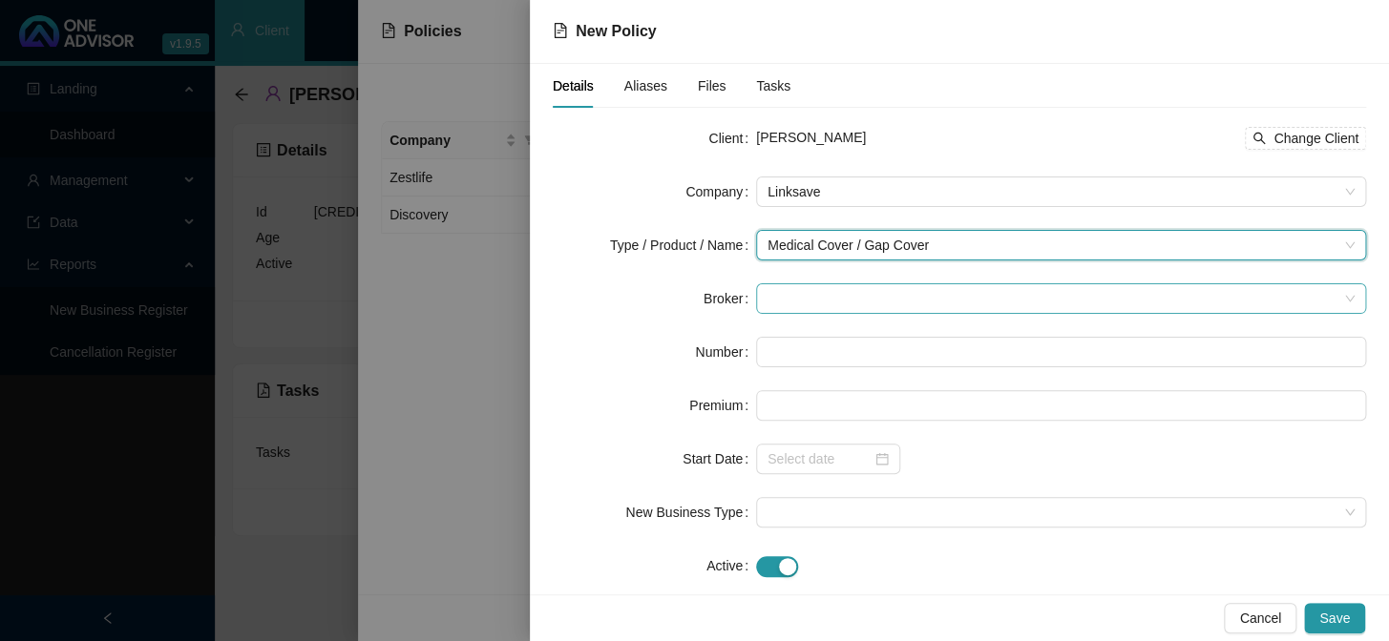
click at [782, 308] on span at bounding box center [1060, 298] width 587 height 29
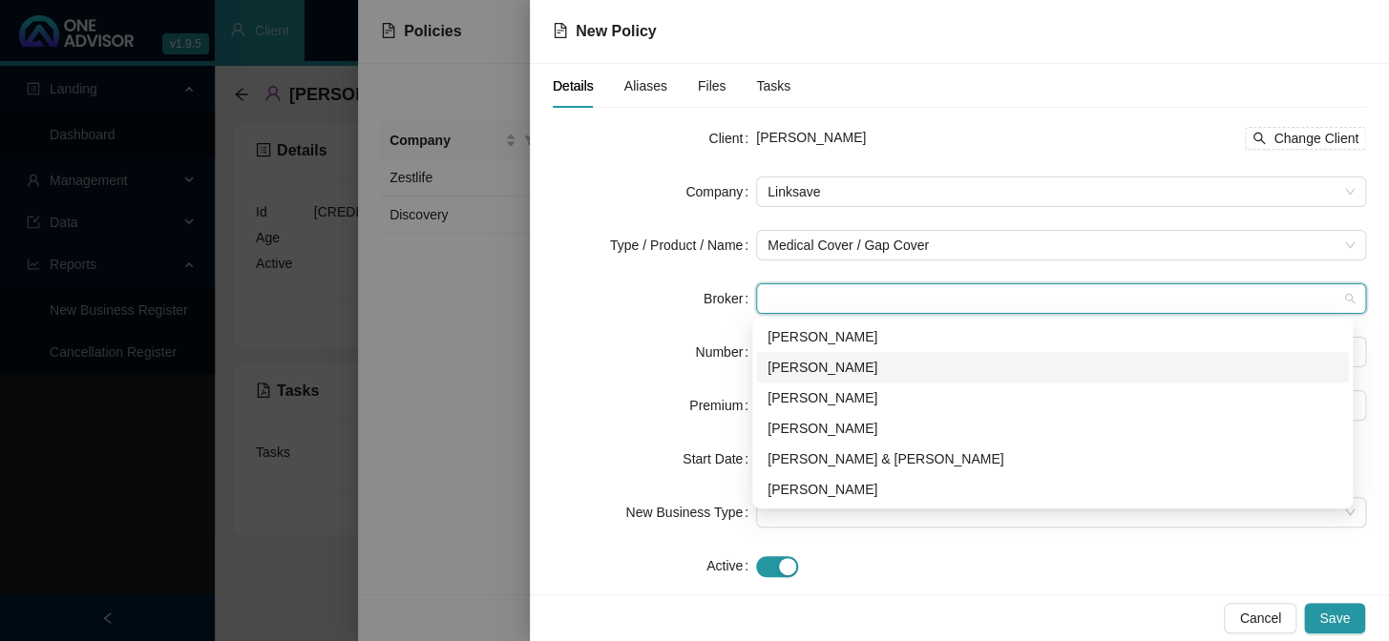
click at [834, 366] on div "[PERSON_NAME]" at bounding box center [1052, 367] width 570 height 21
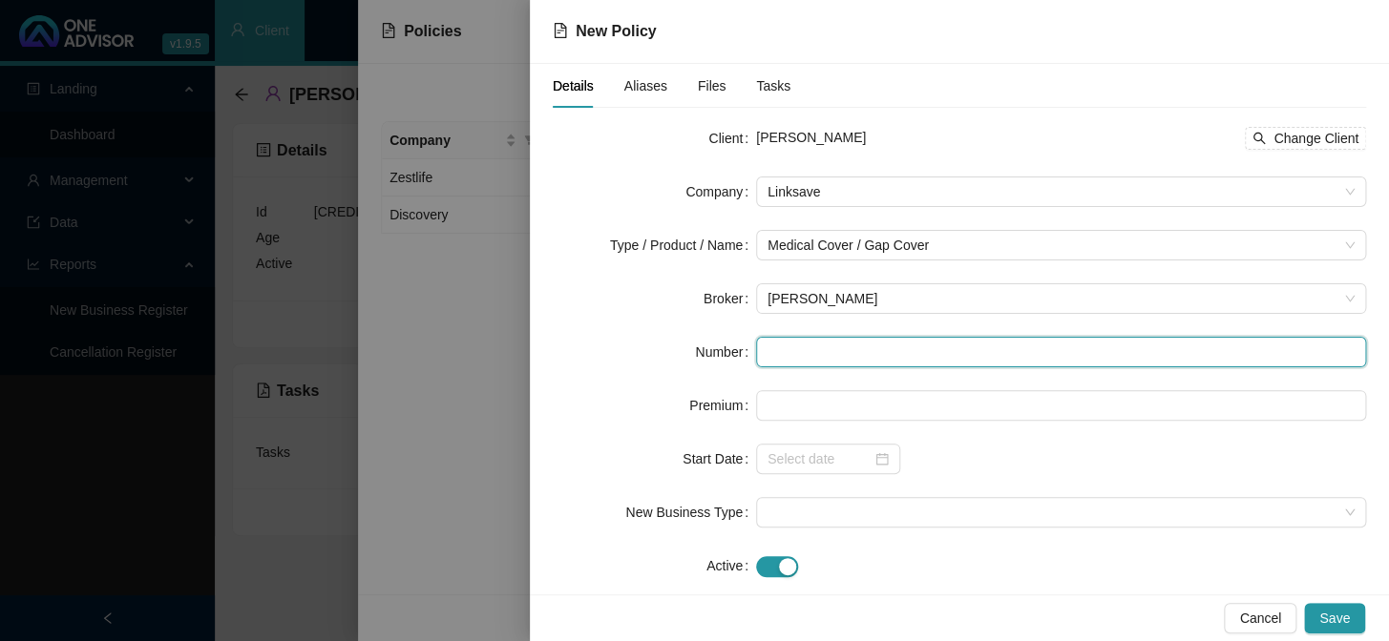
click at [783, 352] on input "text" at bounding box center [1061, 352] width 610 height 31
paste input "LS007051"
type input "LS007051"
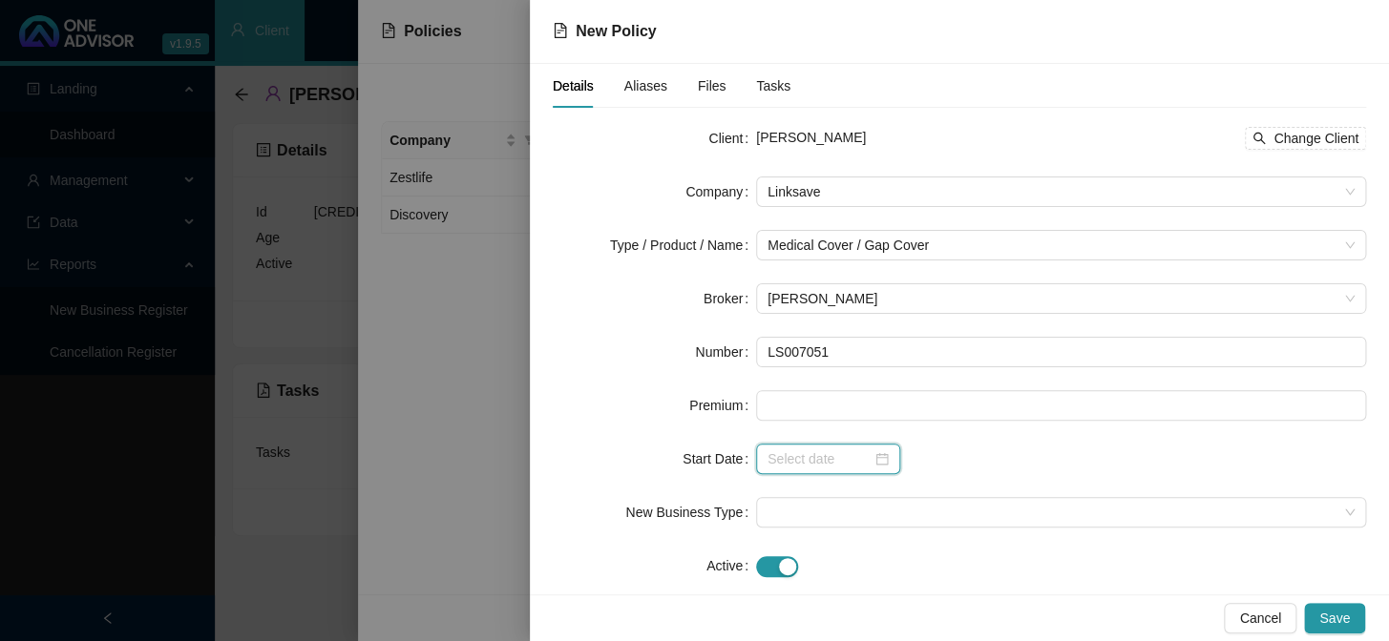
click at [801, 454] on input at bounding box center [819, 459] width 104 height 21
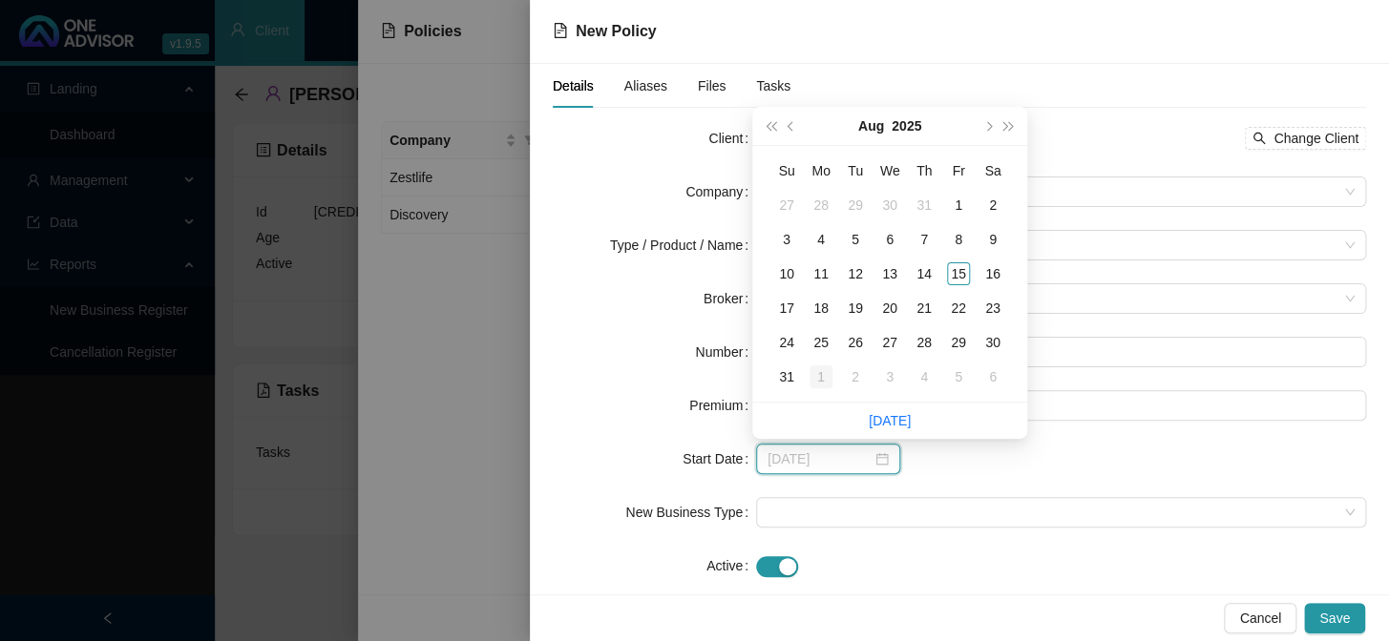
type input "[DATE]"
click at [816, 377] on div "1" at bounding box center [820, 377] width 23 height 23
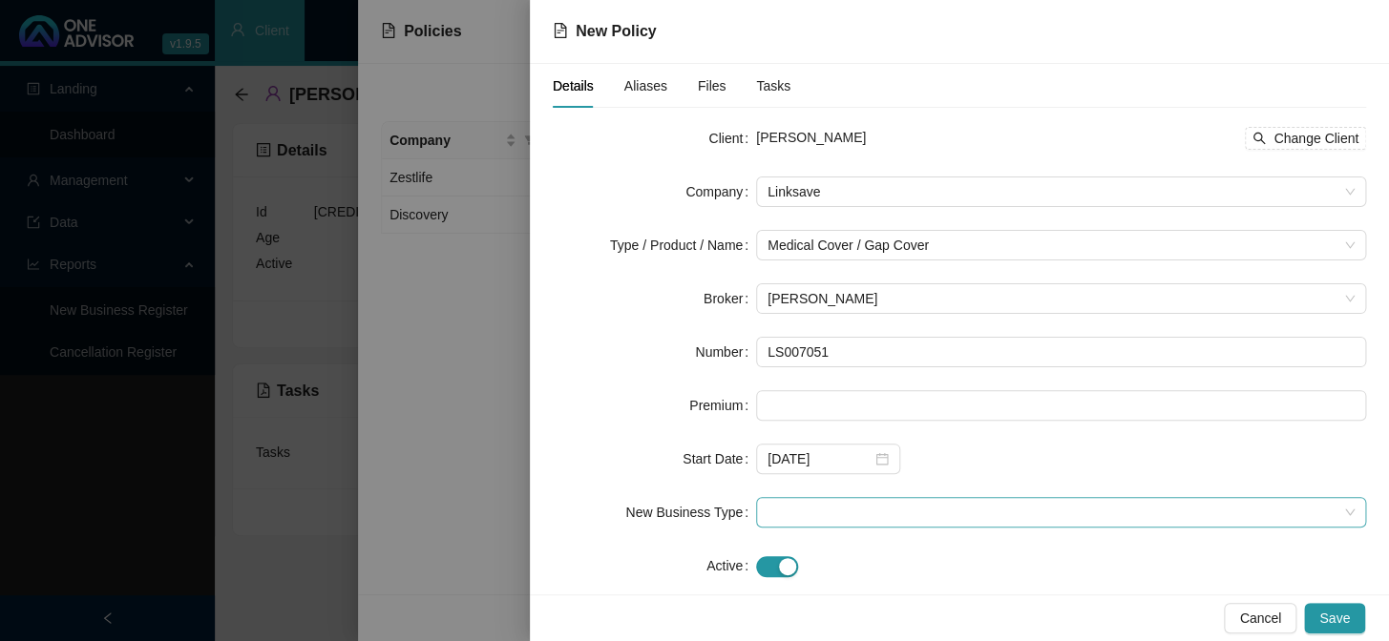
click at [788, 515] on span at bounding box center [1060, 512] width 587 height 29
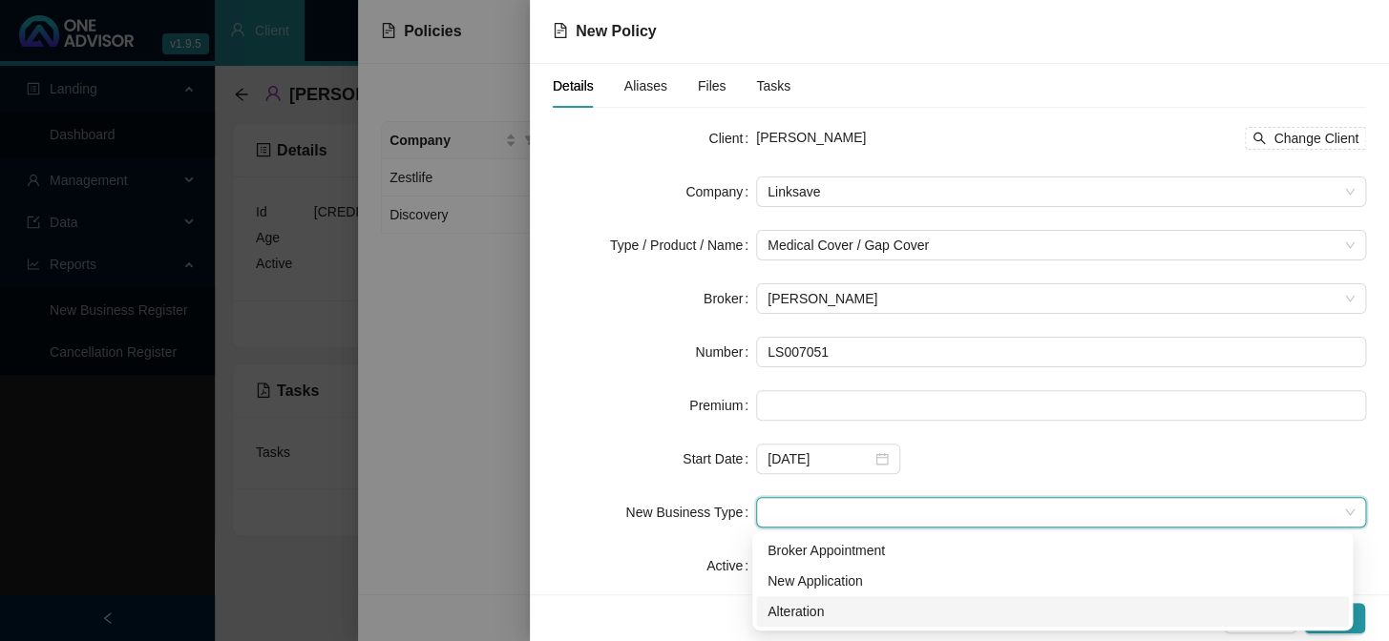
click at [797, 608] on div "Alteration" at bounding box center [1052, 611] width 570 height 21
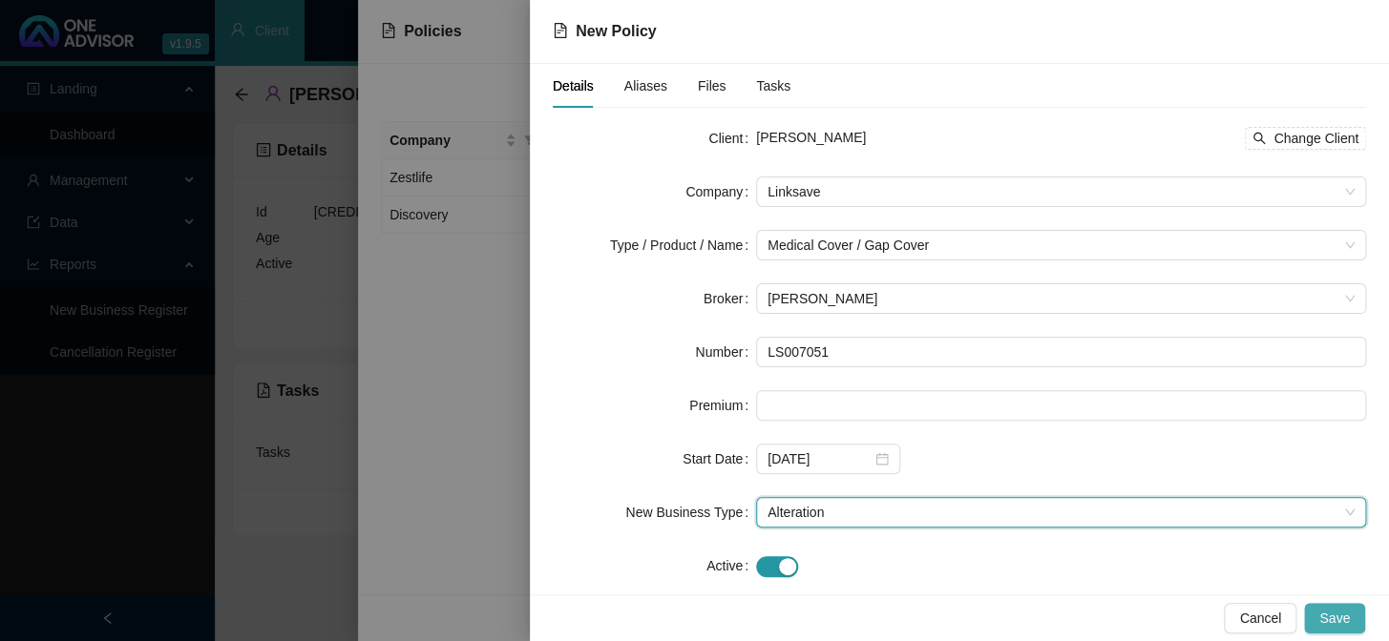
click at [1327, 615] on span "Save" at bounding box center [1334, 618] width 31 height 21
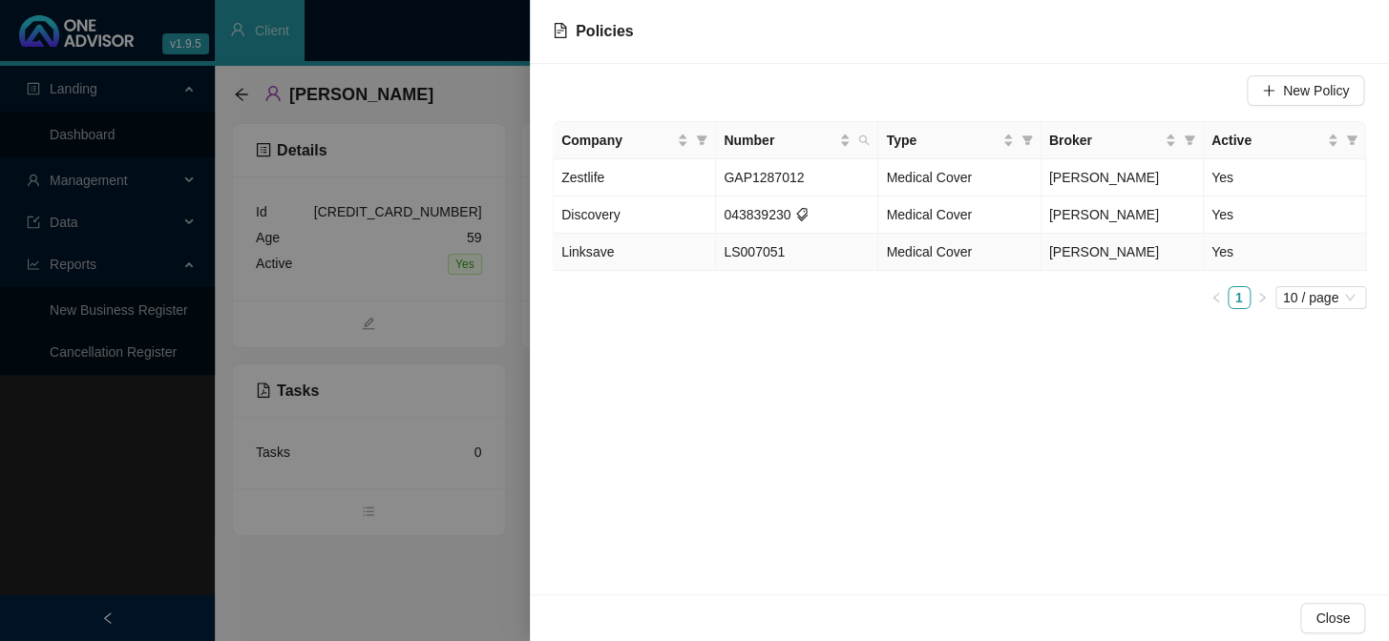
click at [884, 254] on td "Medical Cover" at bounding box center [959, 252] width 162 height 37
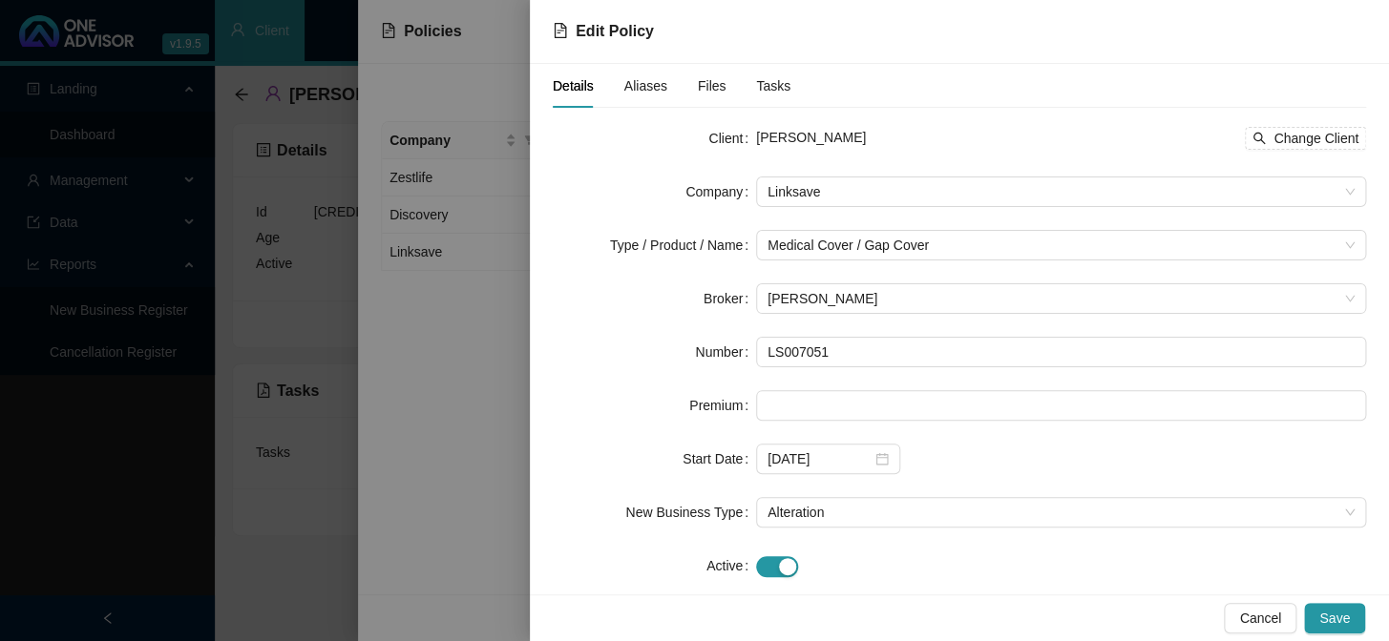
click at [490, 184] on div at bounding box center [694, 320] width 1389 height 641
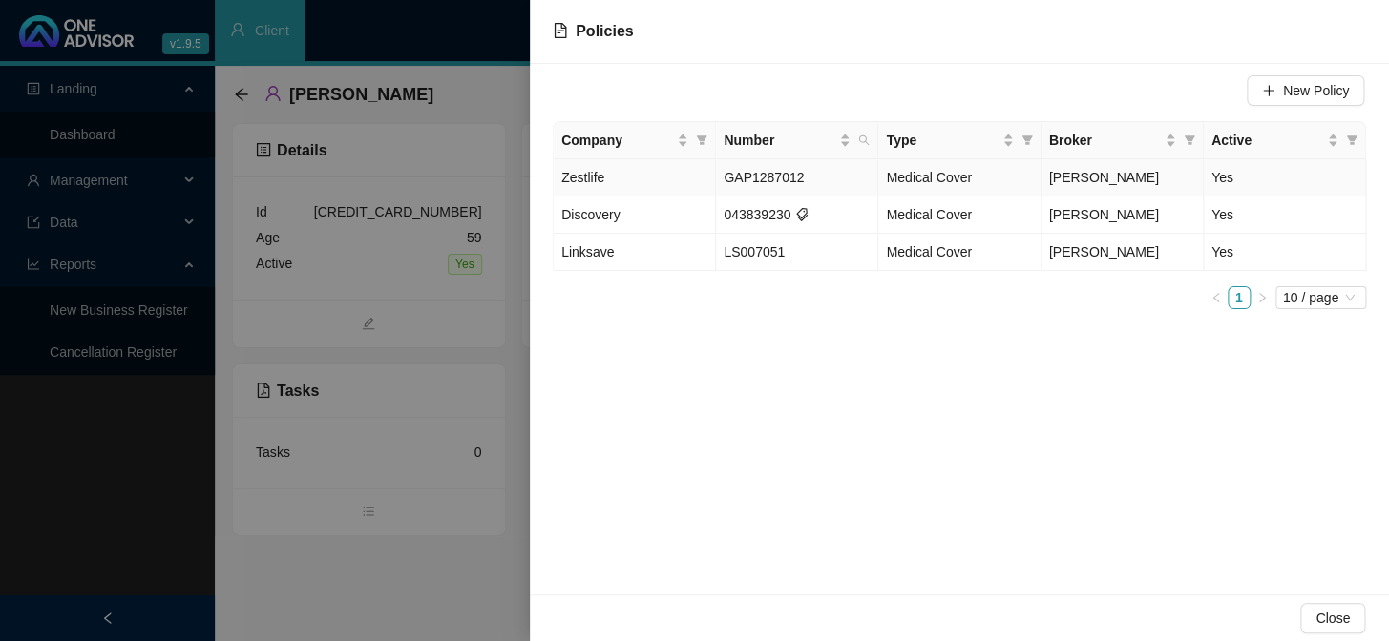
click at [808, 179] on td "GAP1287012" at bounding box center [797, 177] width 162 height 37
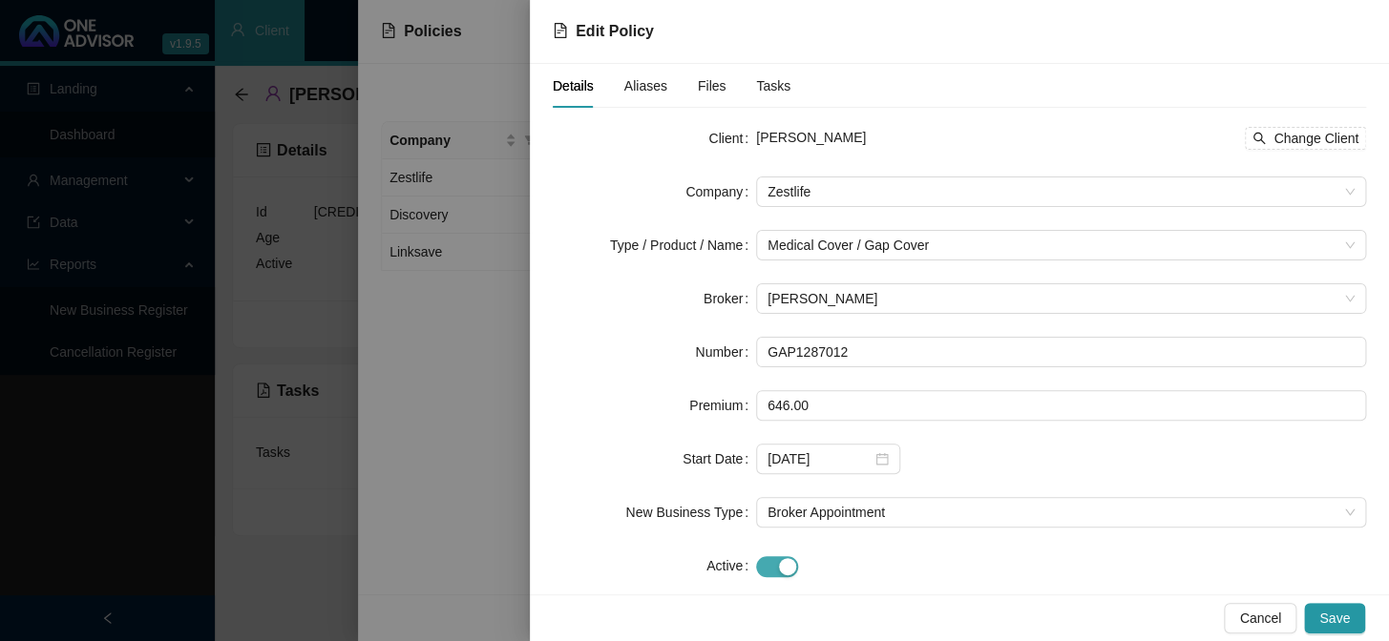
click at [779, 562] on div "button" at bounding box center [787, 566] width 17 height 17
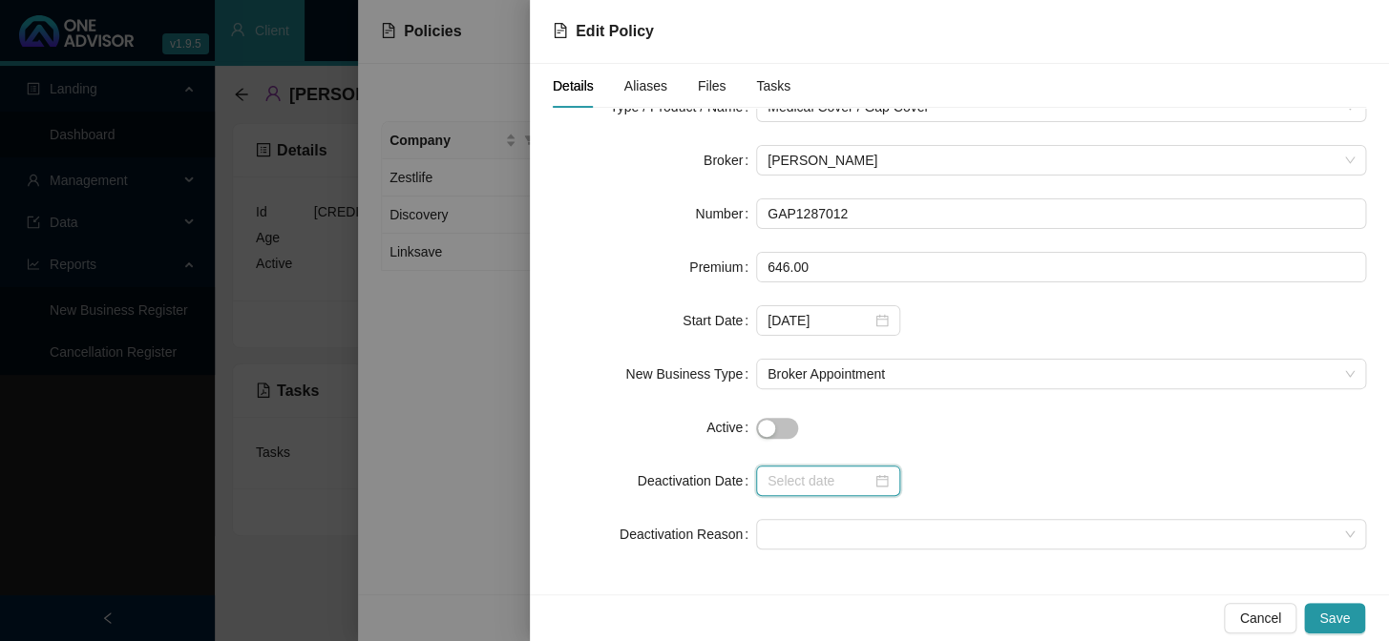
click at [815, 473] on input at bounding box center [819, 481] width 104 height 21
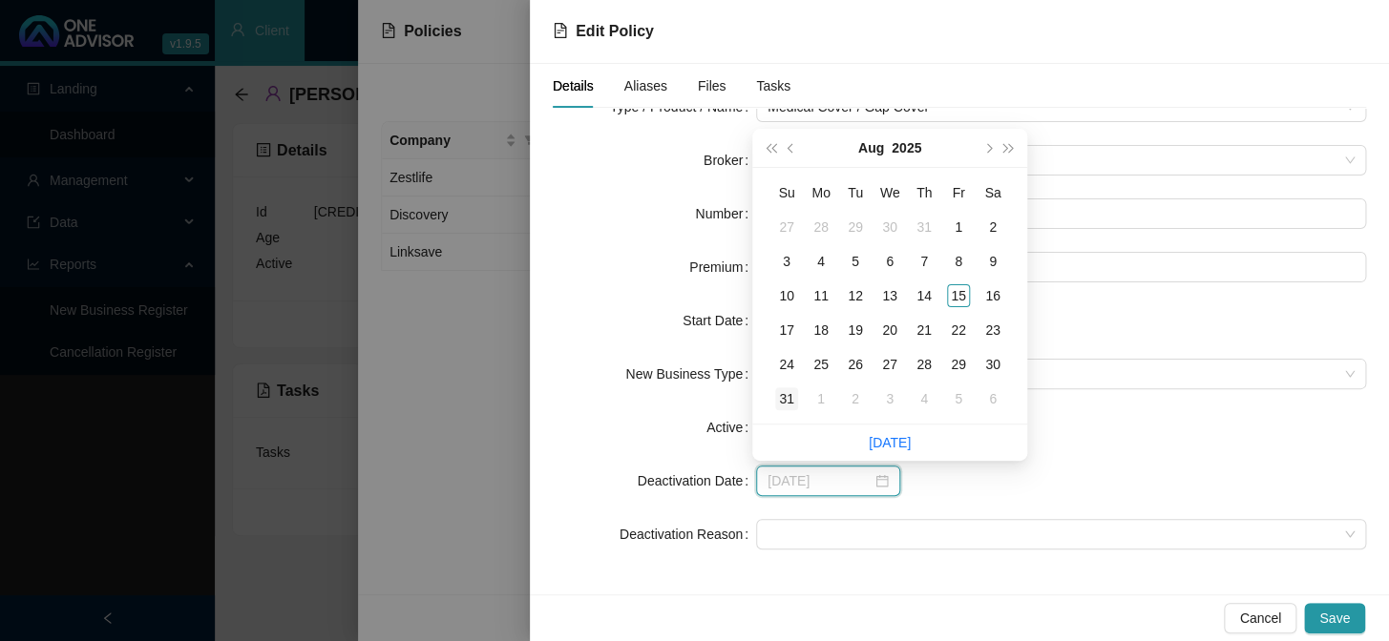
type input "[DATE]"
click at [786, 398] on div "31" at bounding box center [786, 399] width 23 height 23
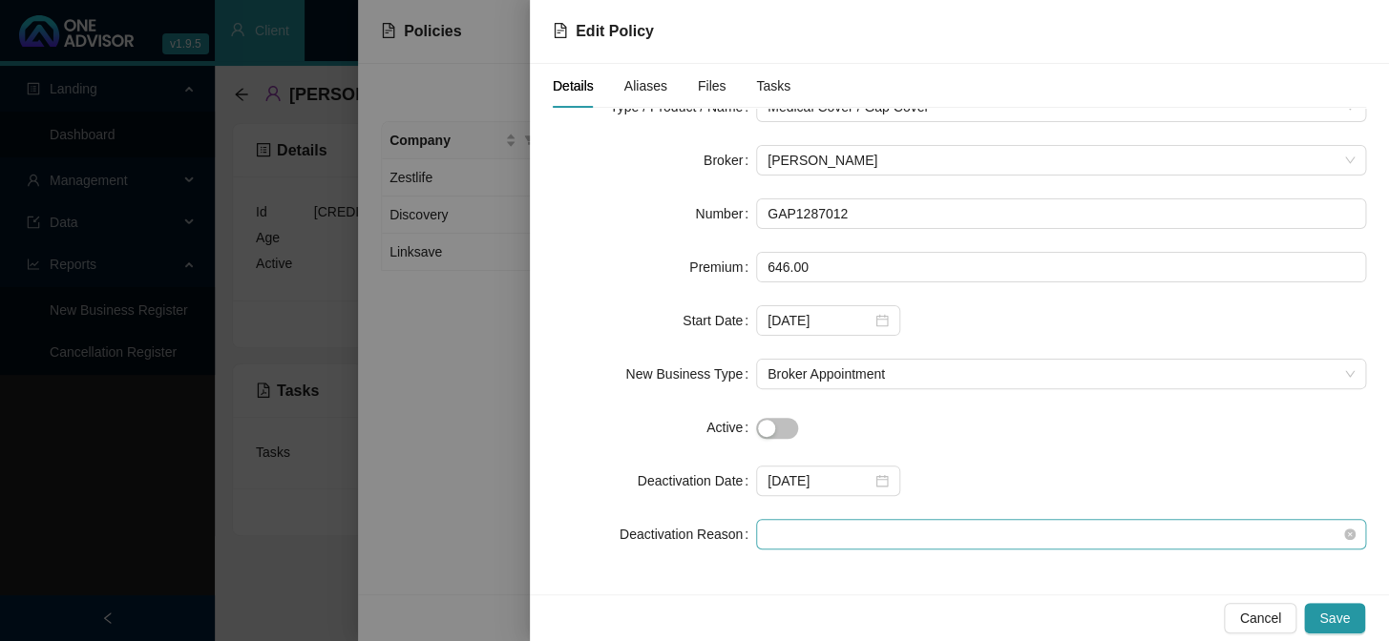
click at [849, 530] on span at bounding box center [1060, 534] width 587 height 29
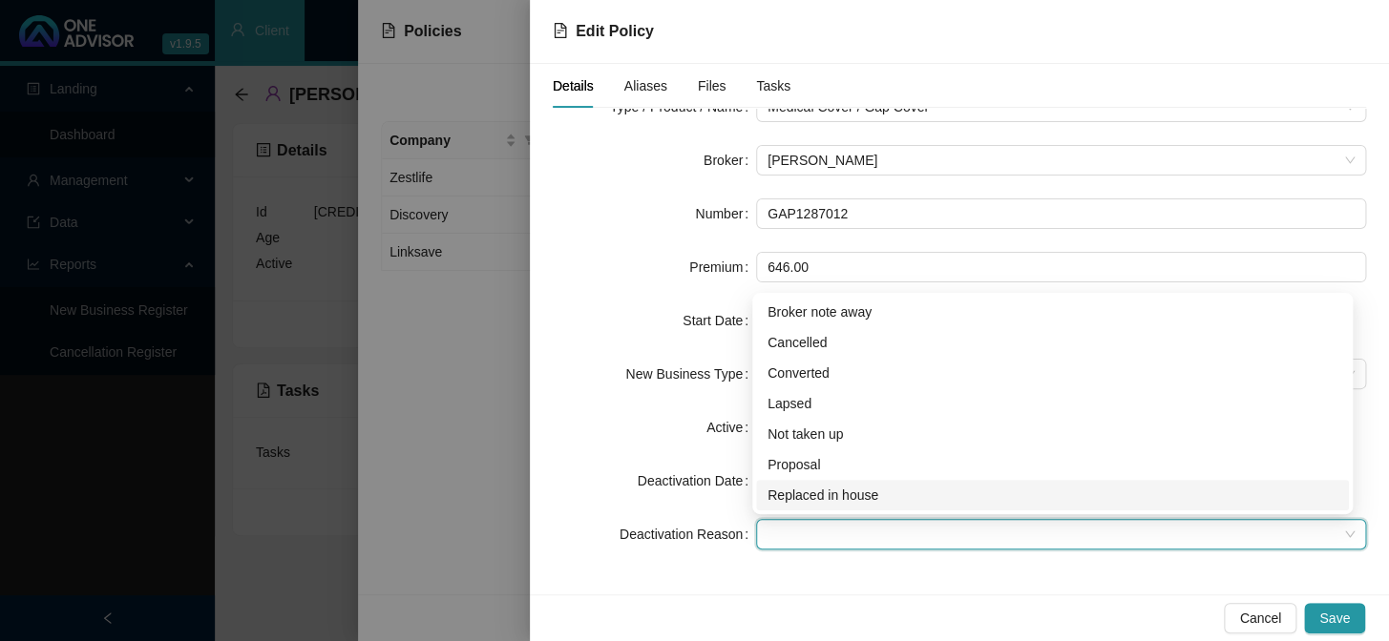
click at [826, 495] on div "Replaced in house" at bounding box center [1052, 495] width 570 height 21
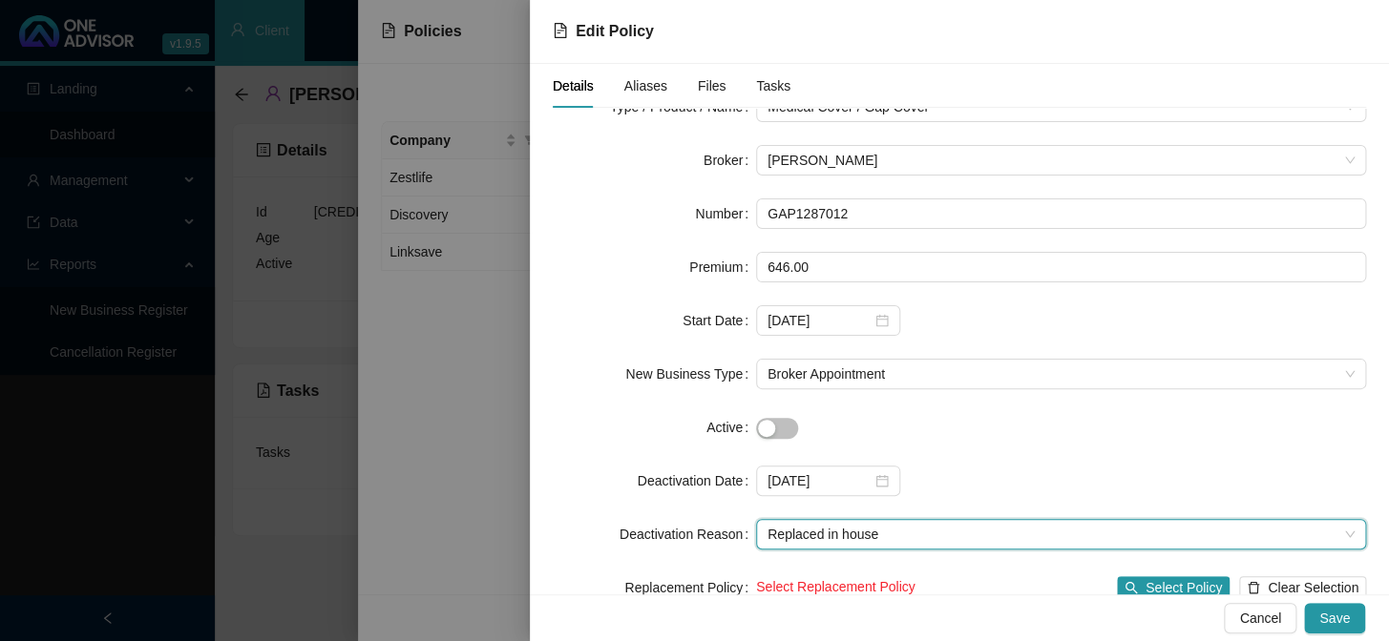
scroll to position [192, 0]
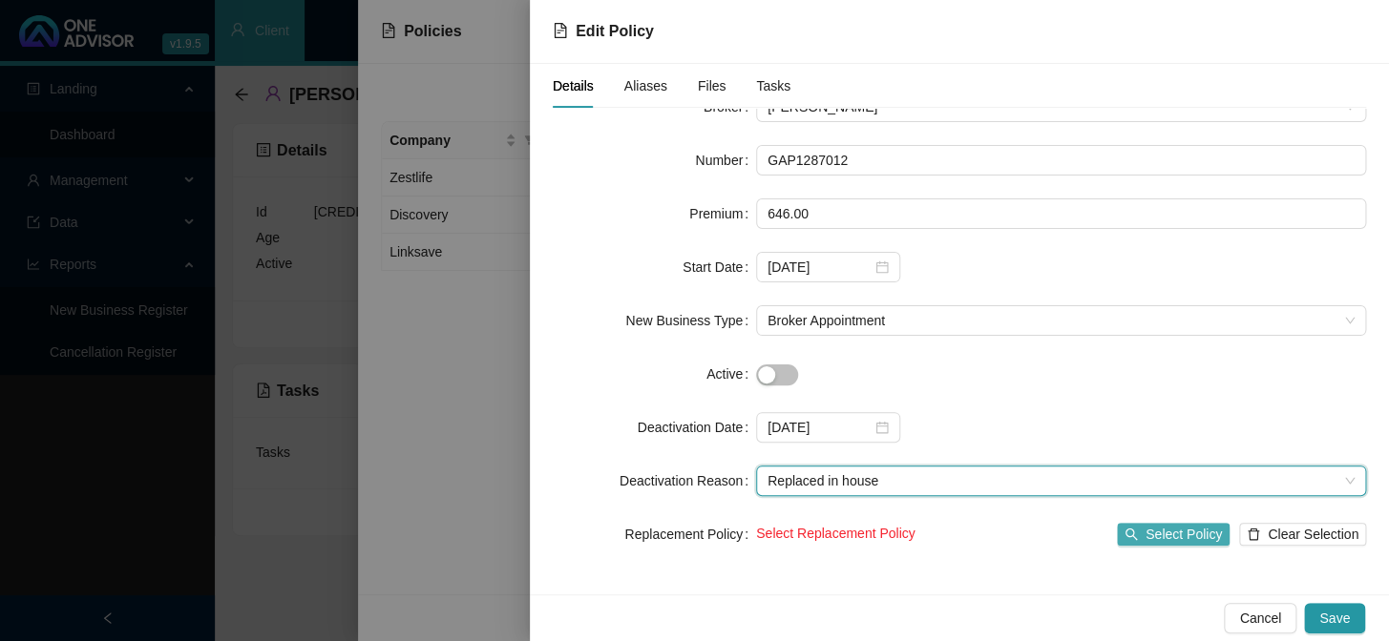
click at [1166, 538] on span "Select Policy" at bounding box center [1183, 534] width 76 height 21
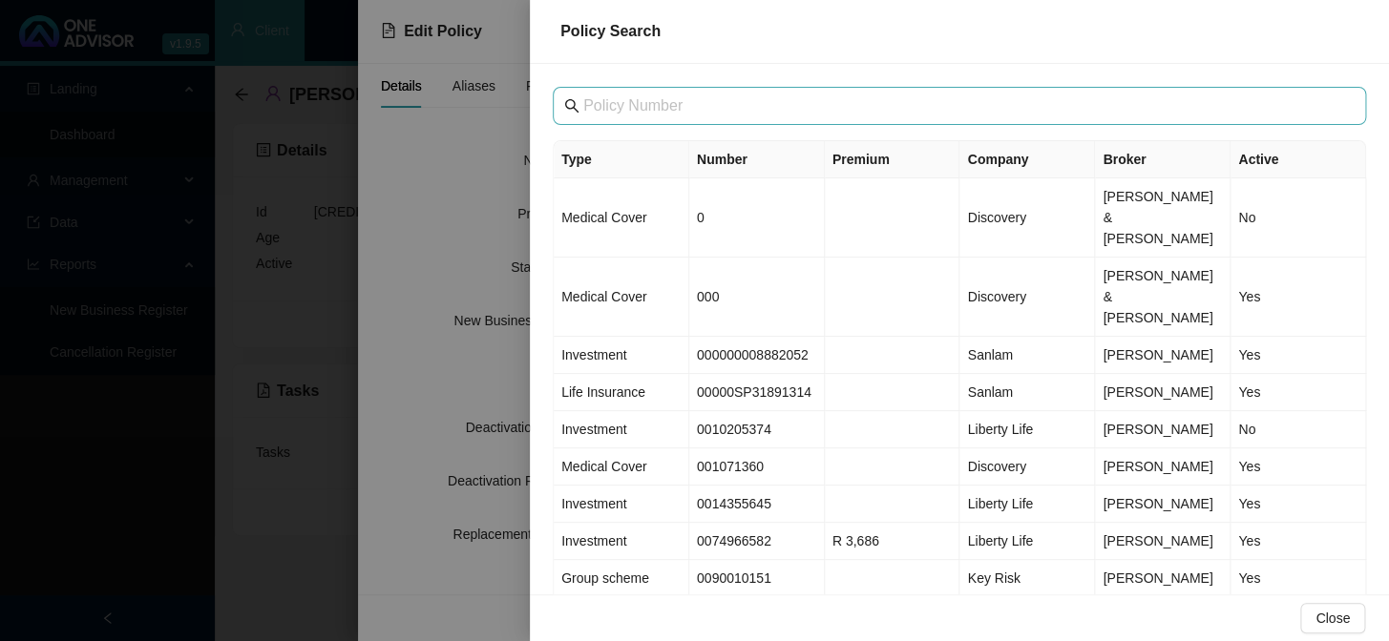
click at [754, 120] on span at bounding box center [959, 106] width 813 height 38
paste input "LS007051"
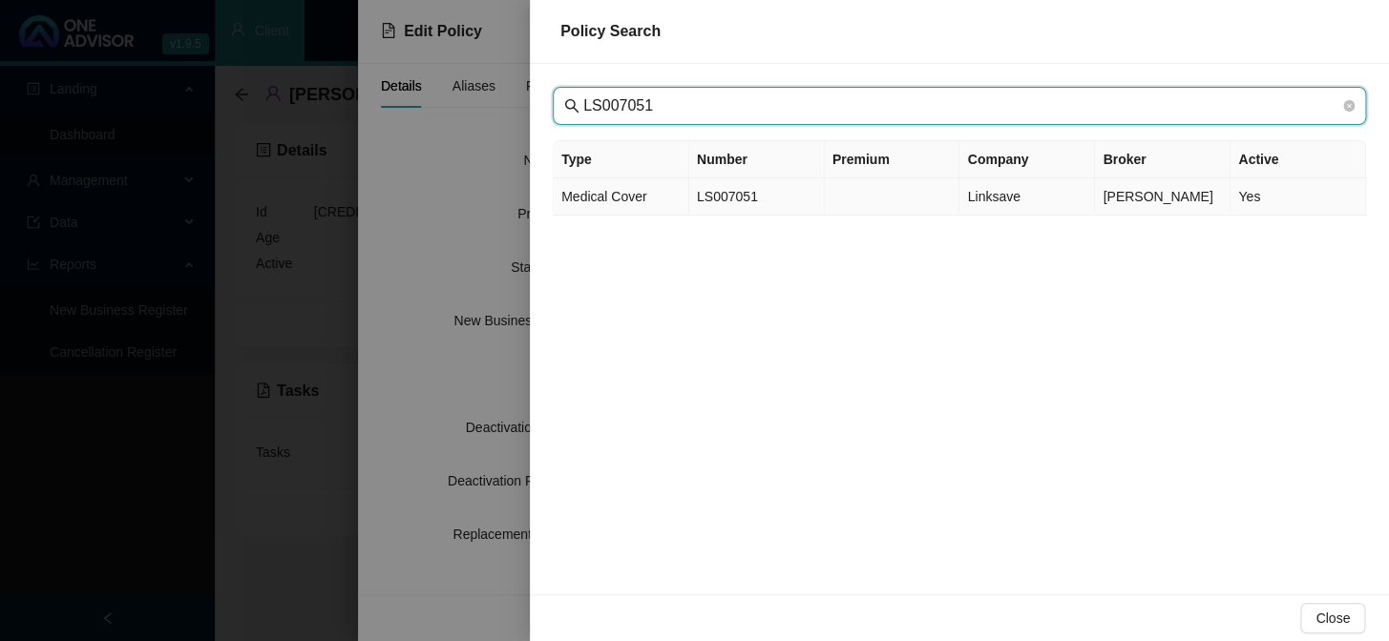
type input "LS007051"
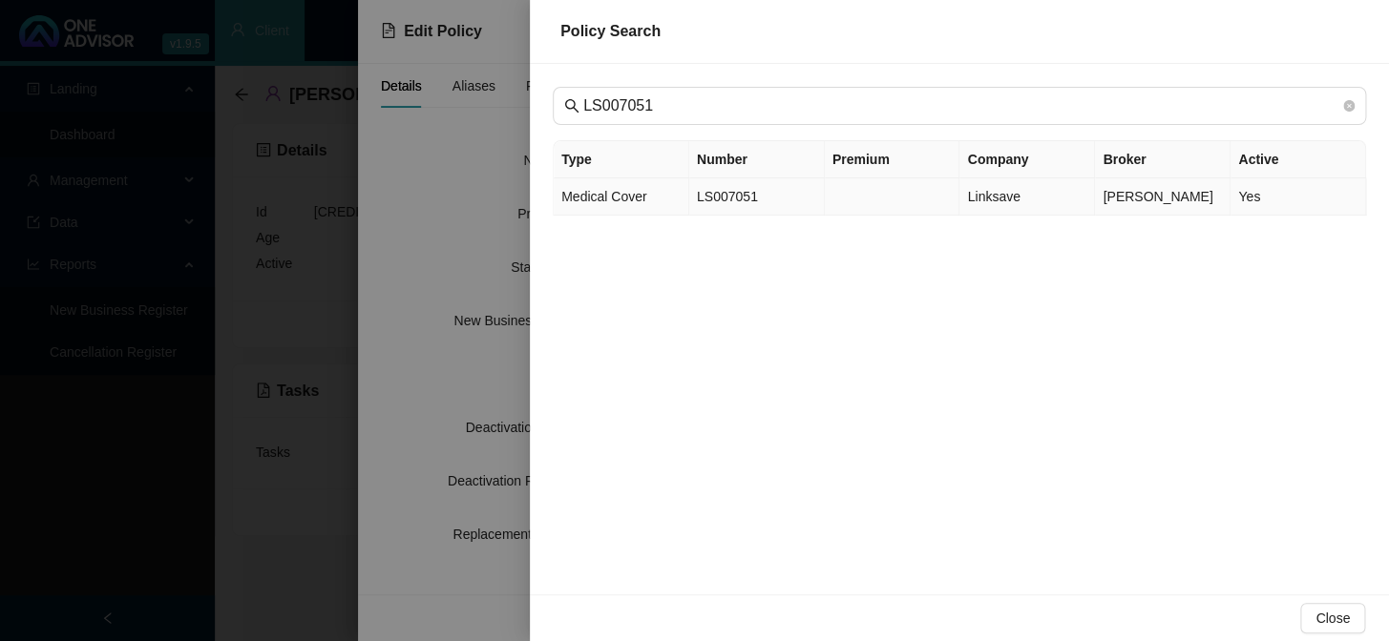
click at [959, 191] on td "Linksave" at bounding box center [1027, 196] width 136 height 37
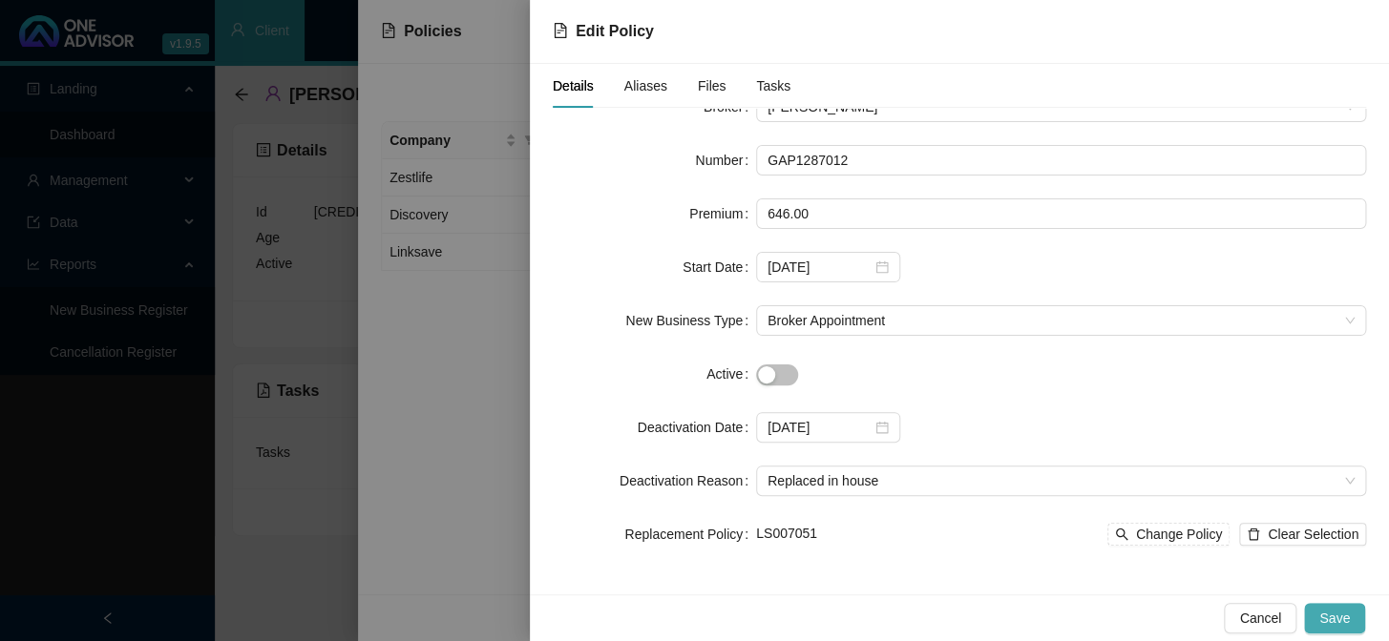
click at [1329, 610] on span "Save" at bounding box center [1334, 618] width 31 height 21
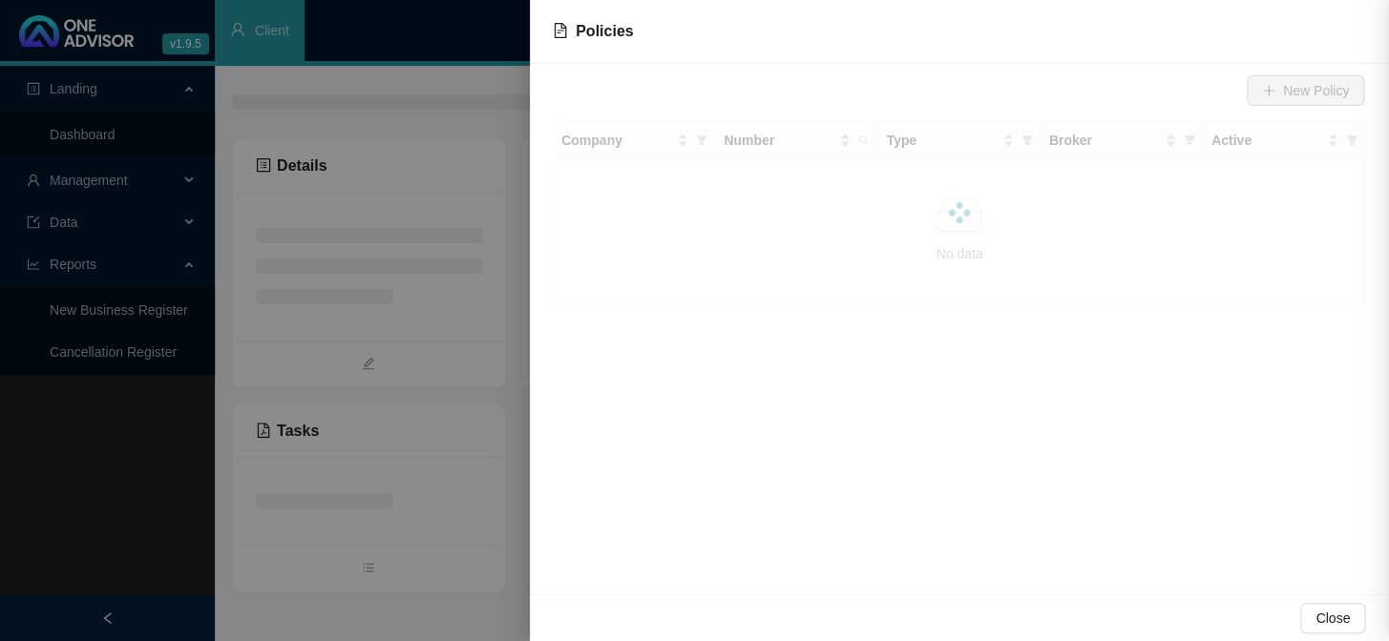
scroll to position [0, 0]
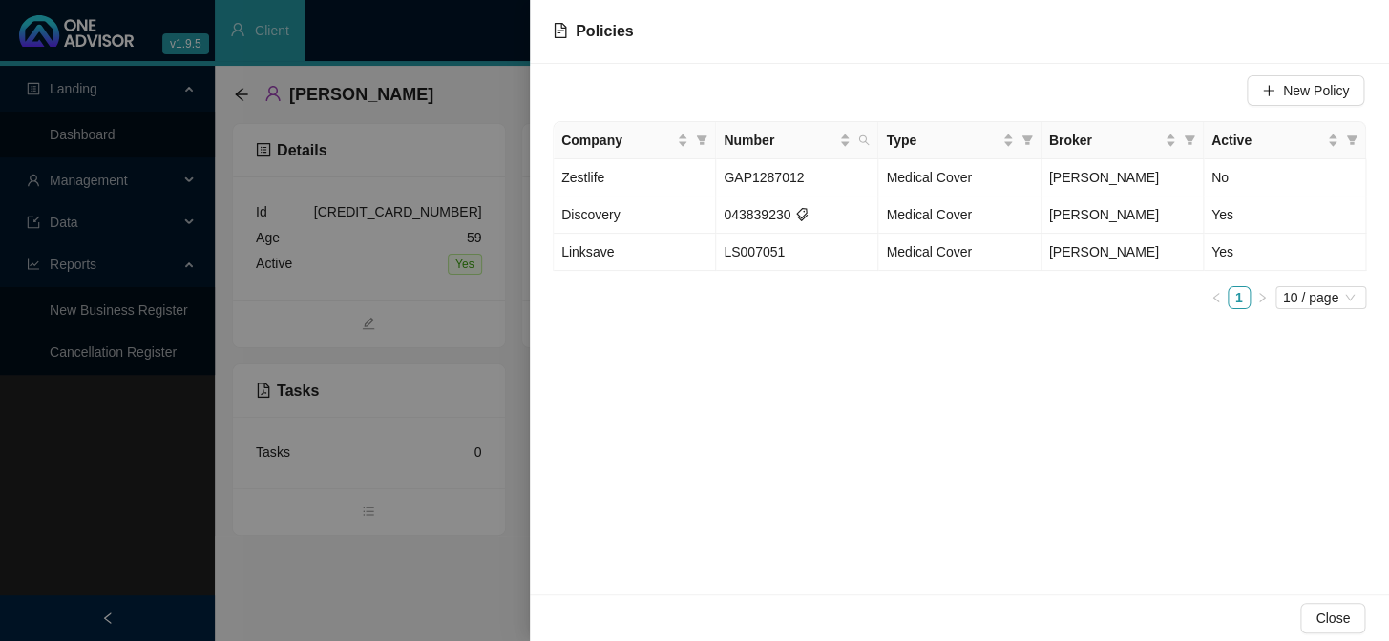
click at [955, 450] on div "New Policy Company Number Type Broker Active Zestlife GAP1287012 Medical Cover …" at bounding box center [959, 329] width 859 height 531
click at [397, 330] on div at bounding box center [694, 320] width 1389 height 641
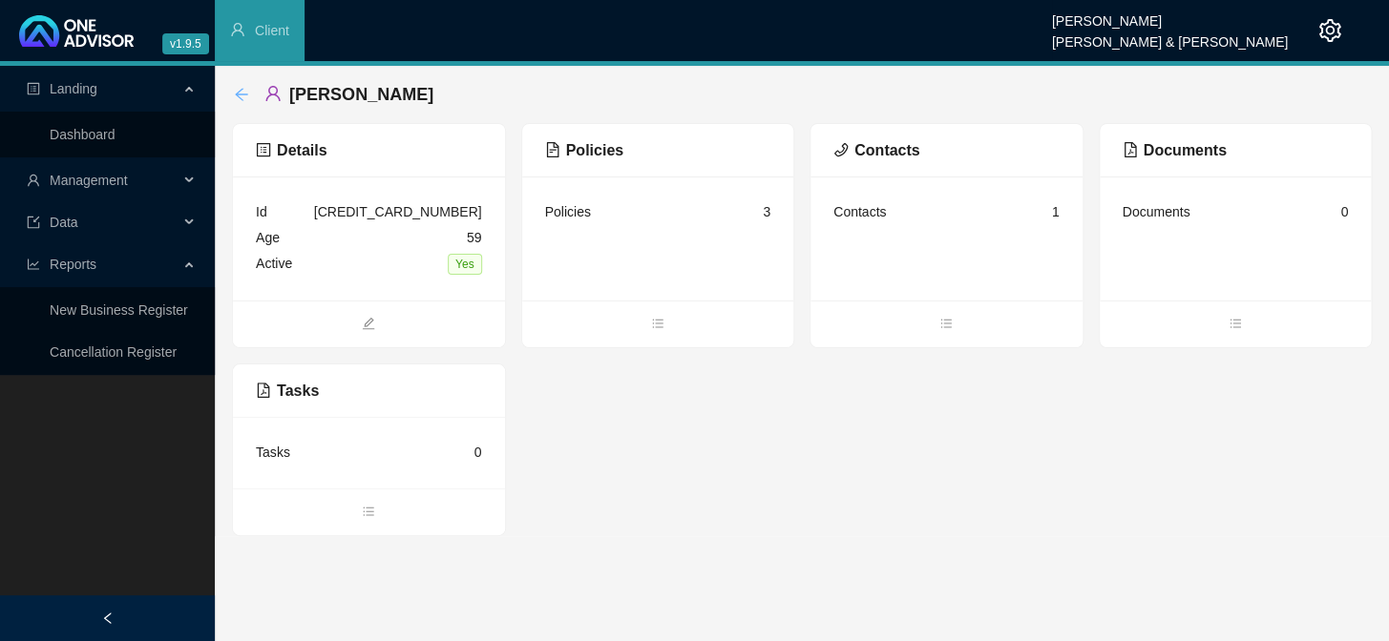
click at [245, 98] on icon "arrow-left" at bounding box center [241, 94] width 15 height 15
